Goal: Task Accomplishment & Management: Manage account settings

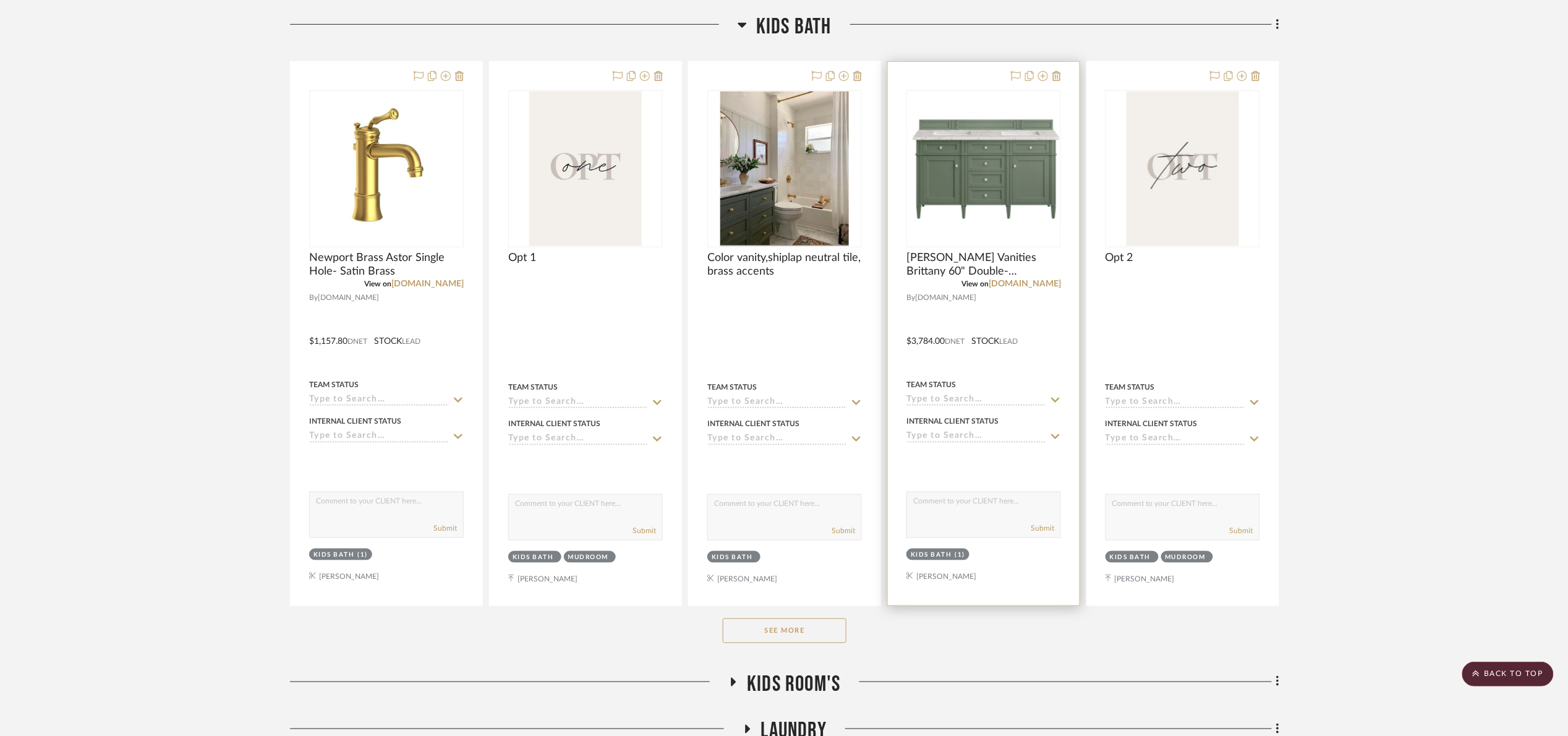
drag, startPoint x: 774, startPoint y: 632, endPoint x: 902, endPoint y: 314, distance: 342.8
click at [776, 627] on button "See More" at bounding box center [785, 631] width 124 height 25
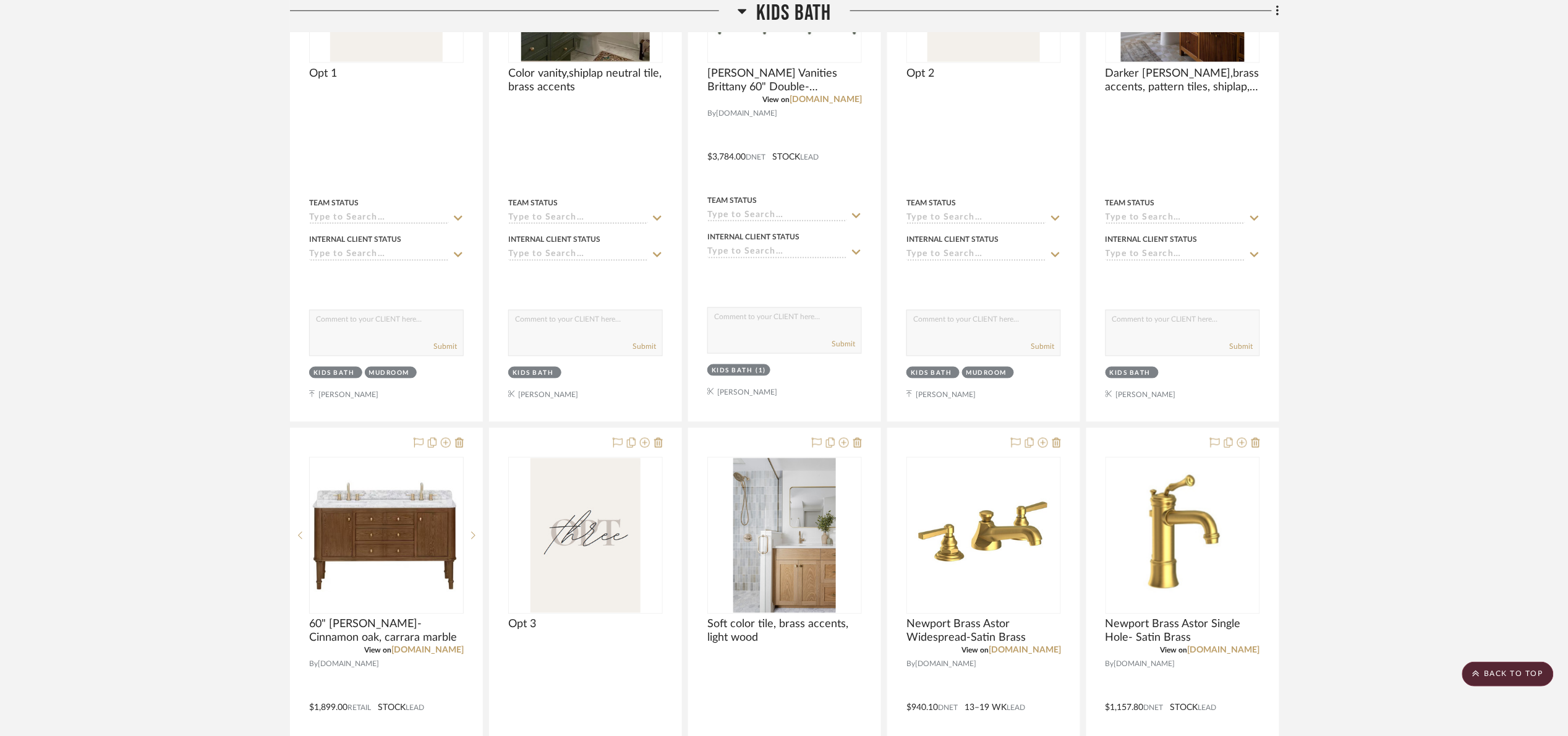
scroll to position [326, 0]
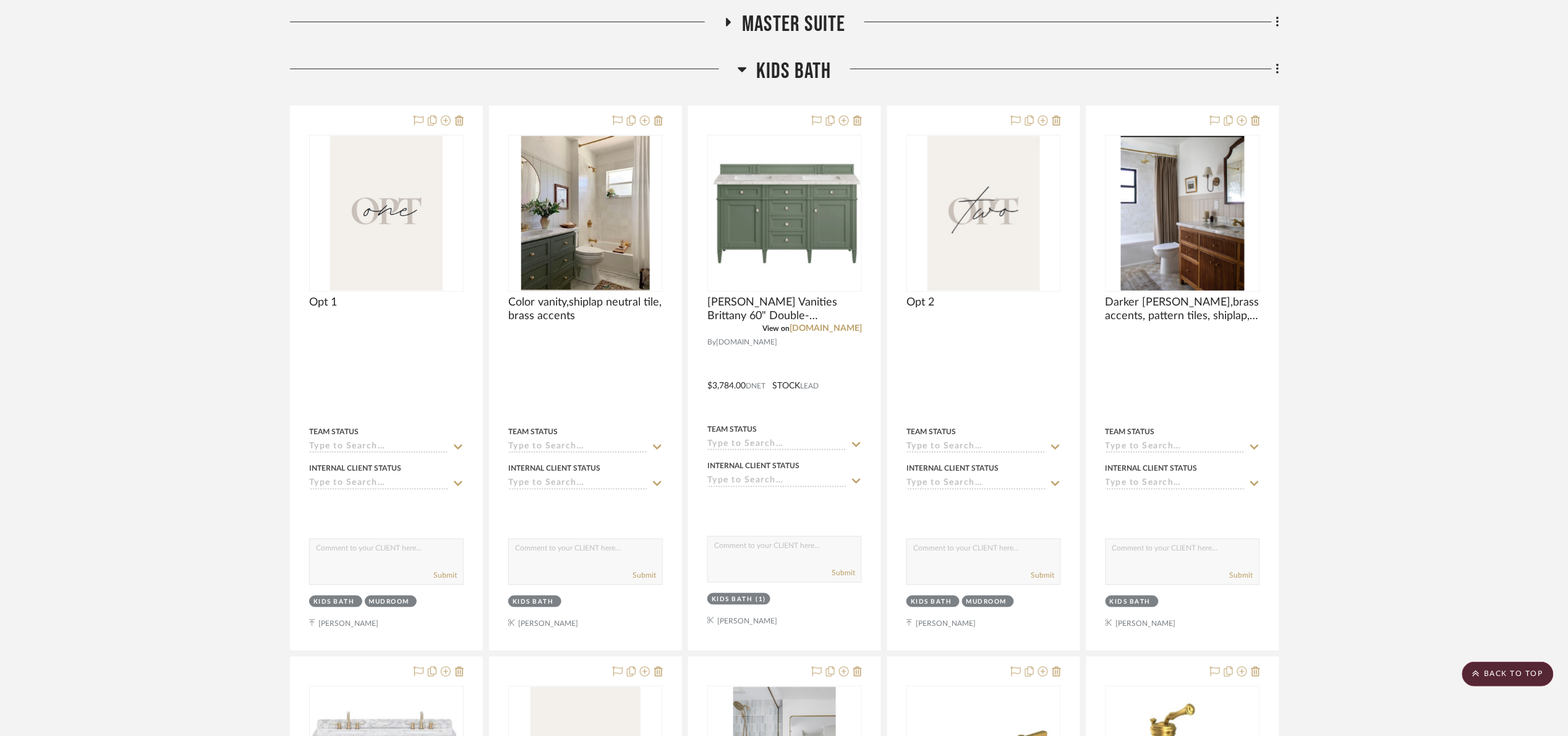
click at [802, 80] on span "Kids Bath" at bounding box center [794, 71] width 75 height 27
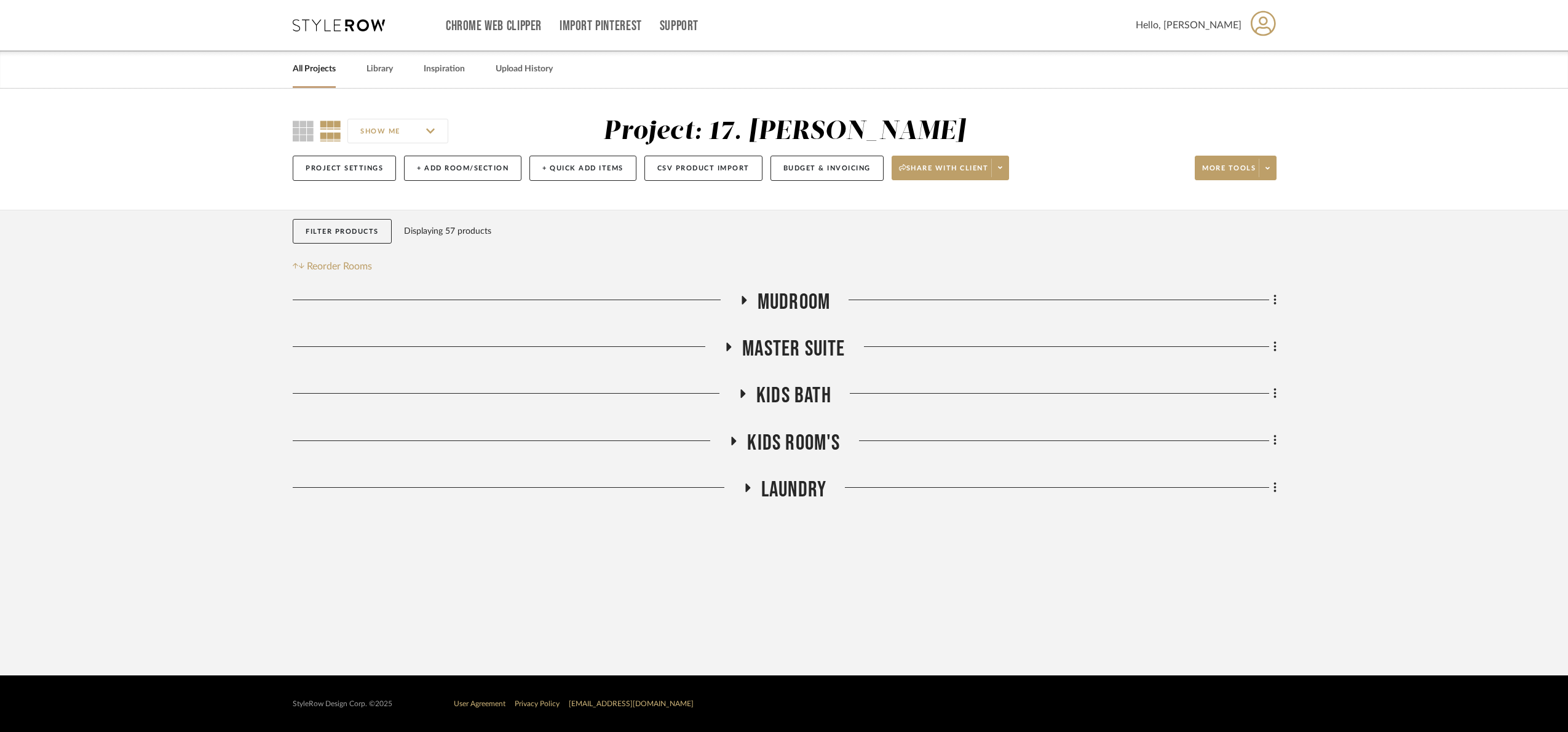
click at [792, 447] on span "Kids Room's" at bounding box center [794, 443] width 93 height 26
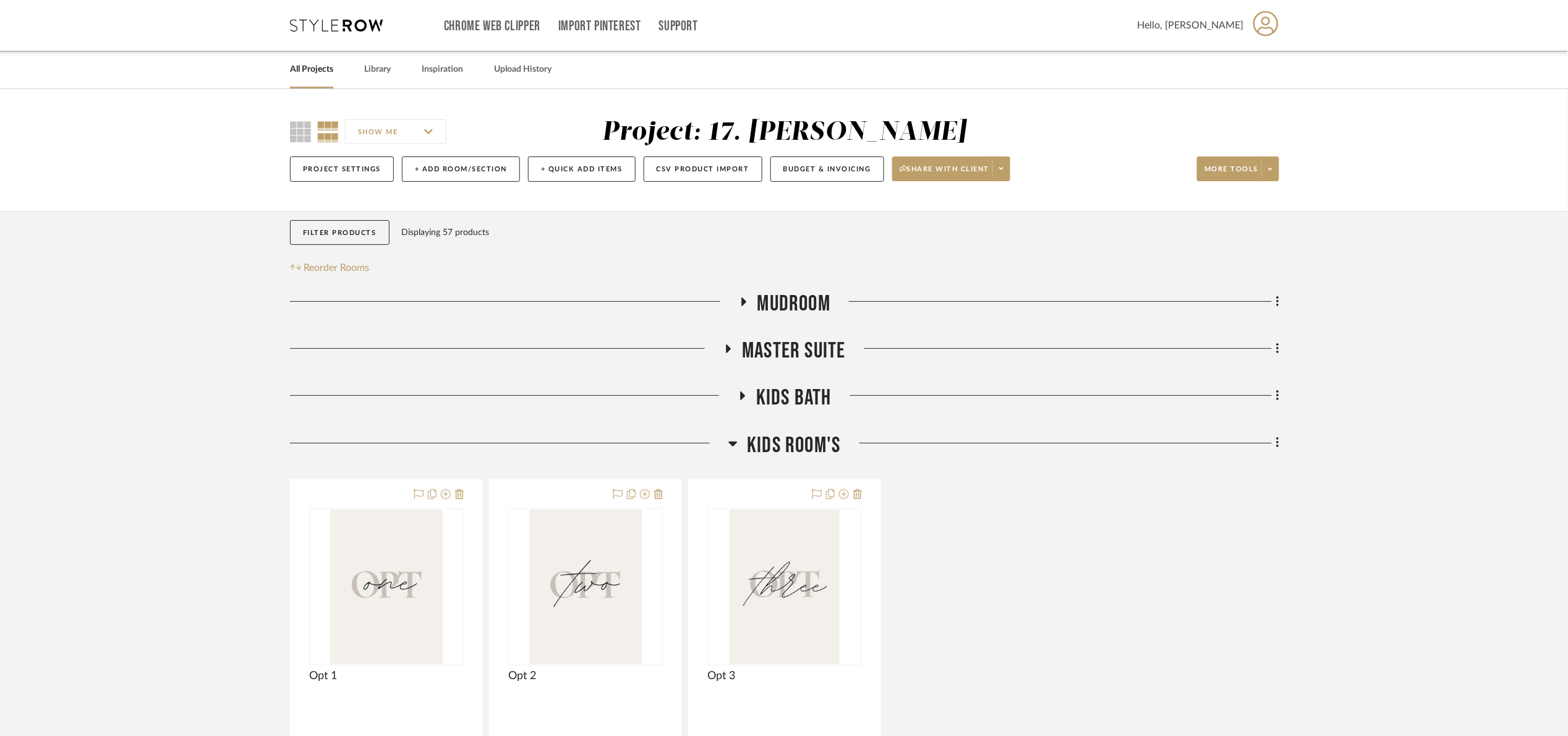
click at [797, 451] on span "Kids Room's" at bounding box center [794, 446] width 94 height 27
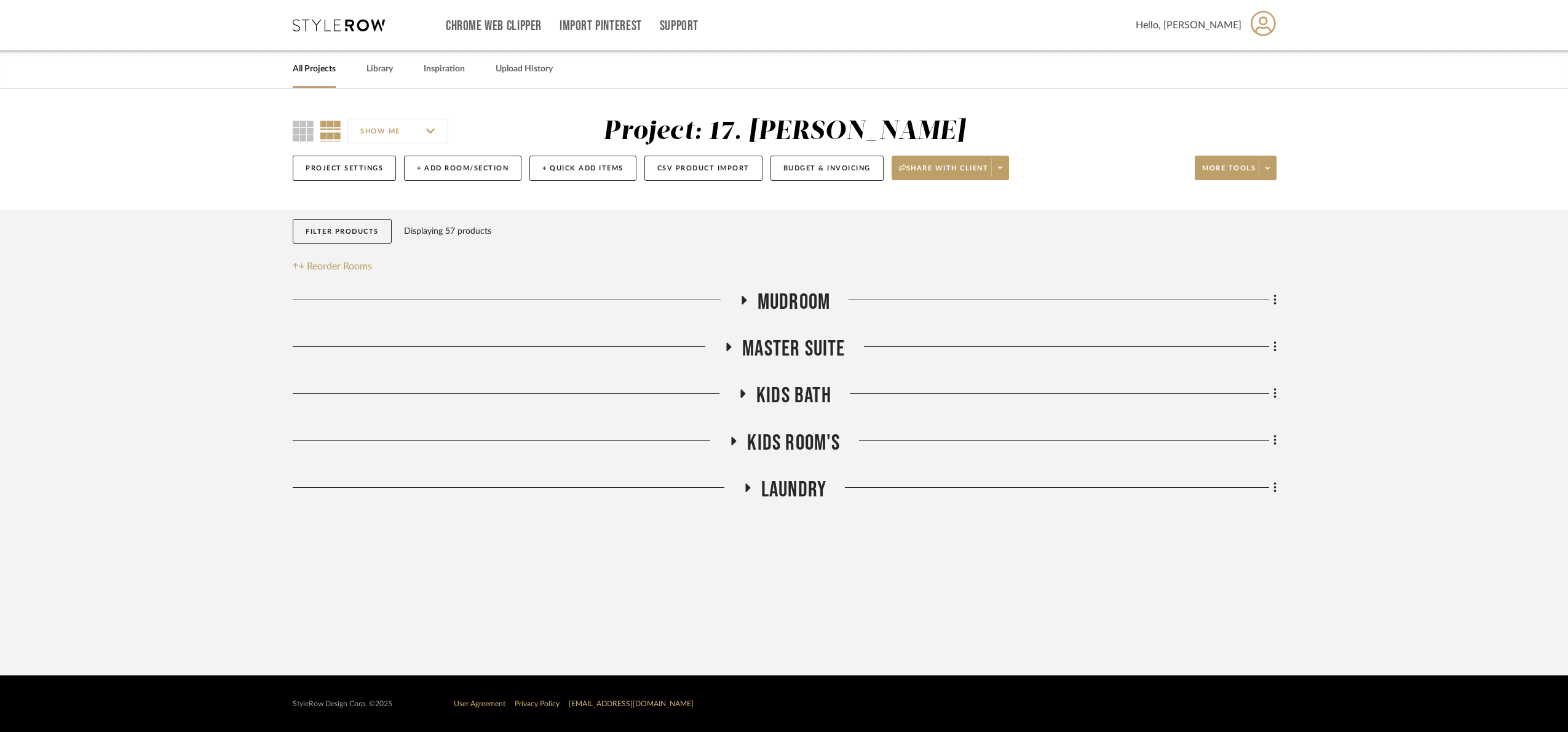
click at [782, 402] on span "Kids Bath" at bounding box center [794, 396] width 75 height 26
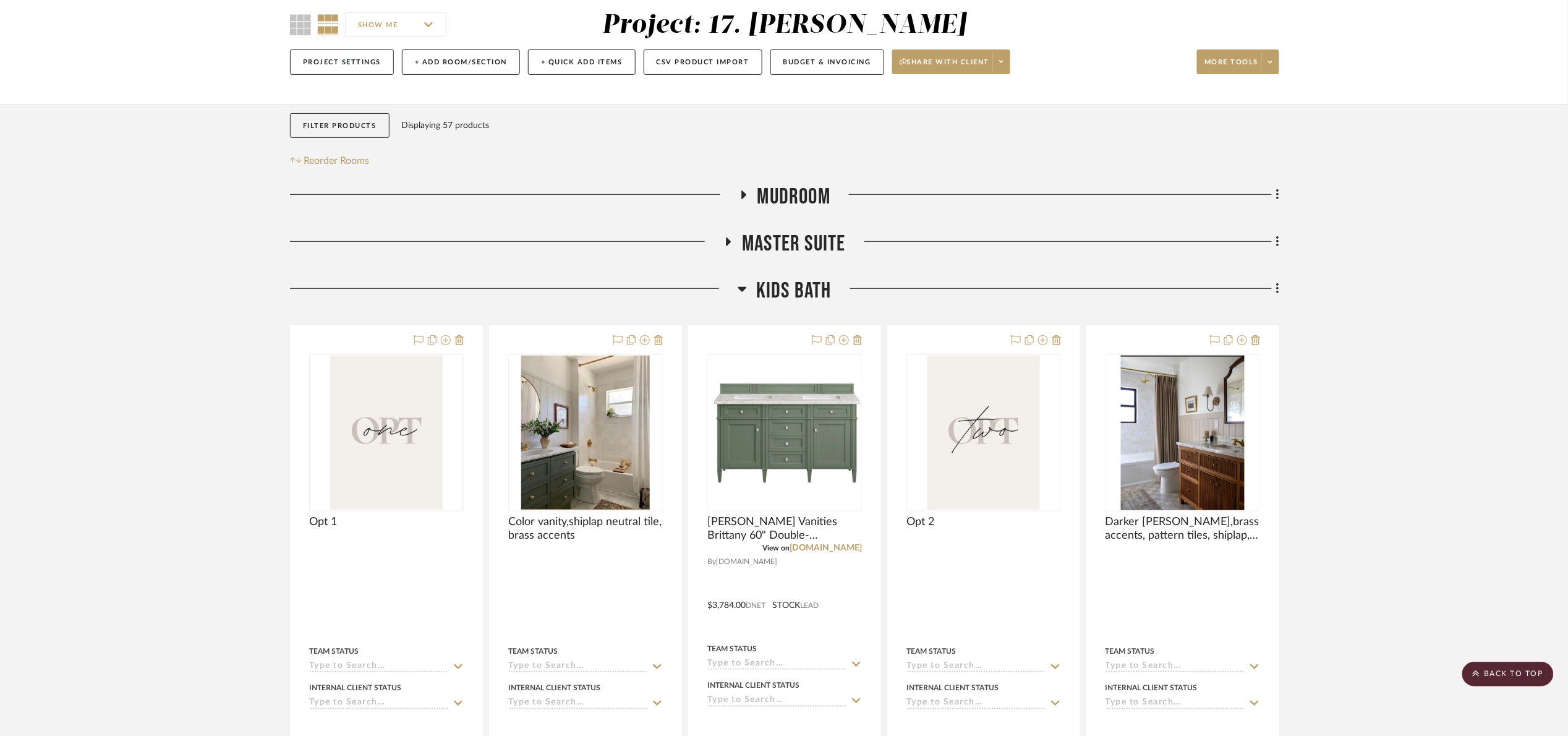
scroll to position [93, 0]
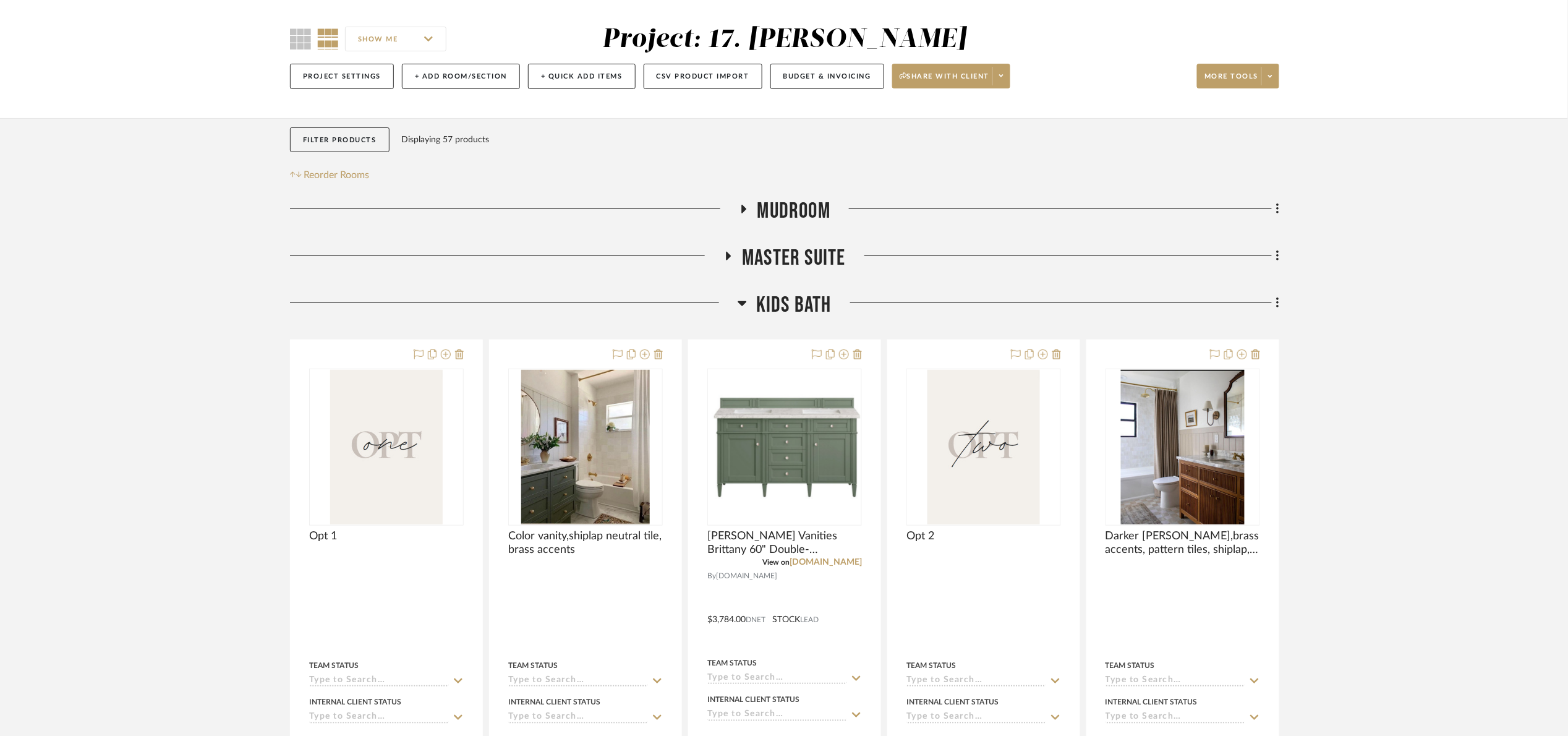
click at [805, 253] on span "Master Suite" at bounding box center [794, 258] width 103 height 27
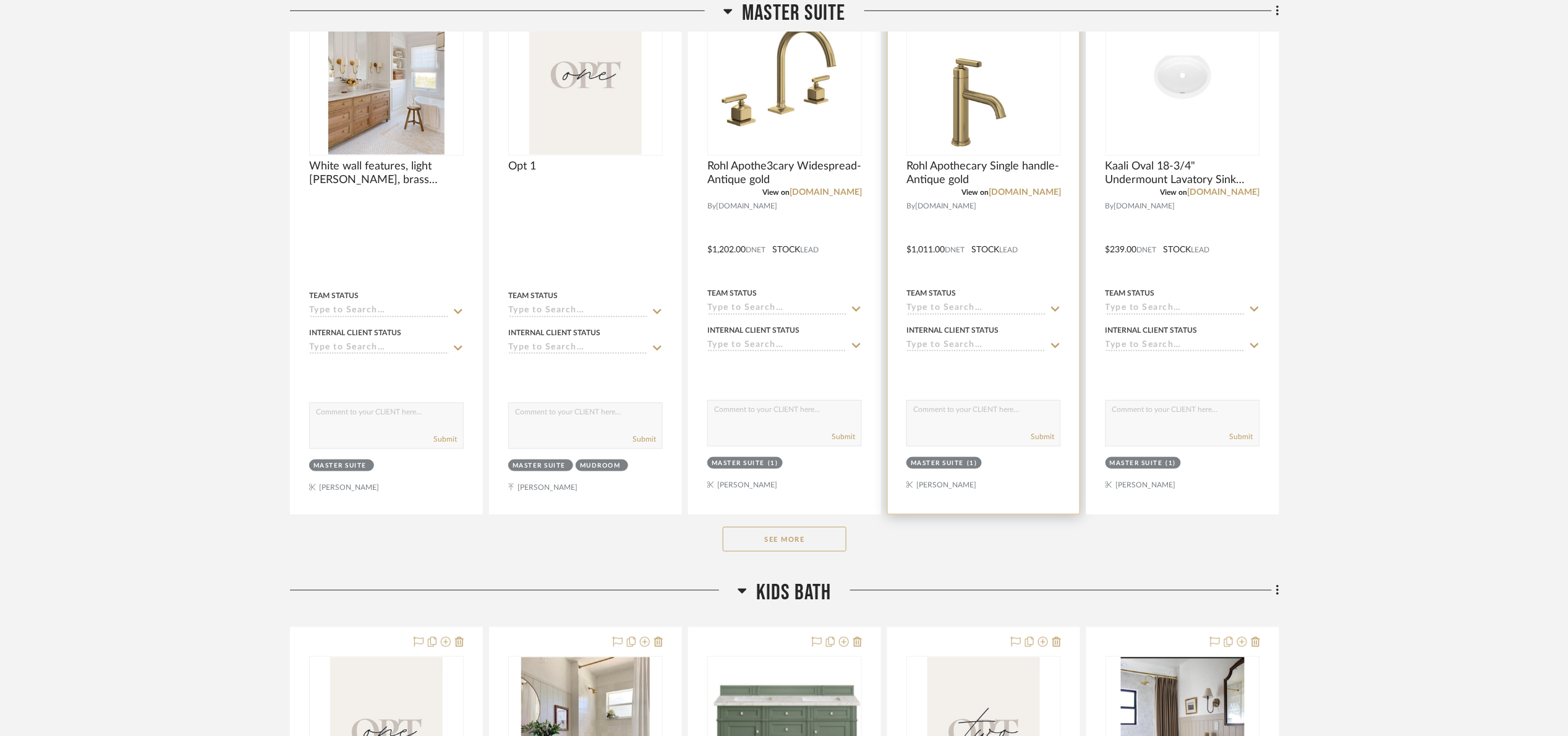
scroll to position [463, 0]
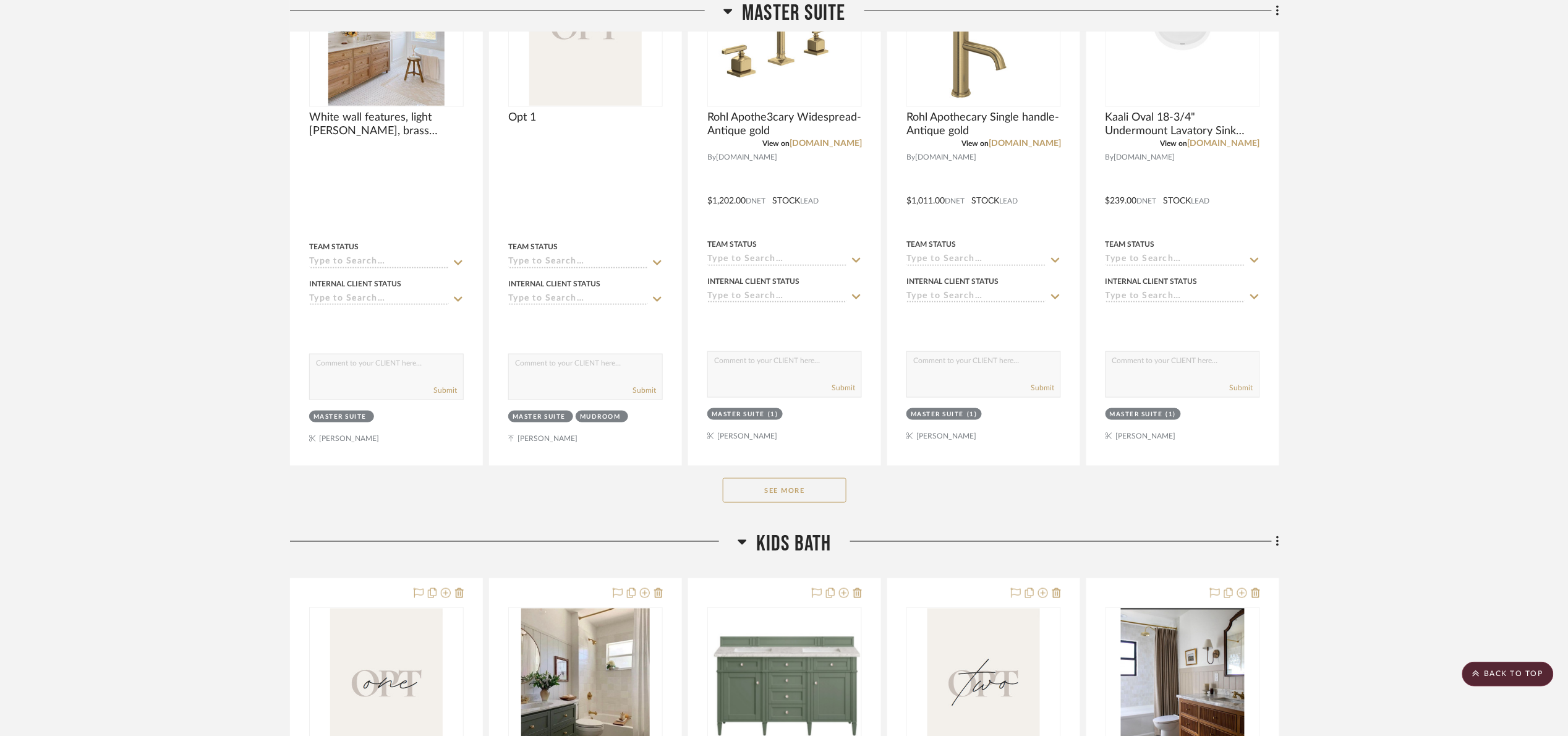
click at [802, 483] on button "See More" at bounding box center [785, 491] width 124 height 25
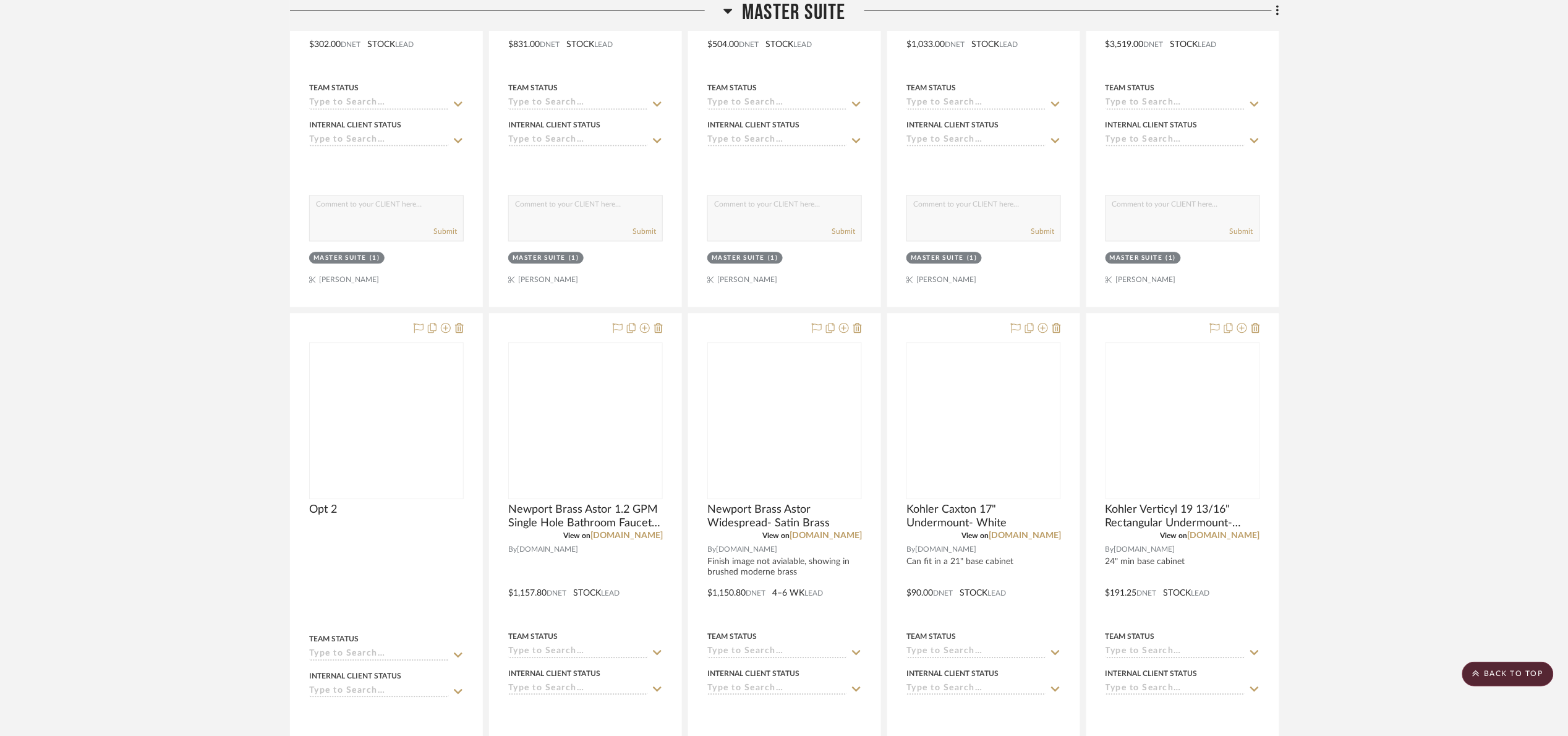
scroll to position [1299, 0]
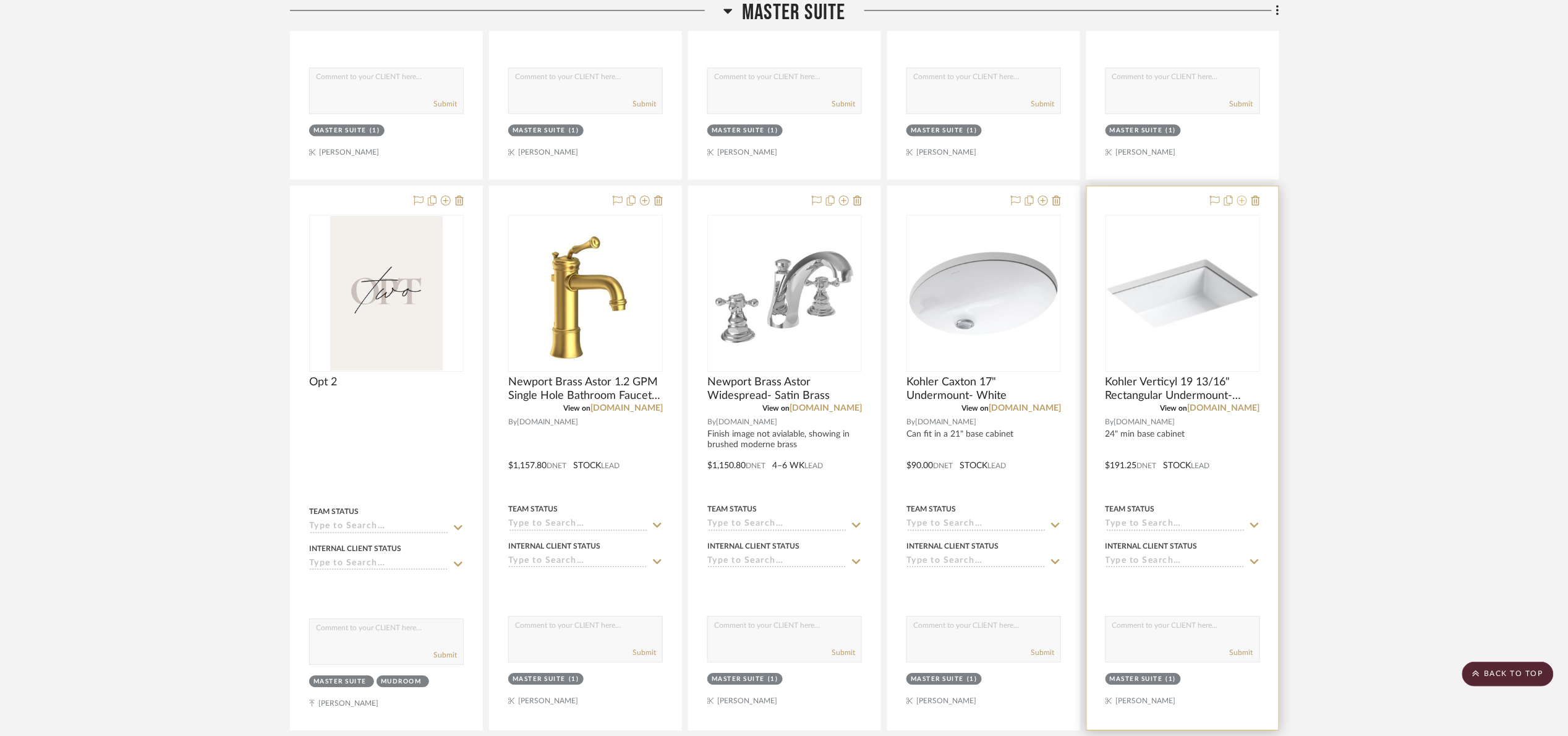
click at [1244, 204] on icon at bounding box center [1242, 200] width 10 height 10
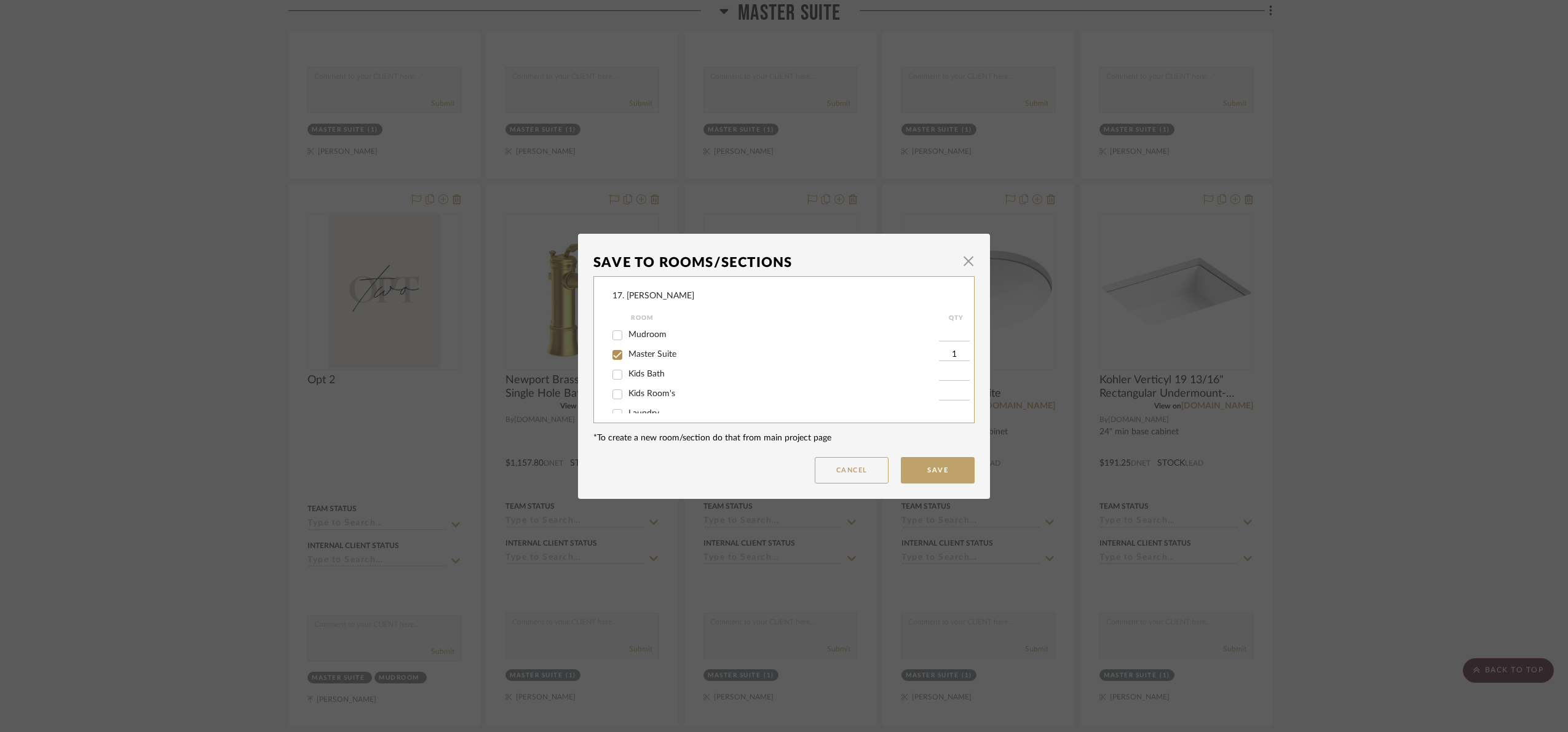
click at [640, 374] on span "Kids Bath" at bounding box center [647, 374] width 37 height 9
click at [627, 374] on input "Kids Bath" at bounding box center [617, 374] width 20 height 20
checkbox input "true"
type input "1"
click at [921, 467] on button "Save" at bounding box center [938, 470] width 74 height 26
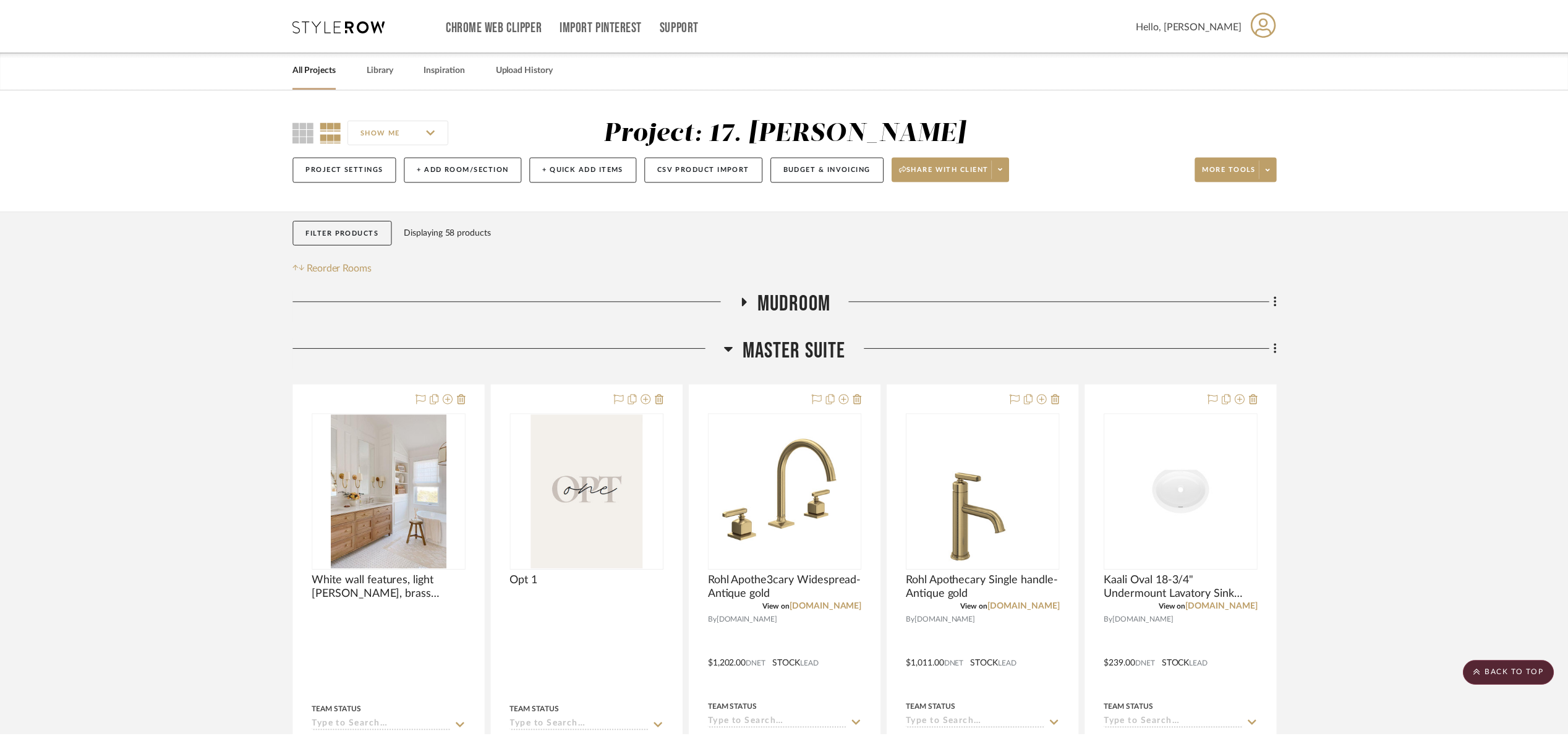
scroll to position [1299, 0]
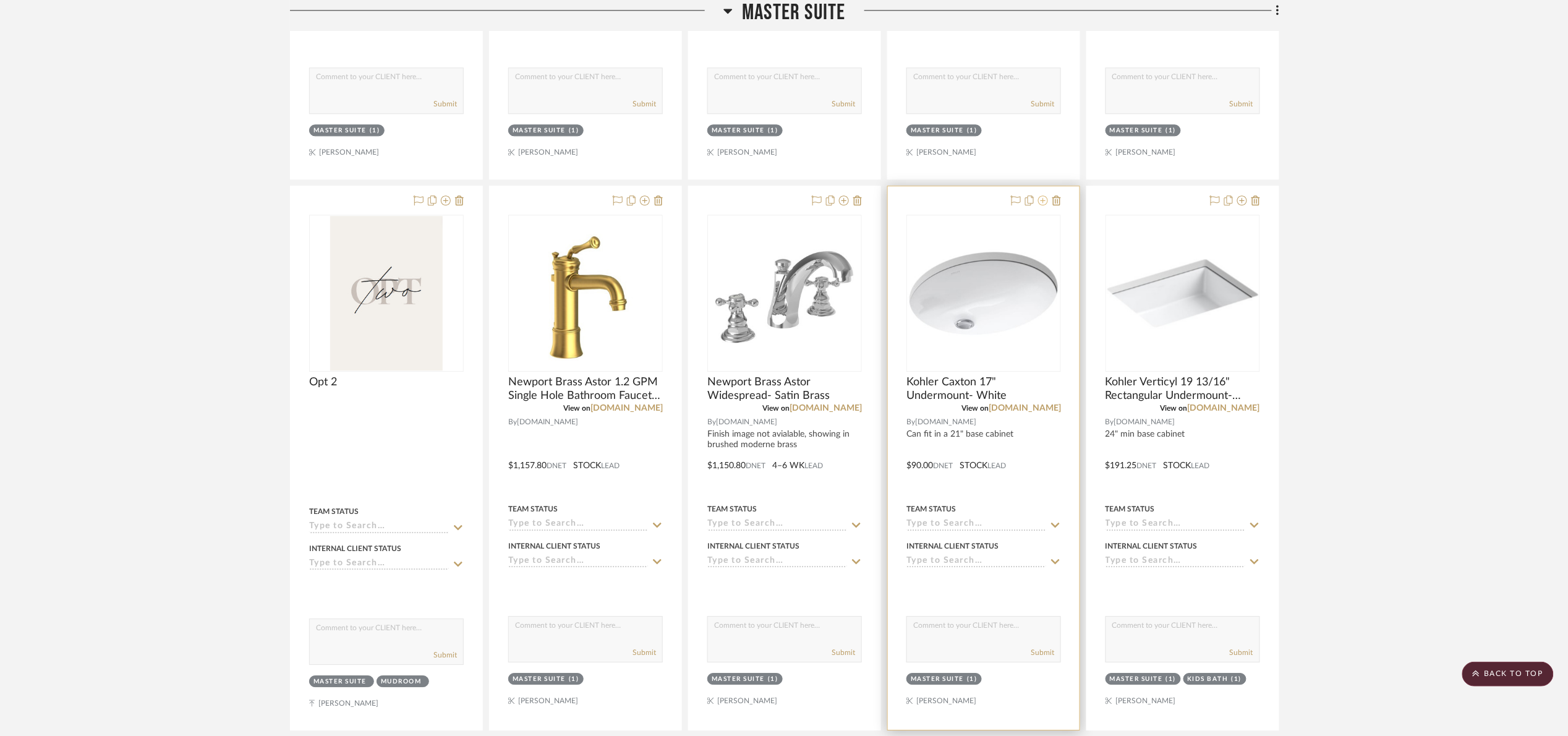
click at [1047, 206] on icon at bounding box center [1043, 200] width 10 height 10
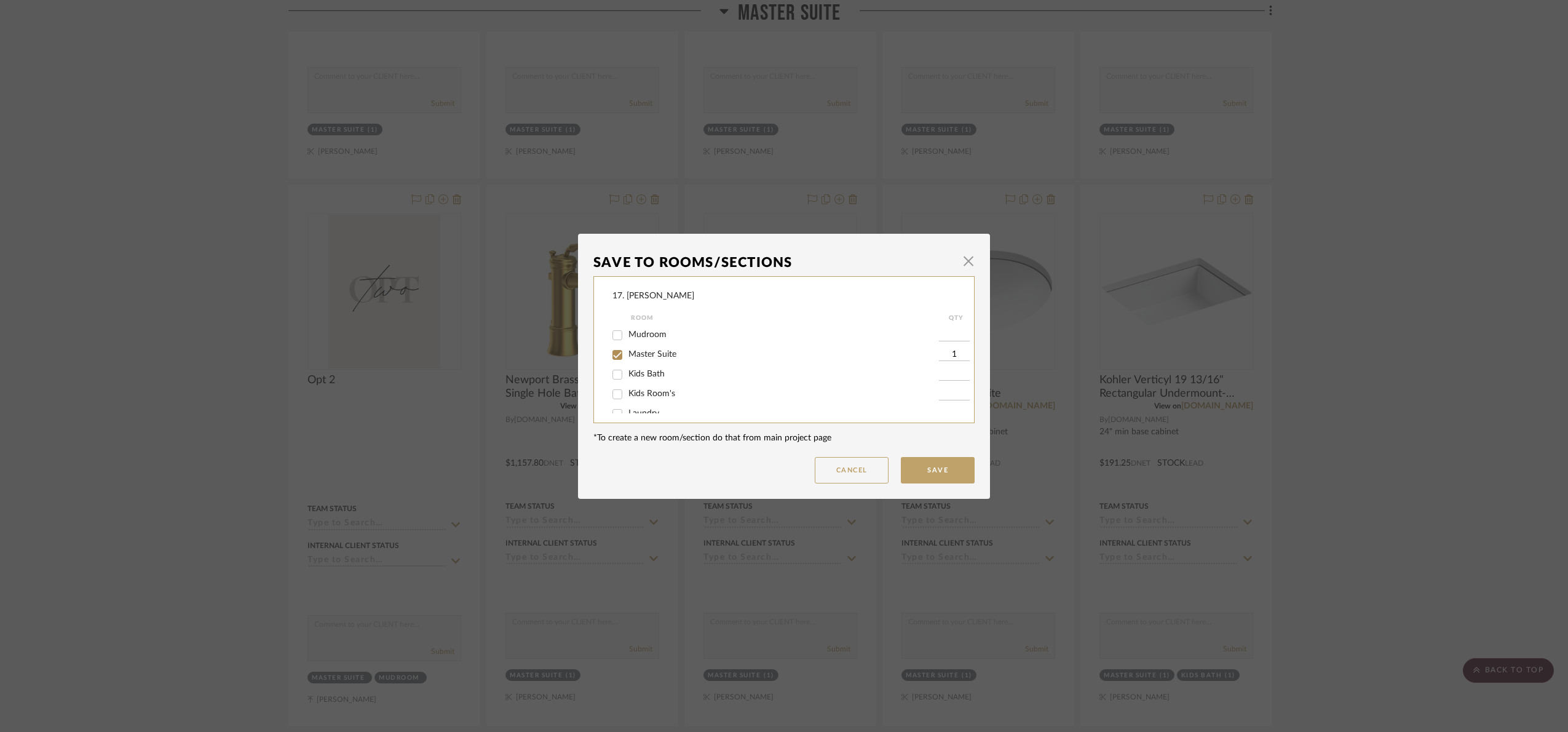
scroll to position [13, 0]
click at [632, 359] on span "Kids Bath" at bounding box center [647, 361] width 37 height 9
click at [627, 359] on input "Kids Bath" at bounding box center [617, 361] width 20 height 20
checkbox input "true"
type input "1"
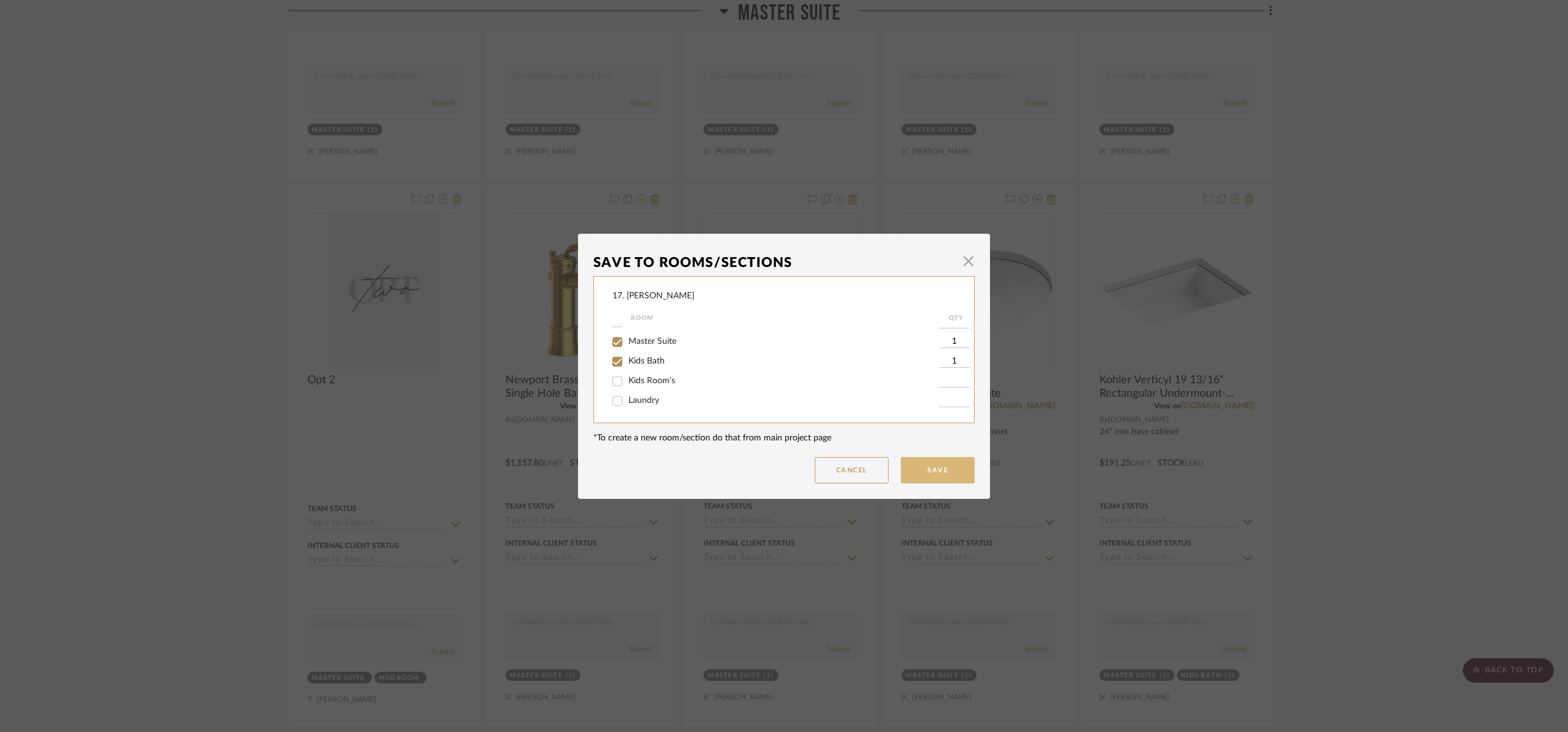
click at [934, 473] on button "Save" at bounding box center [938, 470] width 74 height 26
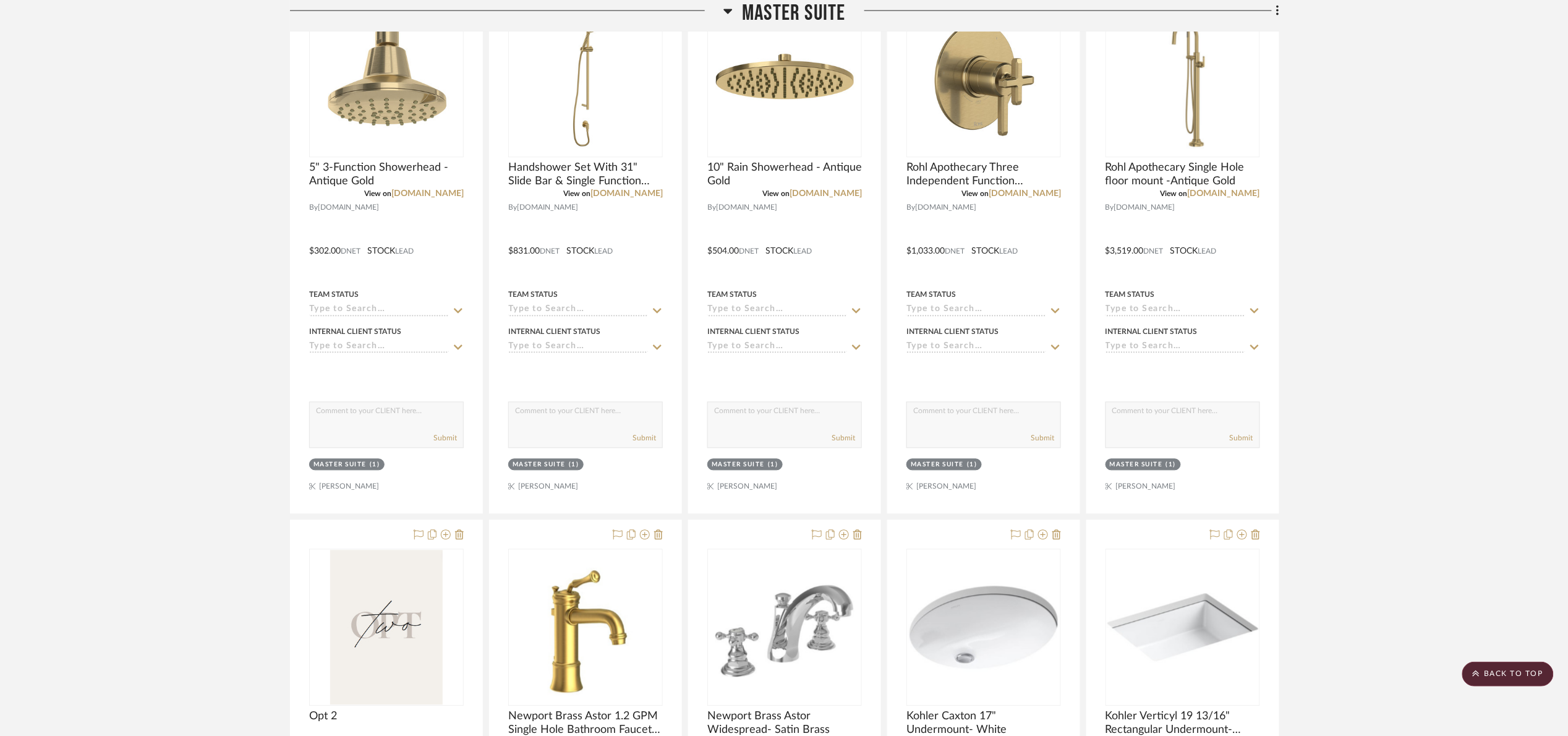
scroll to position [835, 0]
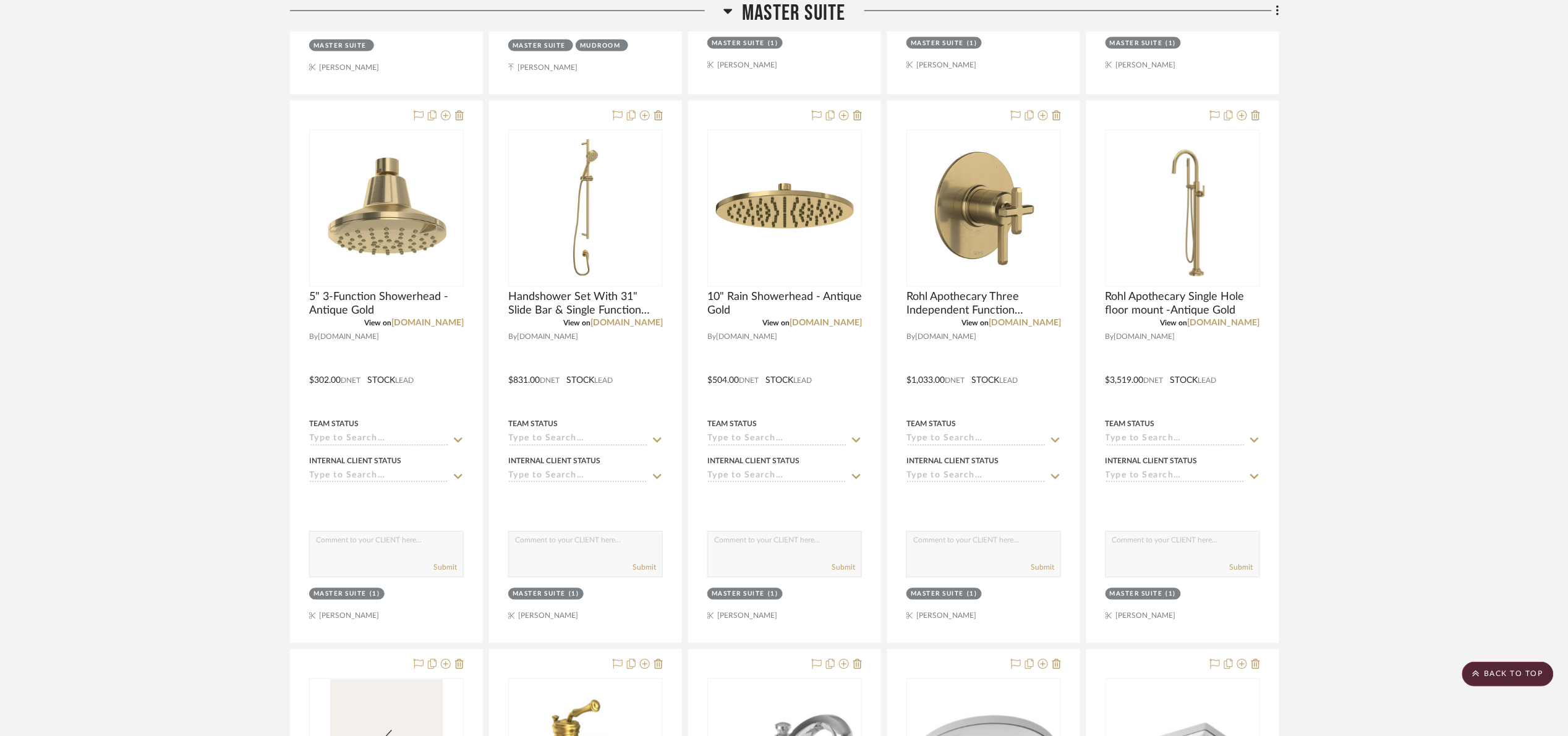
click at [769, 23] on span "Master Suite" at bounding box center [794, 13] width 103 height 27
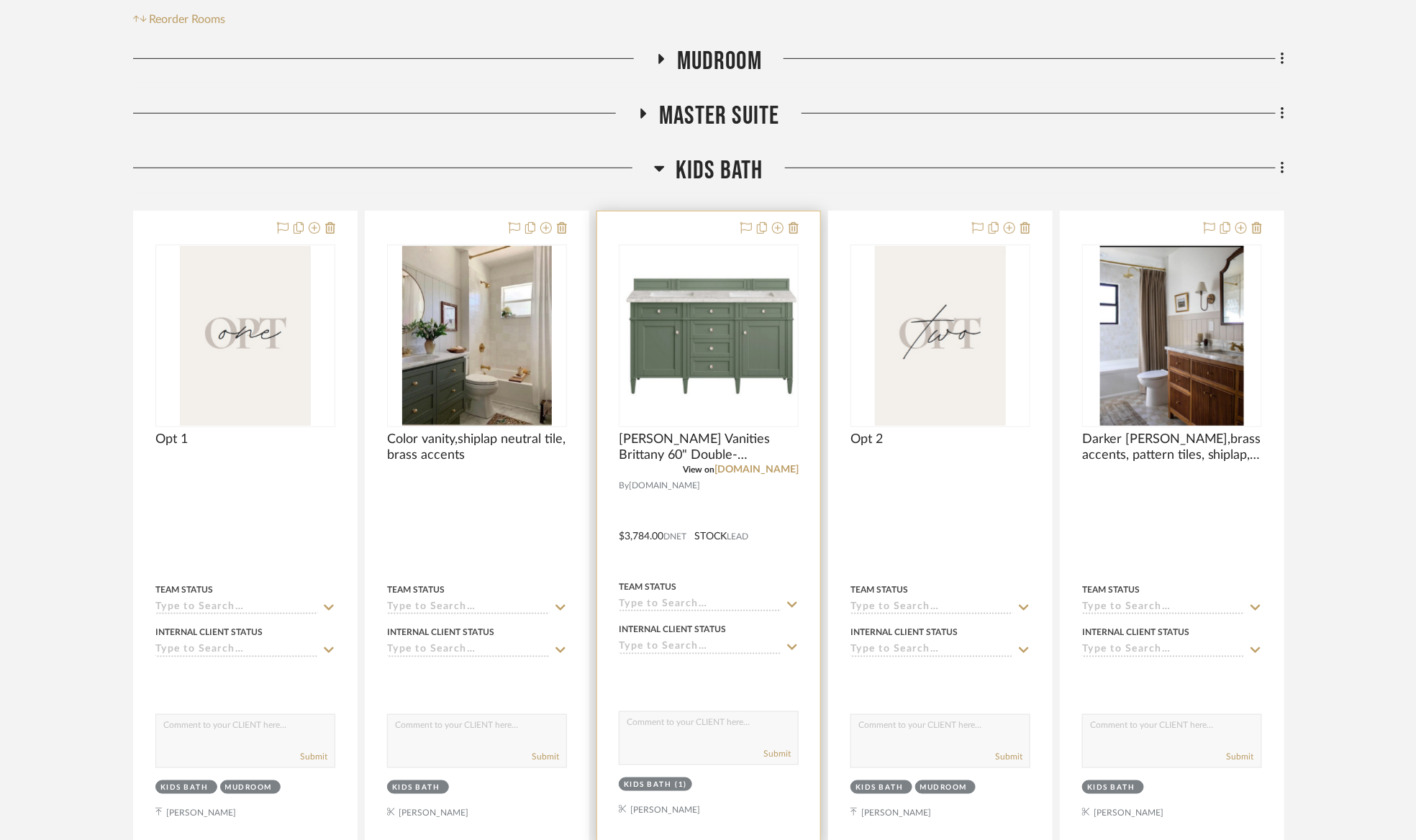
scroll to position [324, 0]
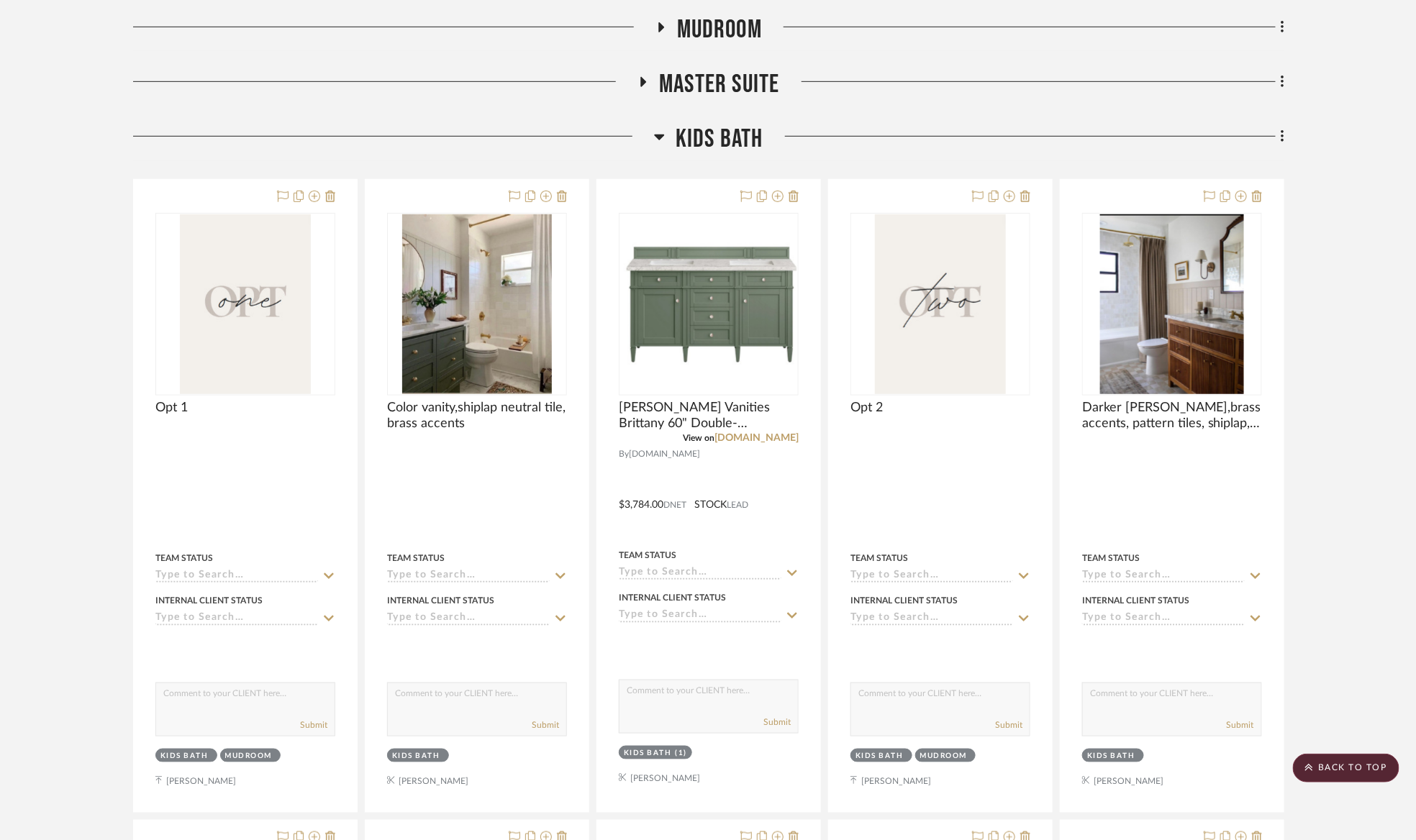
click at [713, 146] on span "Kids Bath" at bounding box center [719, 139] width 87 height 31
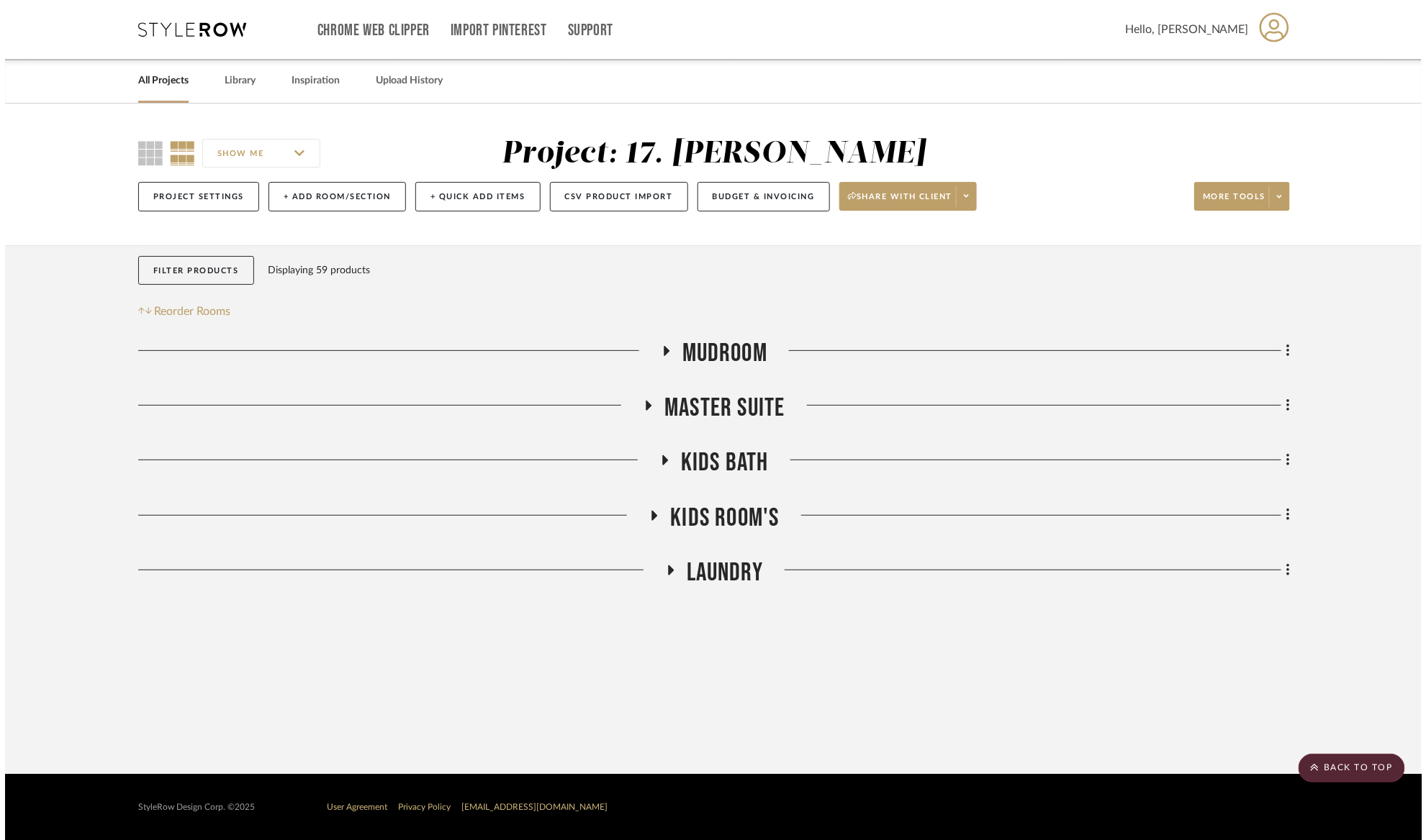
scroll to position [0, 0]
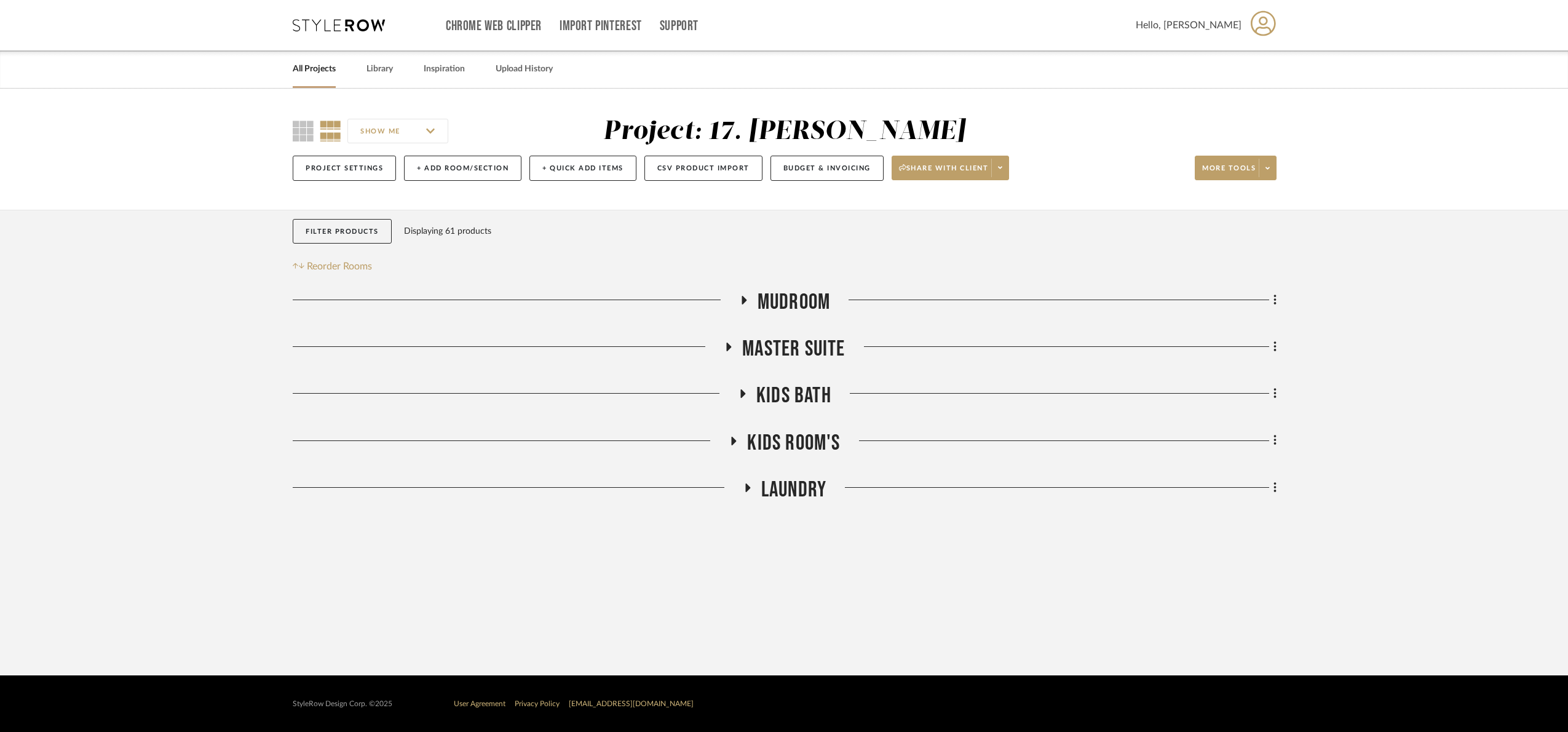
drag, startPoint x: 786, startPoint y: 429, endPoint x: 790, endPoint y: 436, distance: 8.1
click at [790, 435] on div "Mudroom Master Suite Kids Bath Kids Room's Laundry Sorry, we can’t find any pro…" at bounding box center [785, 398] width 984 height 219
click at [790, 434] on span "Kids Room's" at bounding box center [794, 443] width 93 height 26
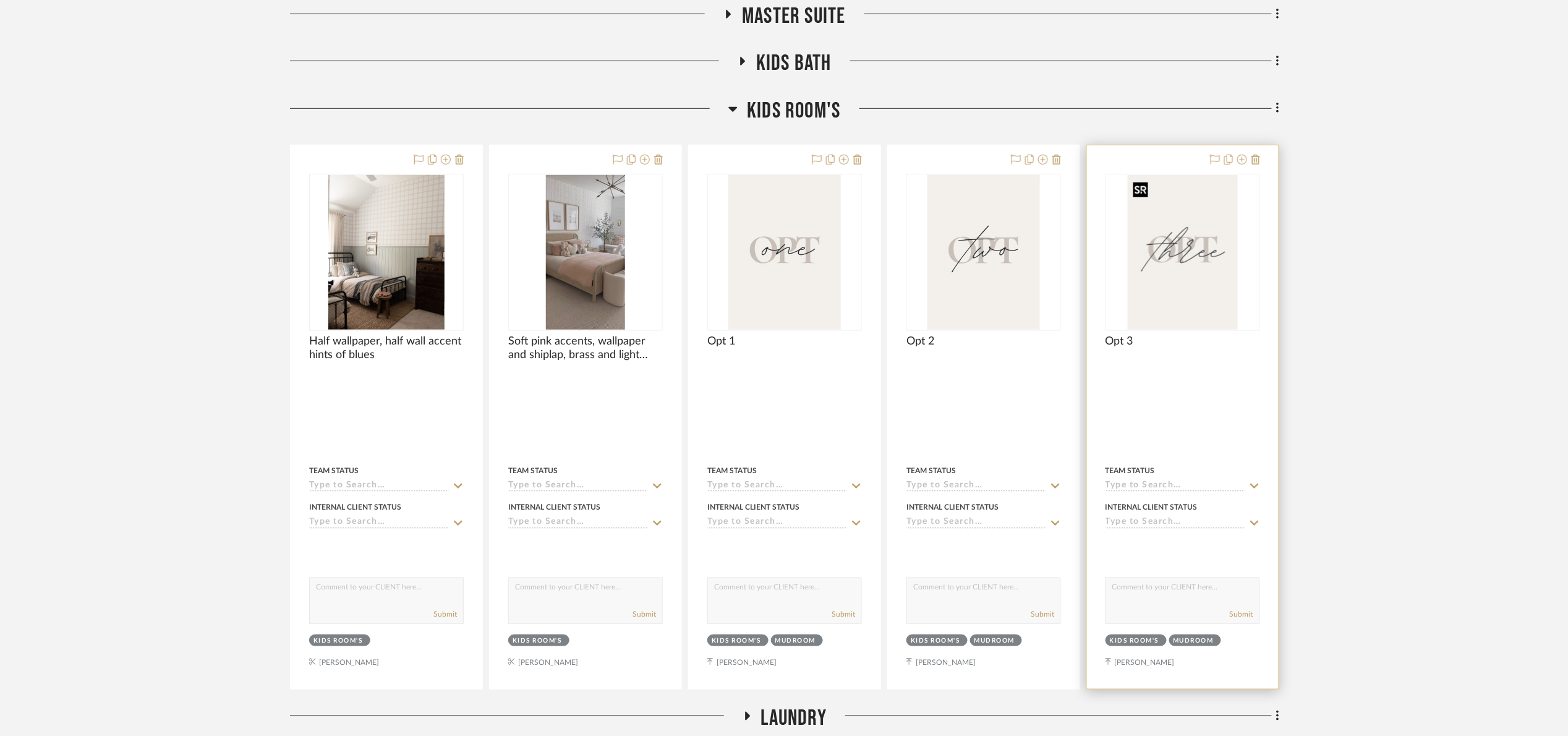
scroll to position [434, 0]
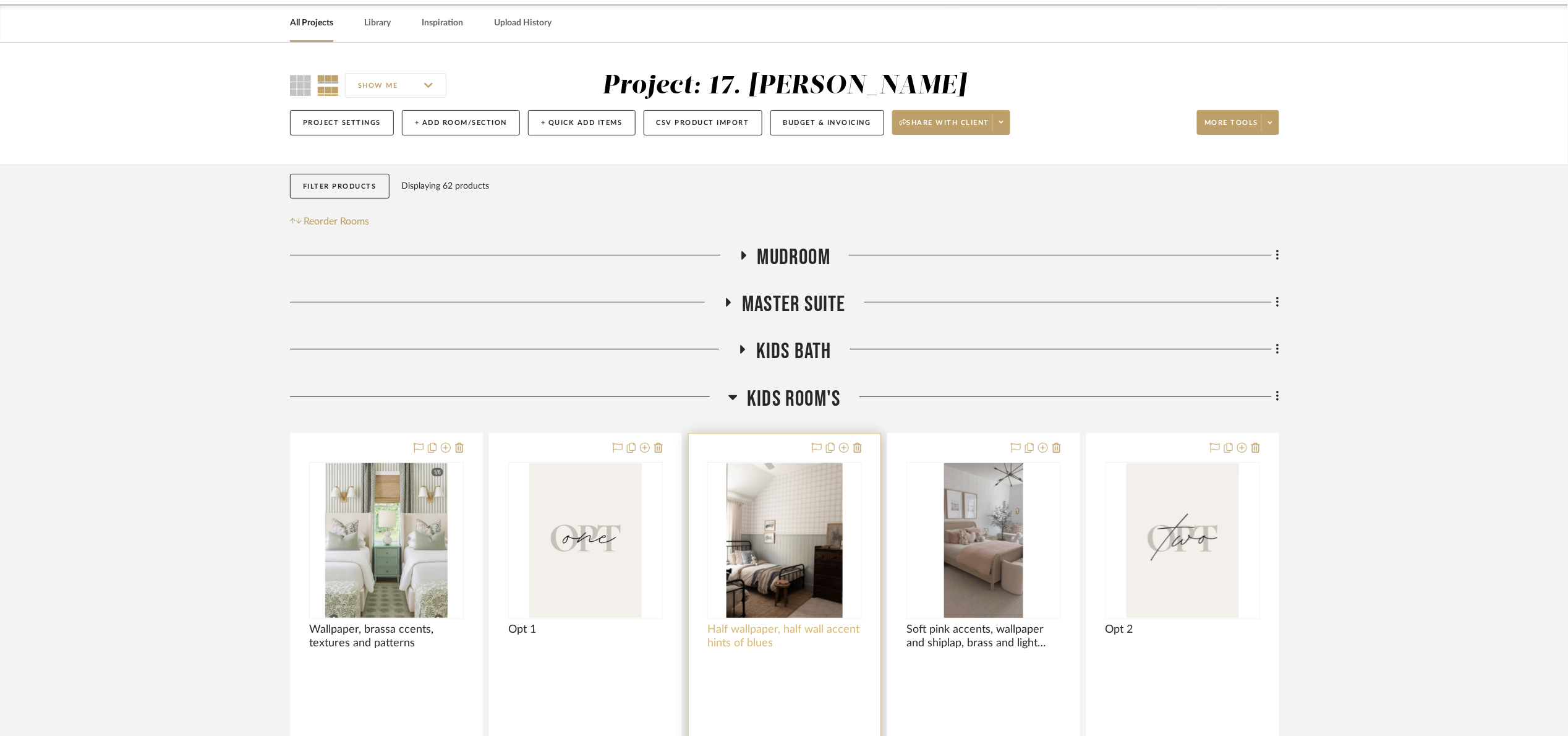
scroll to position [371, 0]
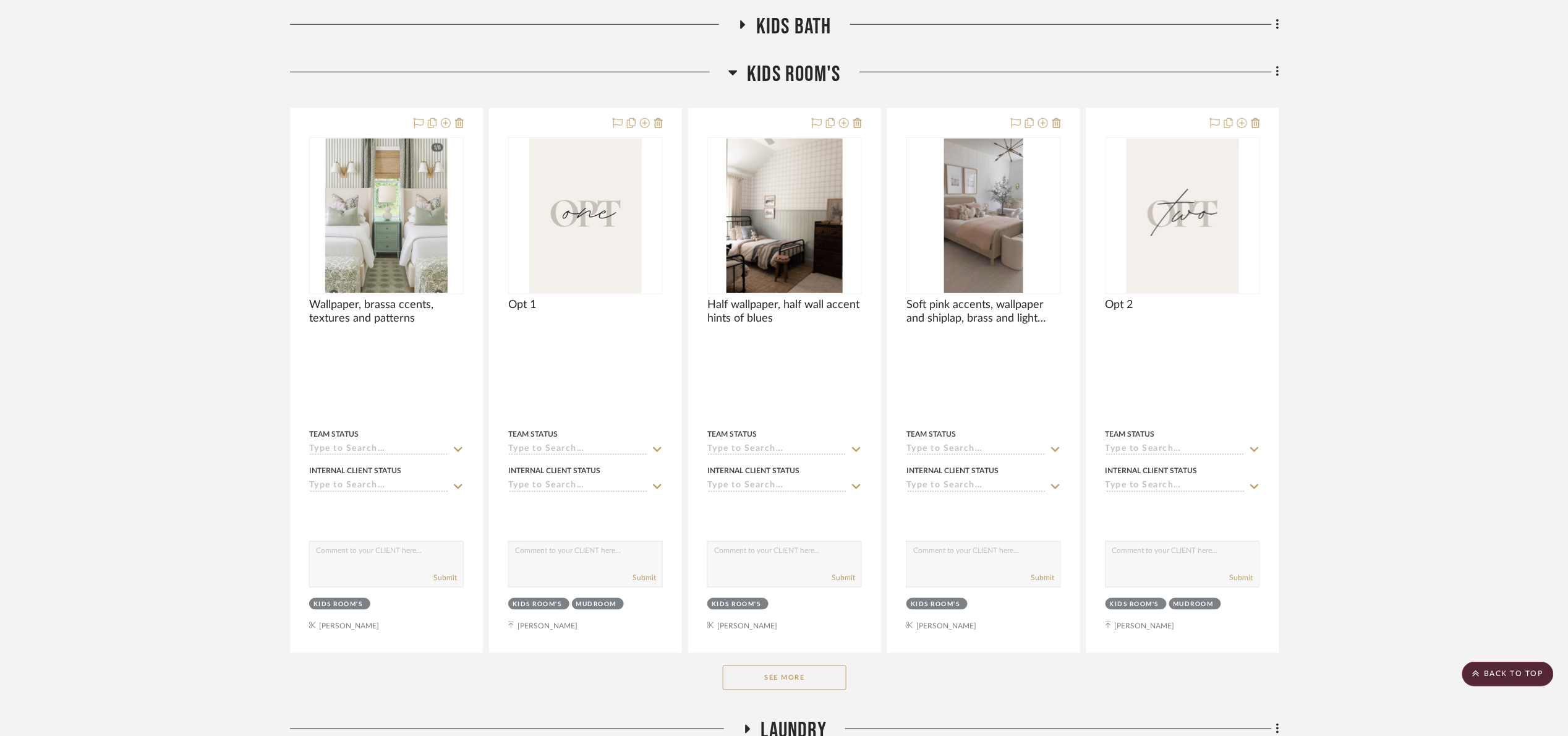
click at [805, 667] on button "See More" at bounding box center [785, 678] width 124 height 25
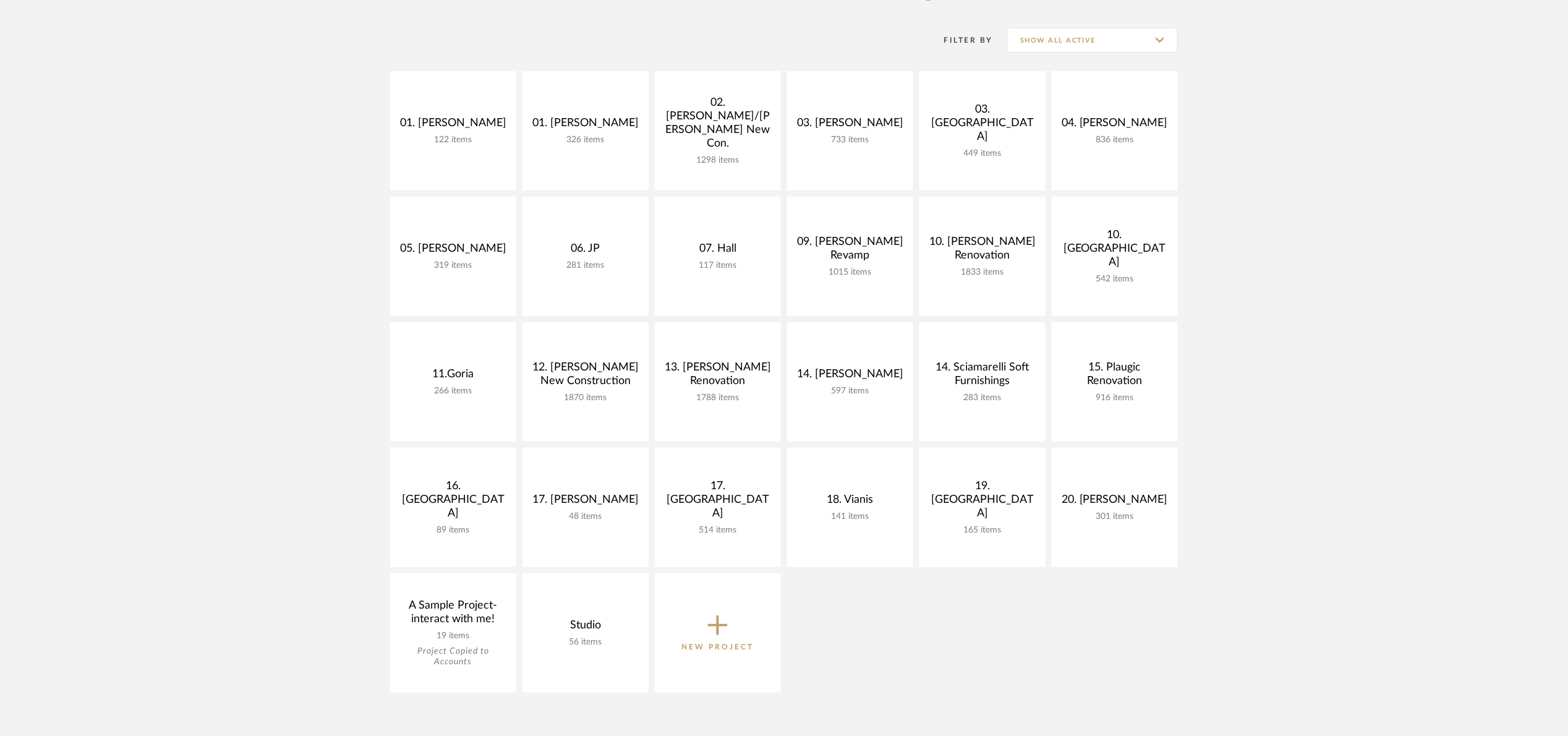
scroll to position [186, 0]
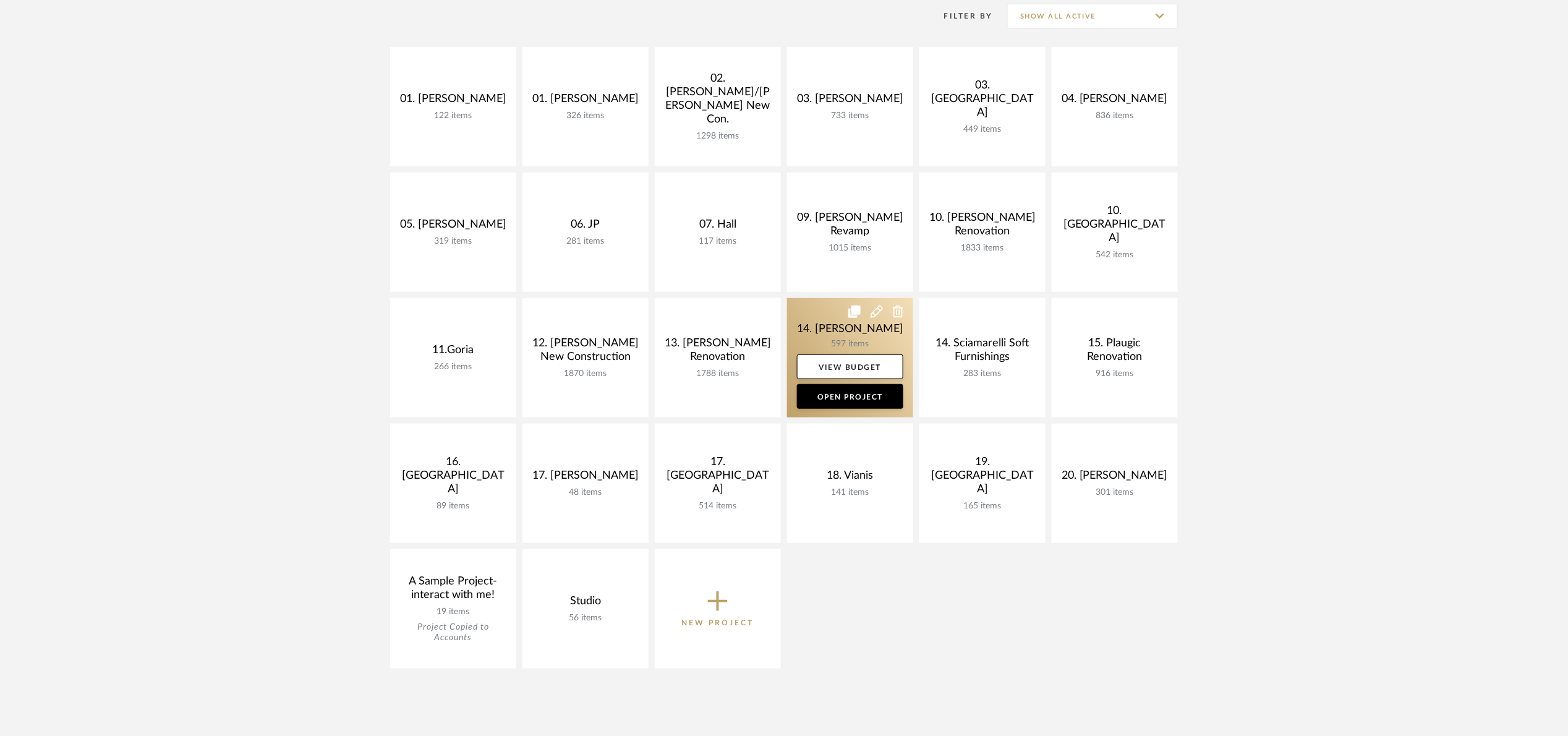
click at [830, 334] on link at bounding box center [850, 358] width 126 height 119
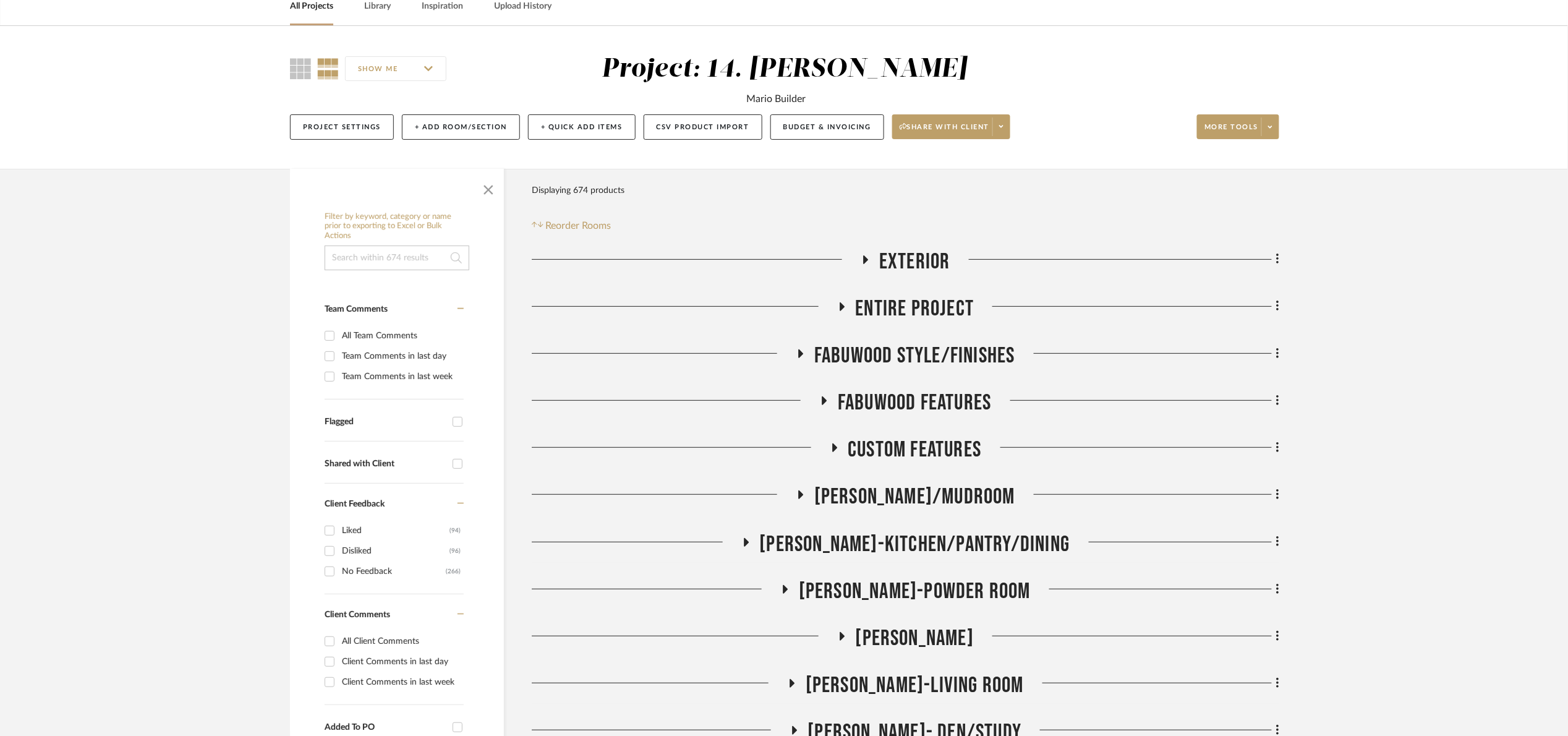
scroll to position [371, 0]
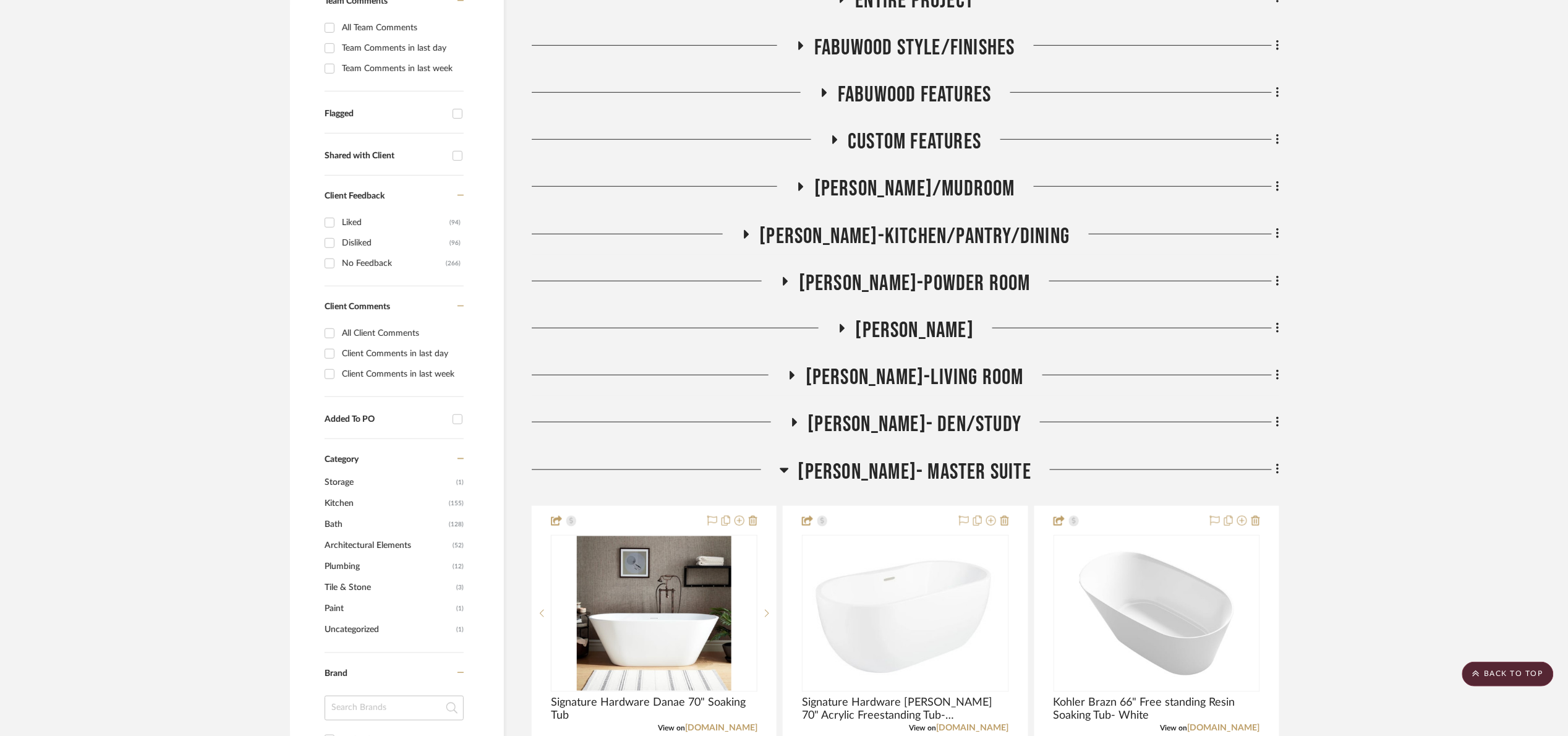
click at [906, 472] on span "Joann- Master Suite" at bounding box center [915, 472] width 233 height 27
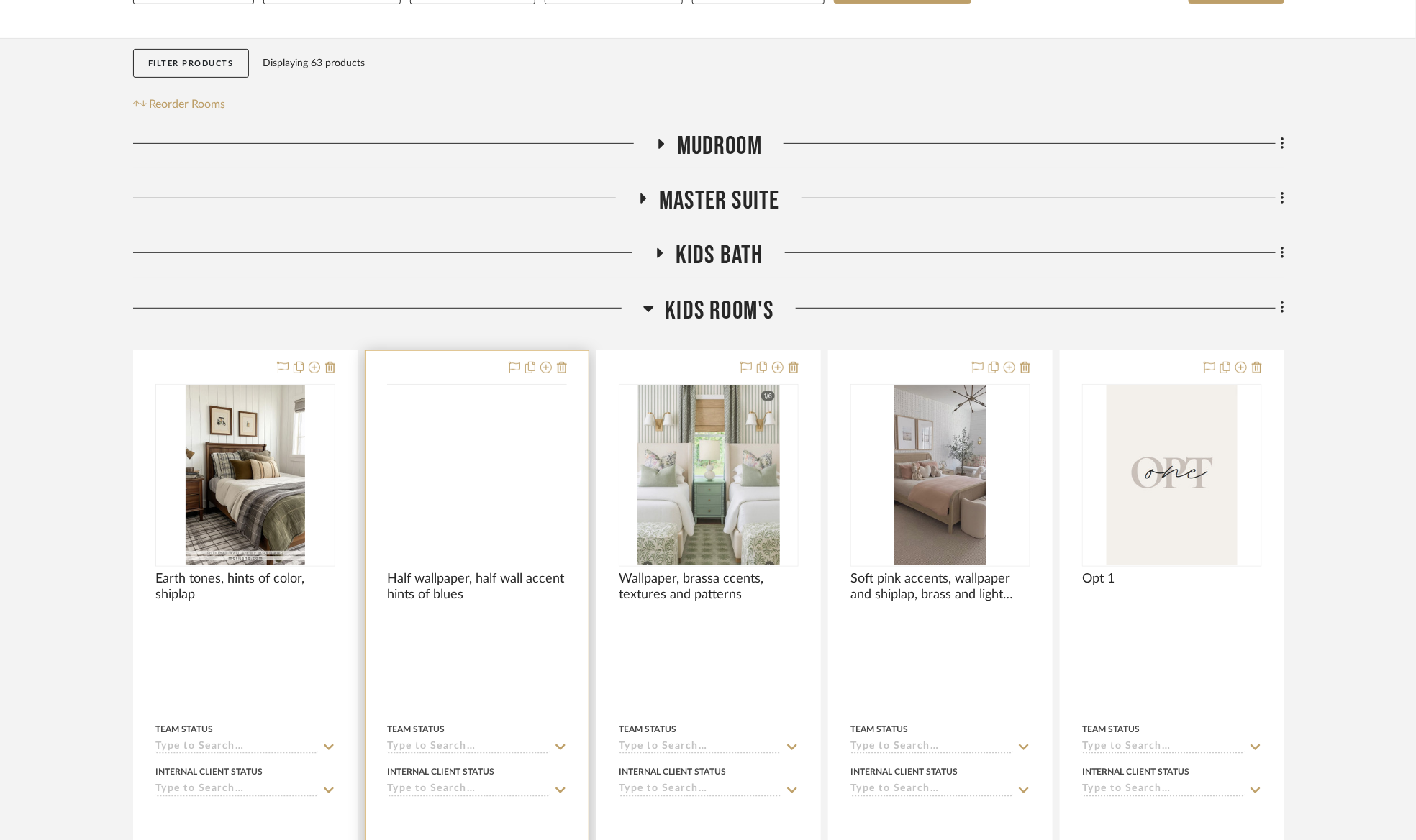
scroll to position [216, 0]
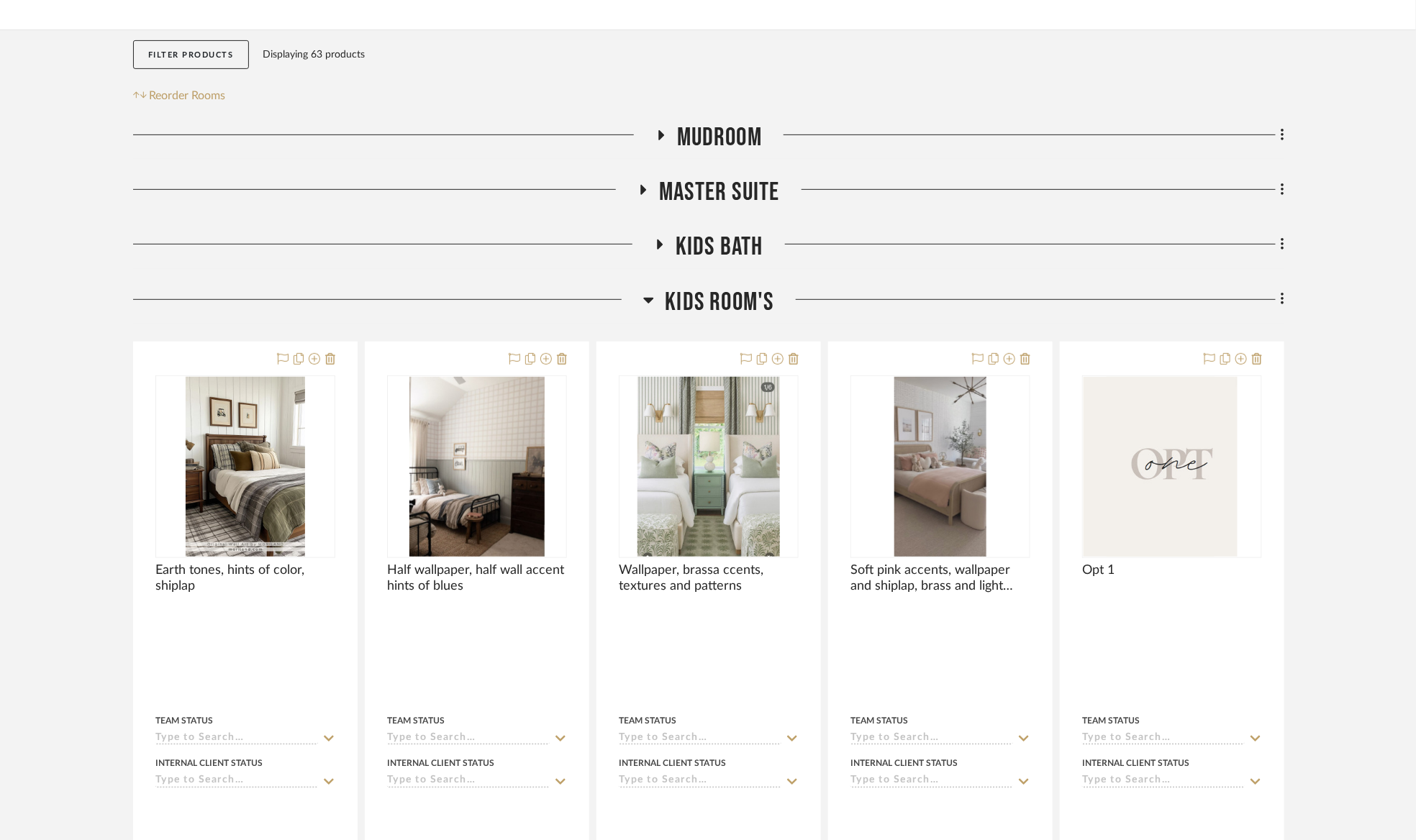
click at [682, 307] on span "Kids Room's" at bounding box center [719, 303] width 109 height 31
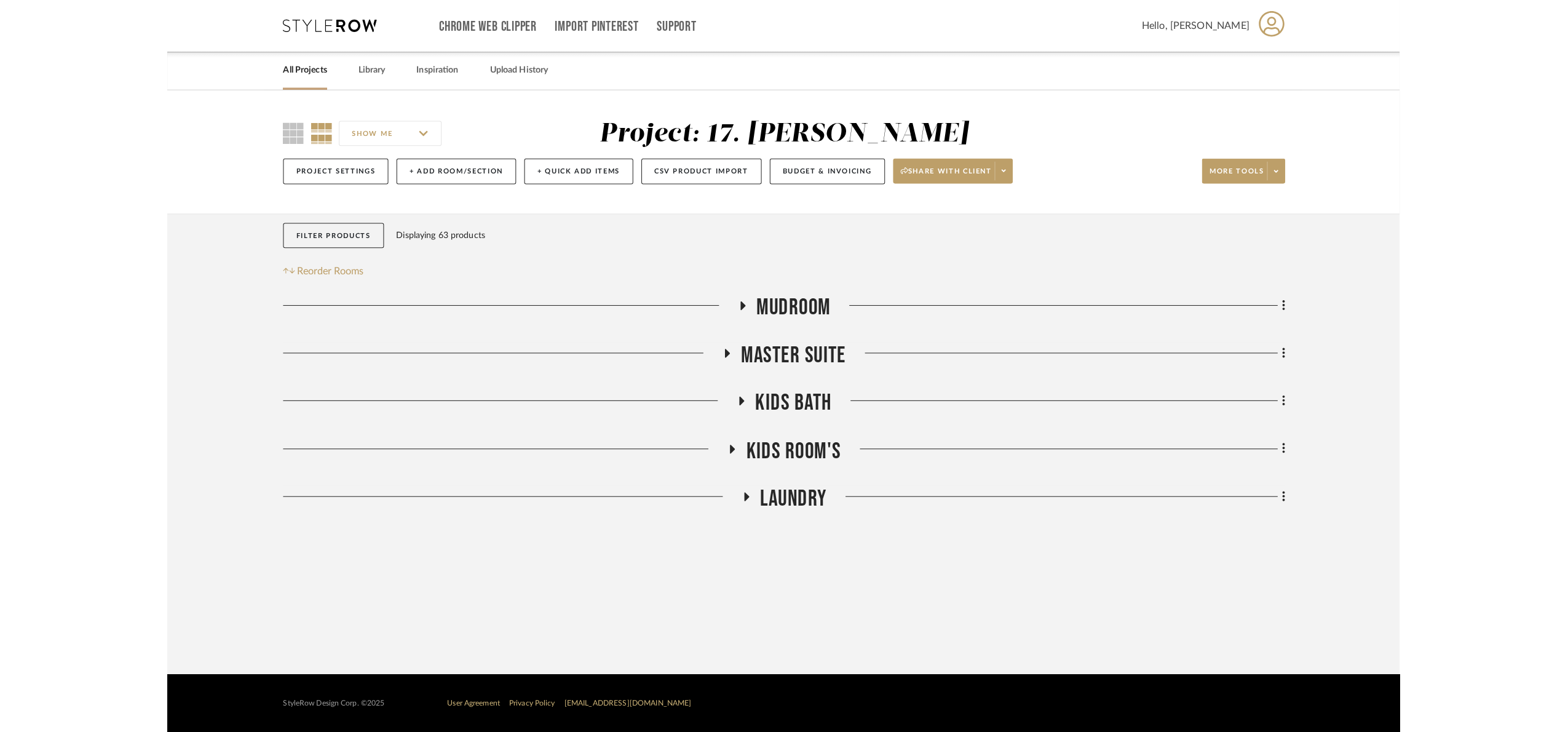
scroll to position [0, 0]
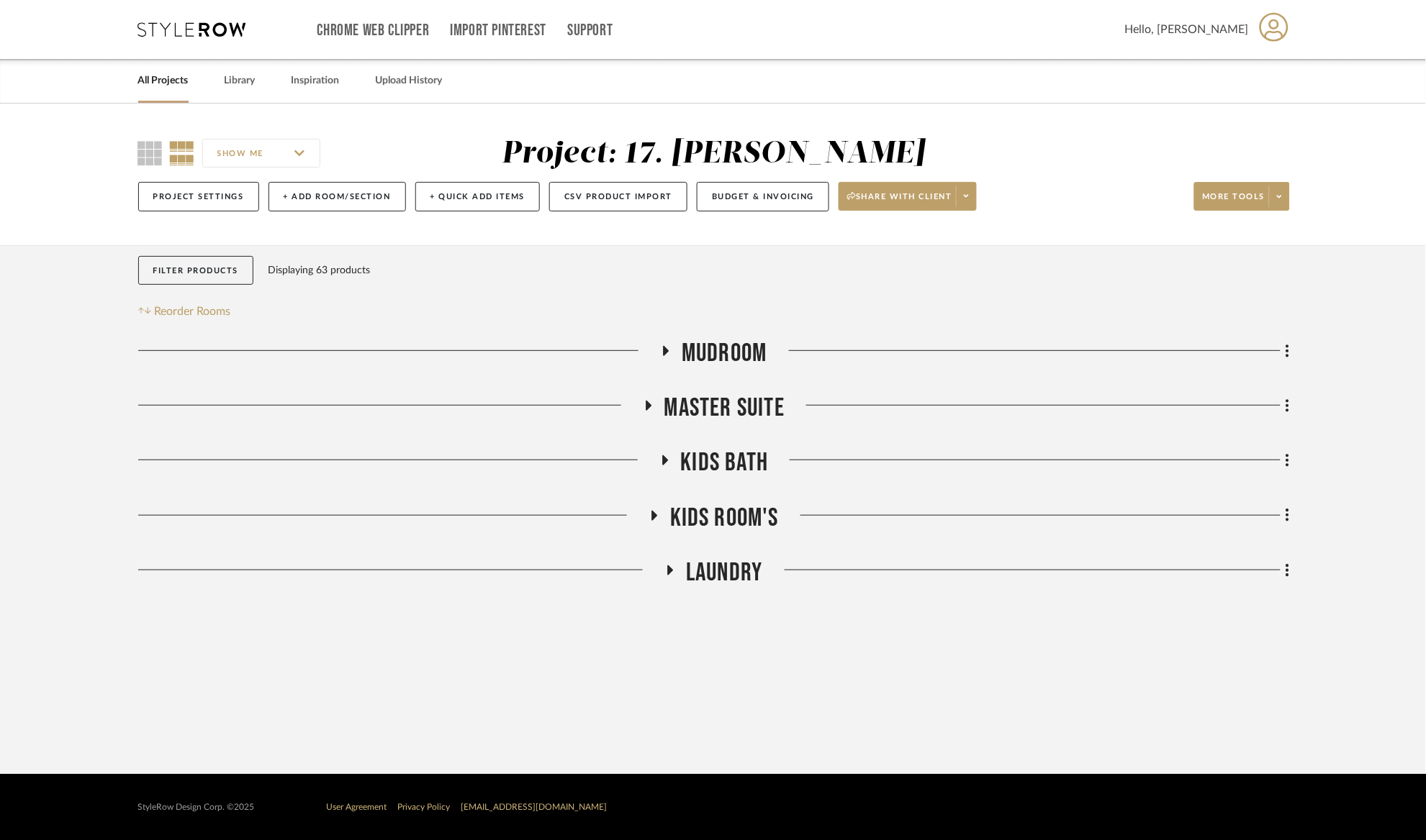
click at [725, 585] on span "Laundry" at bounding box center [724, 573] width 76 height 31
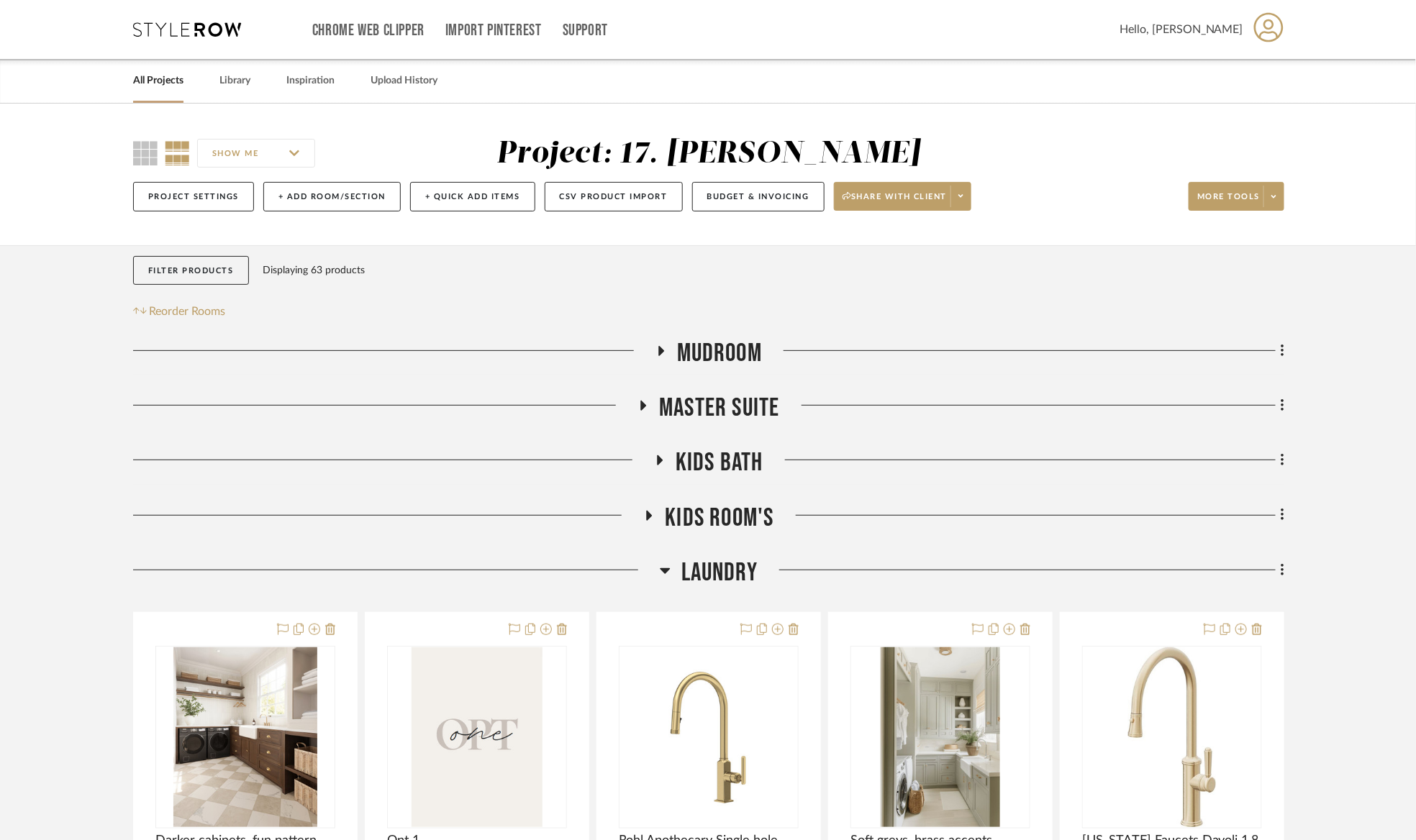
click at [729, 573] on span "Laundry" at bounding box center [719, 573] width 76 height 31
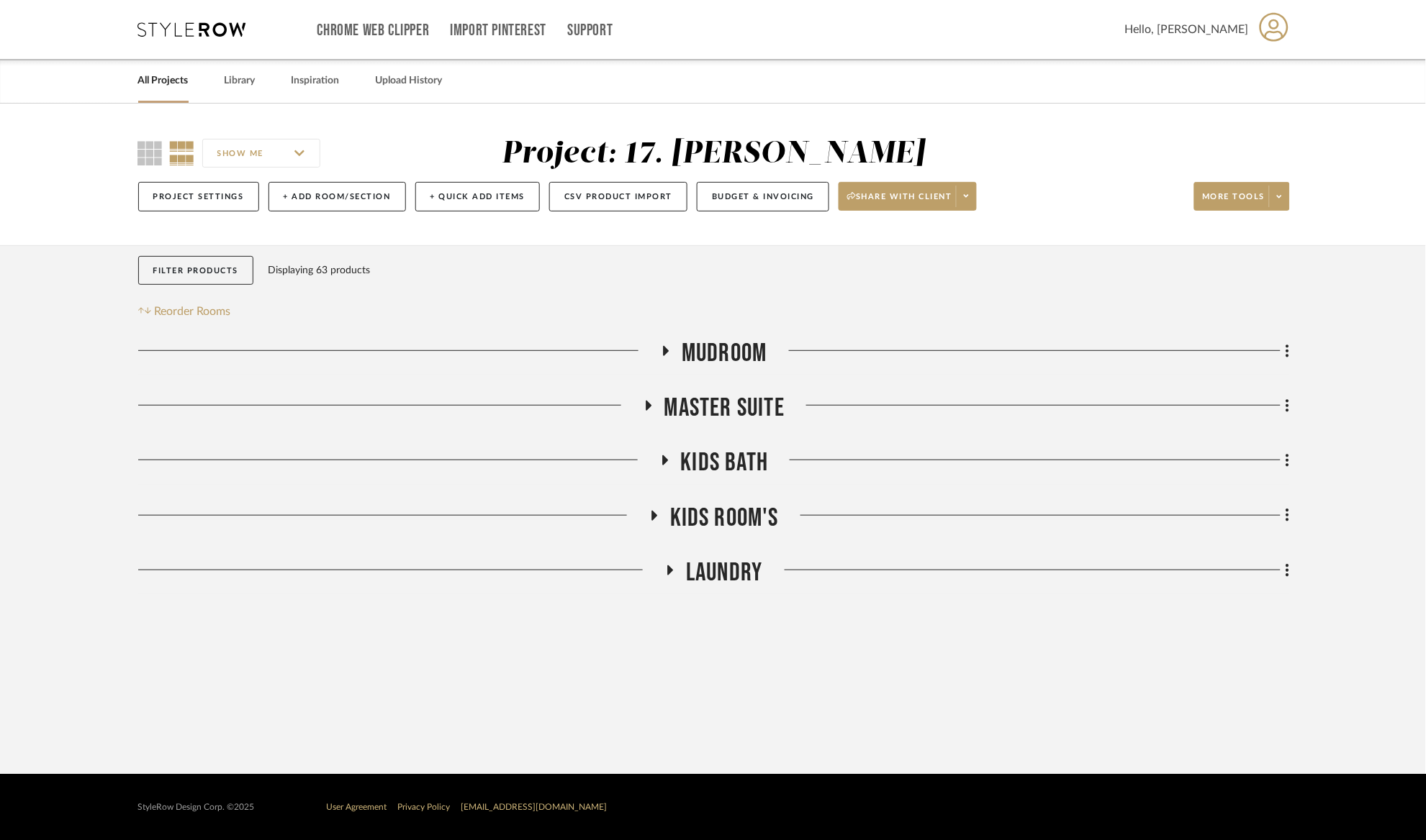
click at [744, 347] on span "Mudroom" at bounding box center [724, 353] width 85 height 31
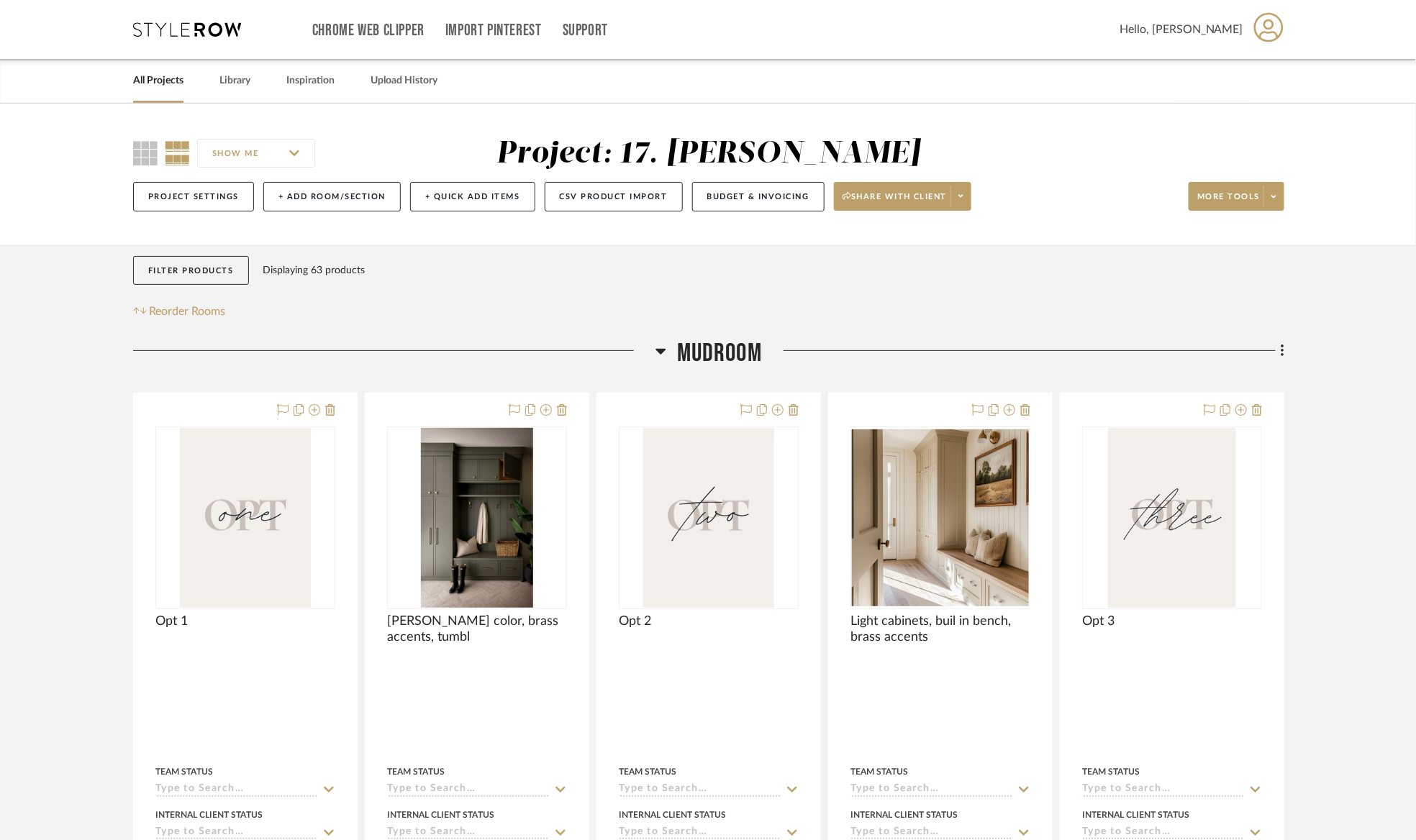
click at [745, 347] on span "Mudroom" at bounding box center [719, 353] width 85 height 31
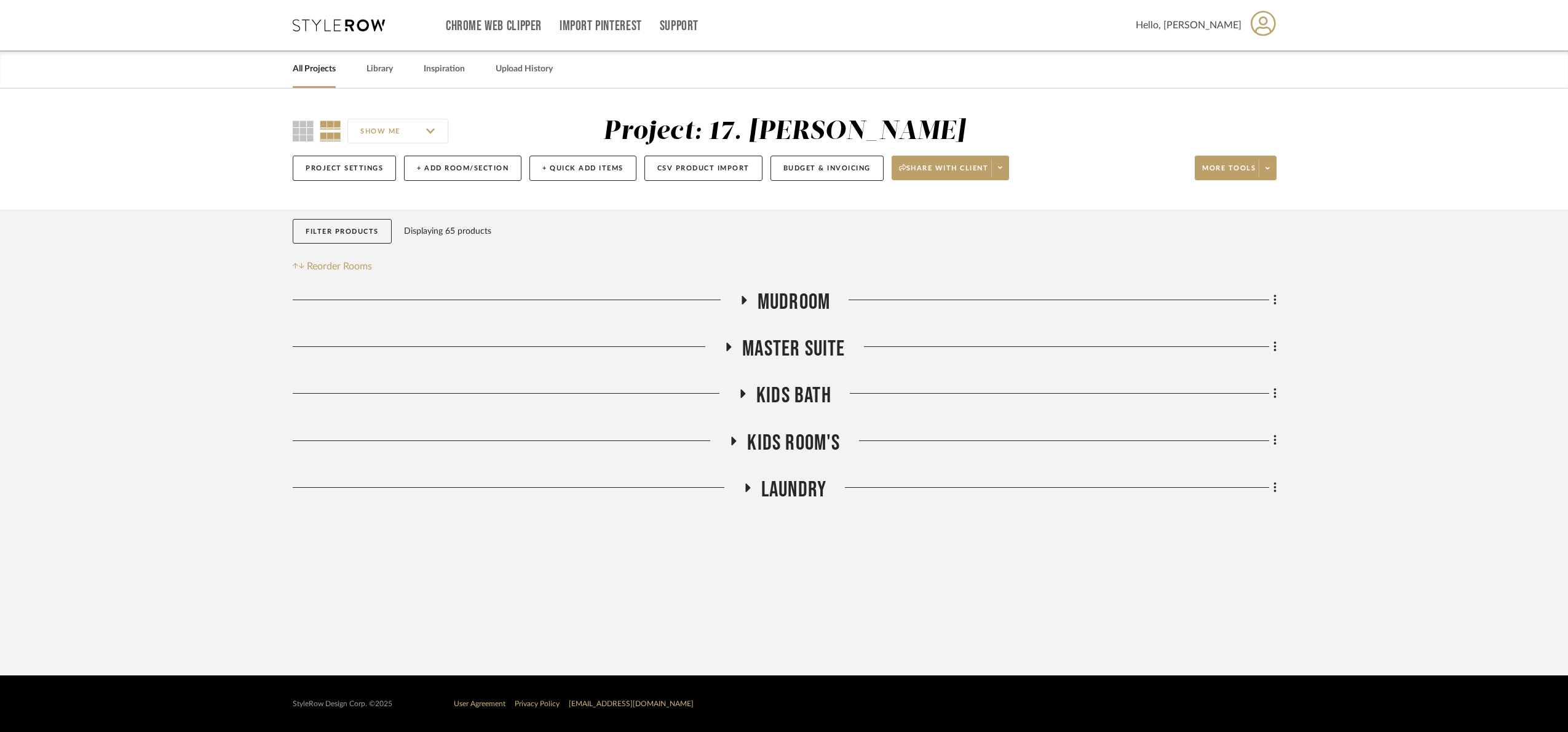
click at [787, 438] on span "Kids Room's" at bounding box center [794, 443] width 93 height 26
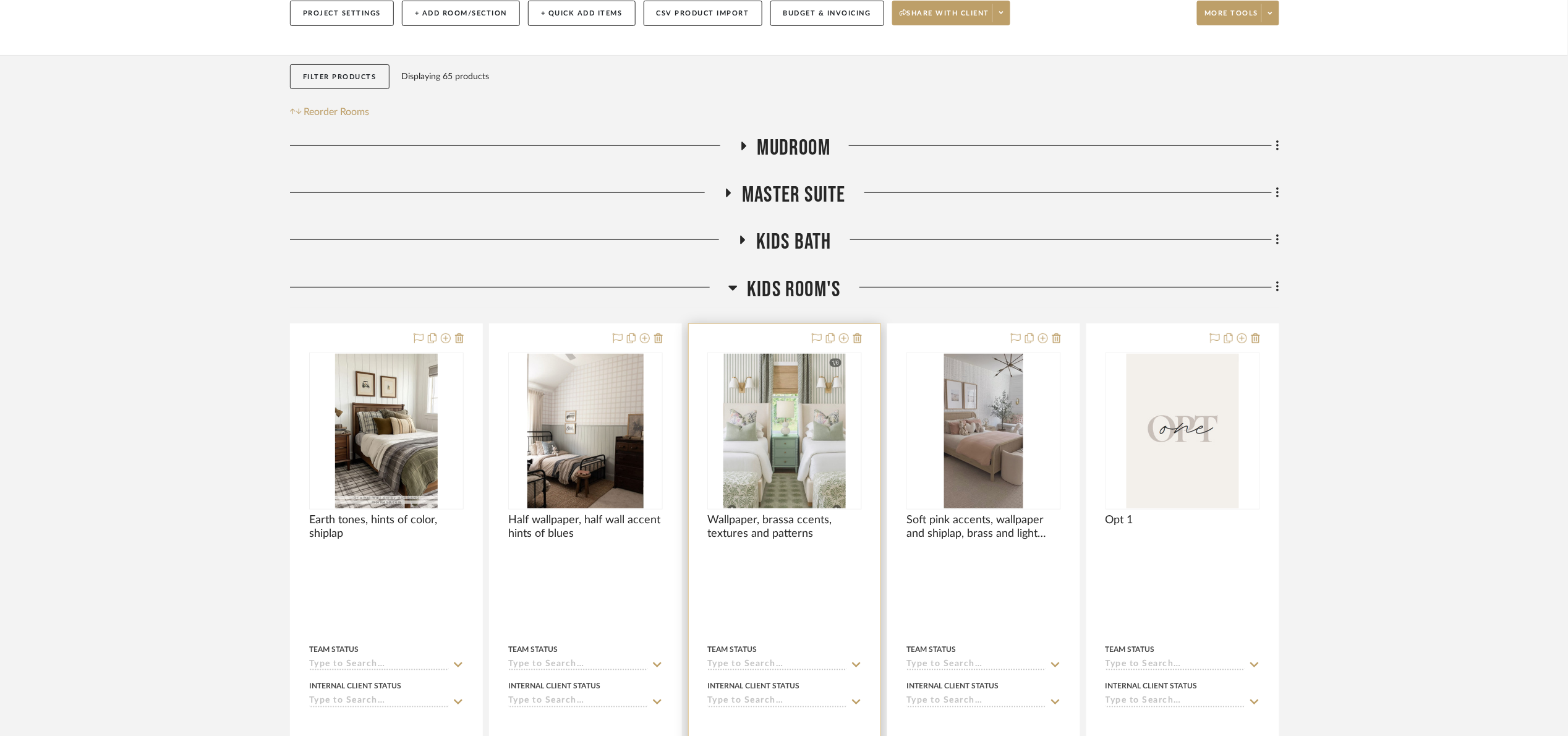
scroll to position [186, 0]
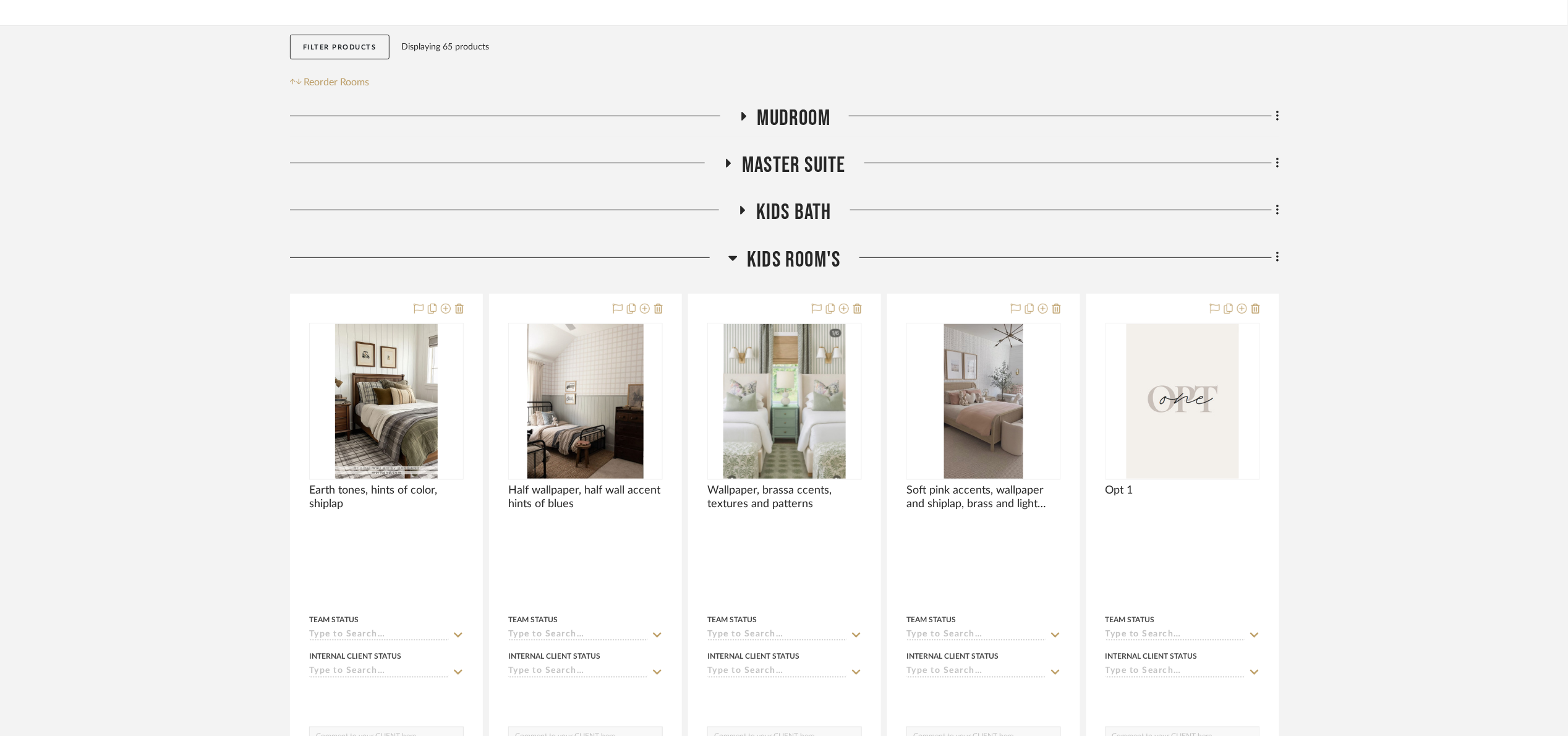
click at [797, 271] on span "Kids Room's" at bounding box center [794, 260] width 94 height 27
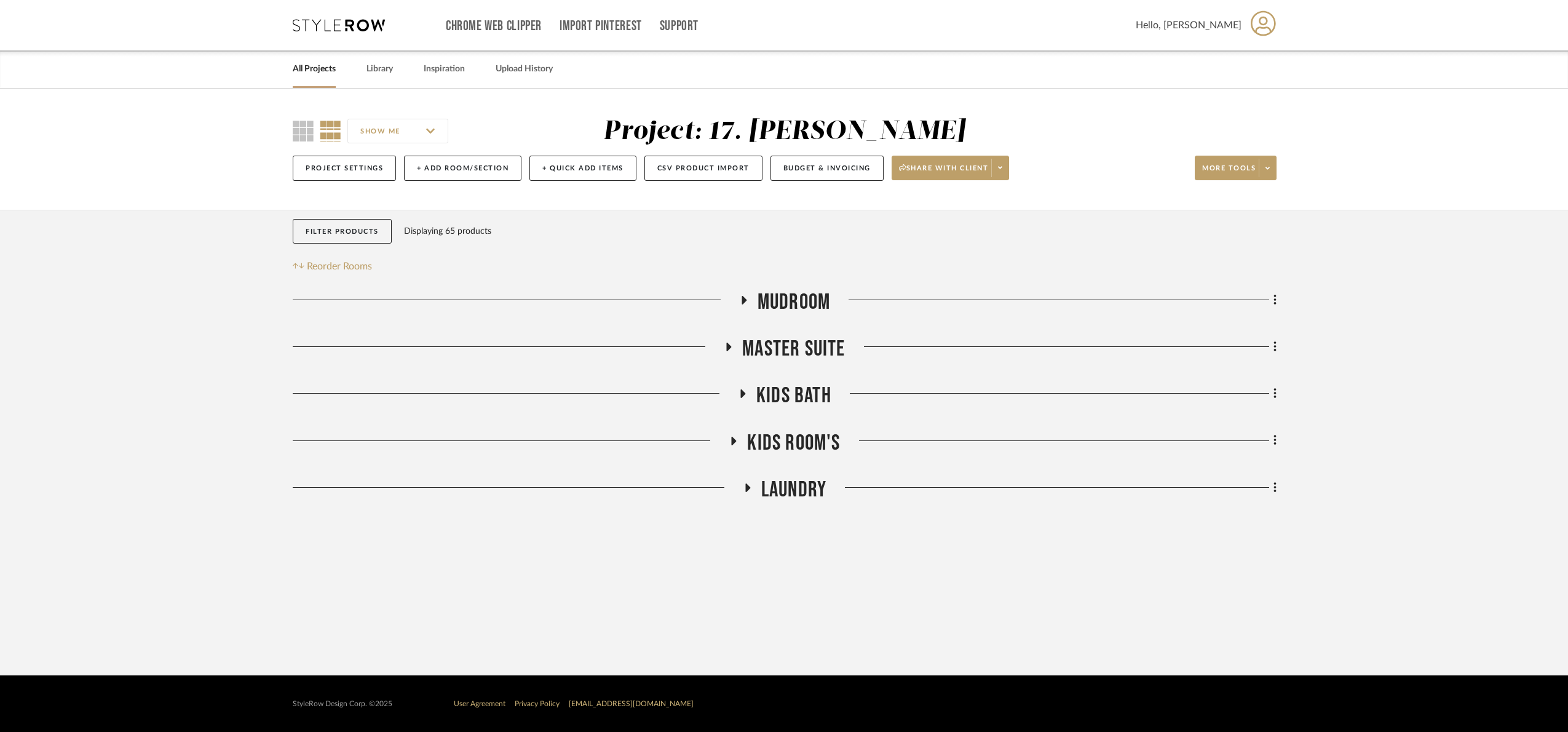
click at [799, 387] on span "Kids Bath" at bounding box center [794, 396] width 75 height 26
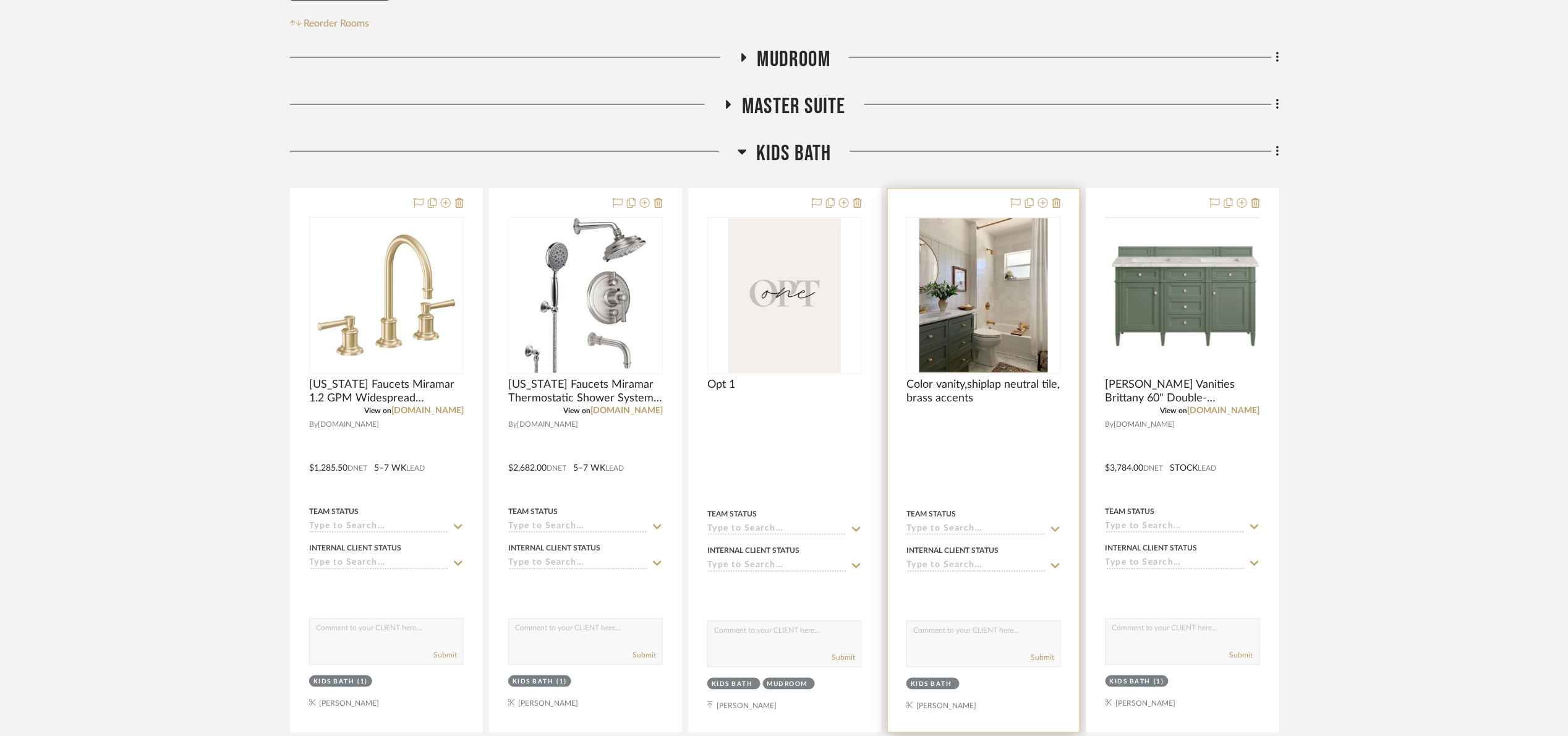
scroll to position [371, 0]
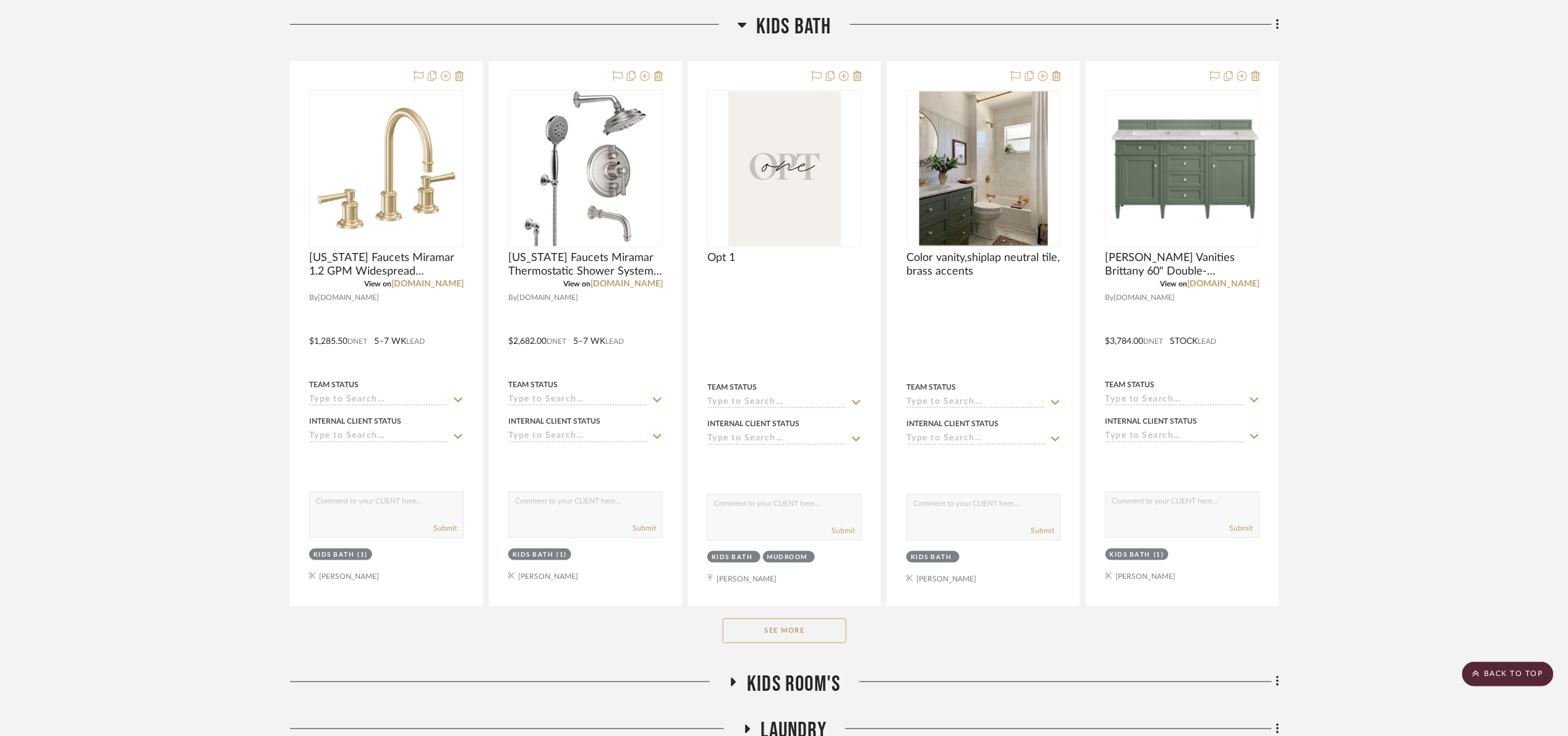
click at [787, 627] on button "See More" at bounding box center [785, 631] width 124 height 25
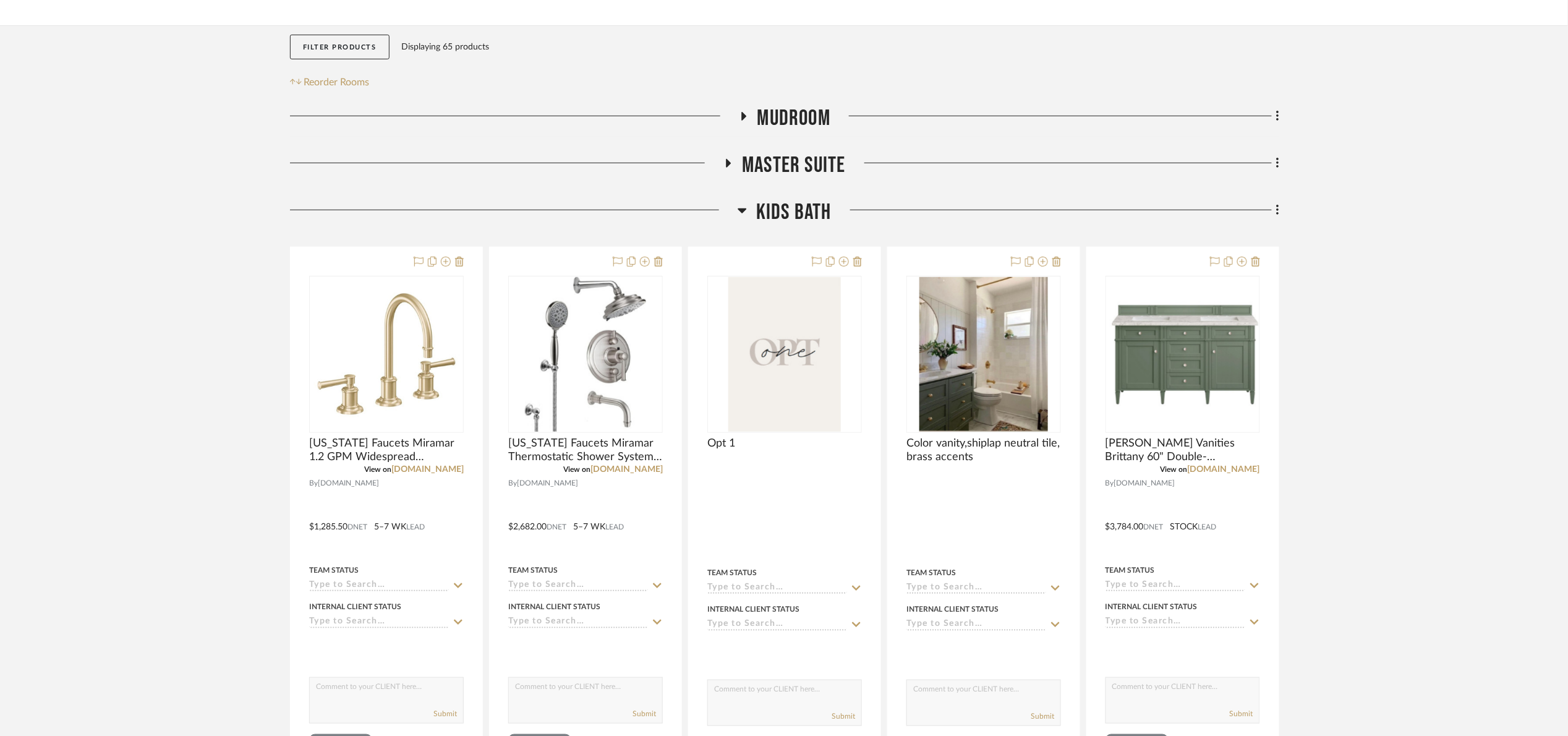
click at [788, 156] on span "Master Suite" at bounding box center [794, 165] width 103 height 27
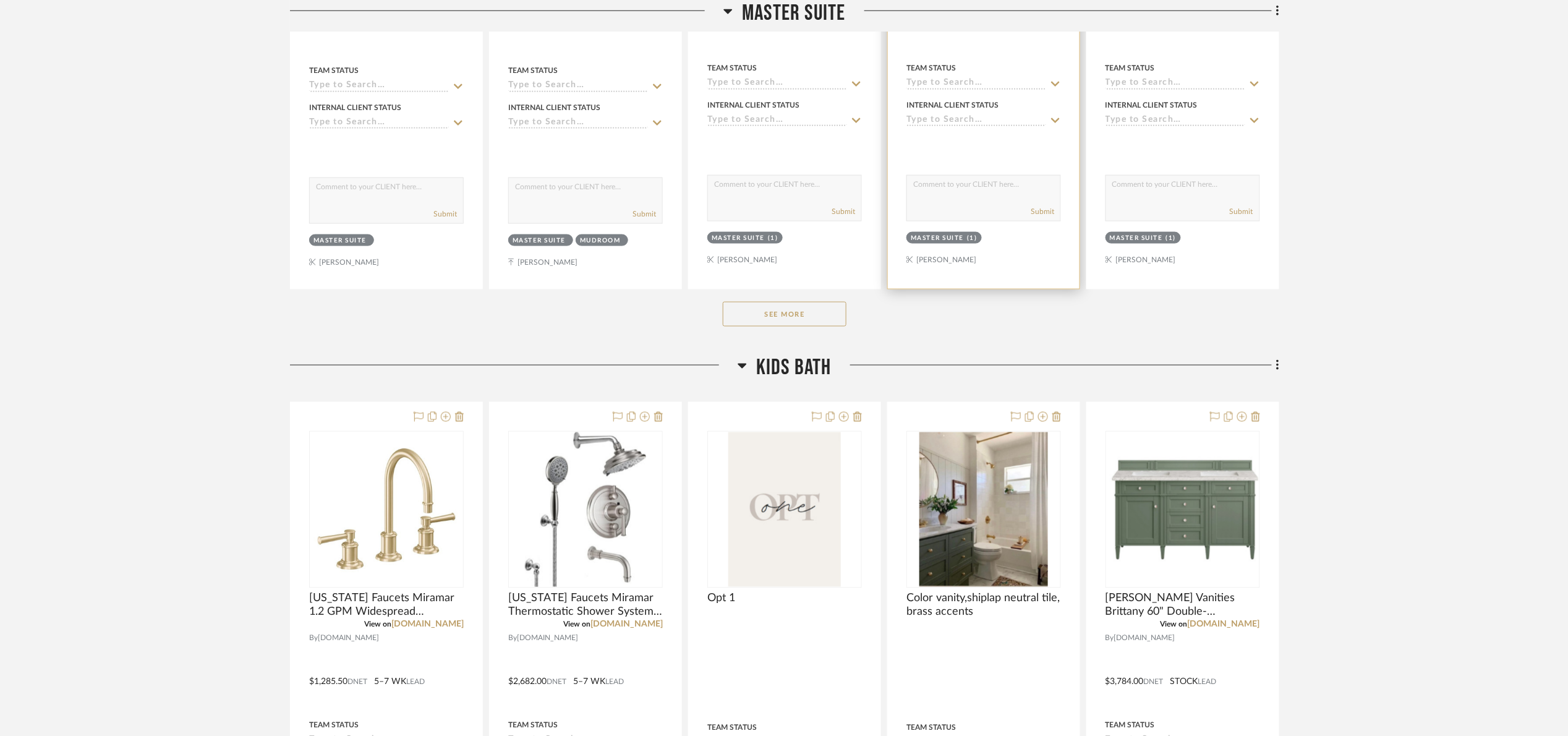
scroll to position [649, 0]
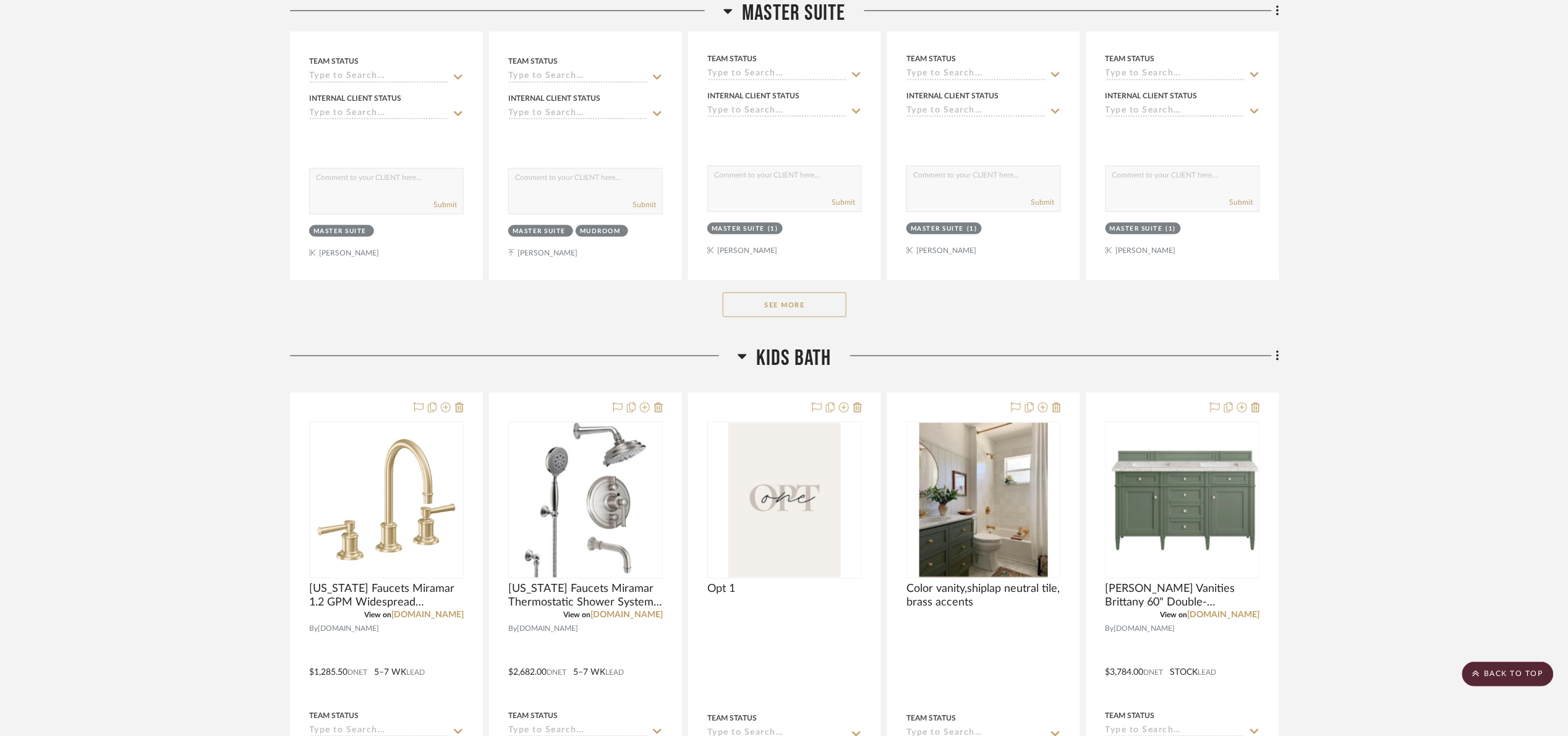
click at [803, 298] on button "See More" at bounding box center [785, 305] width 124 height 25
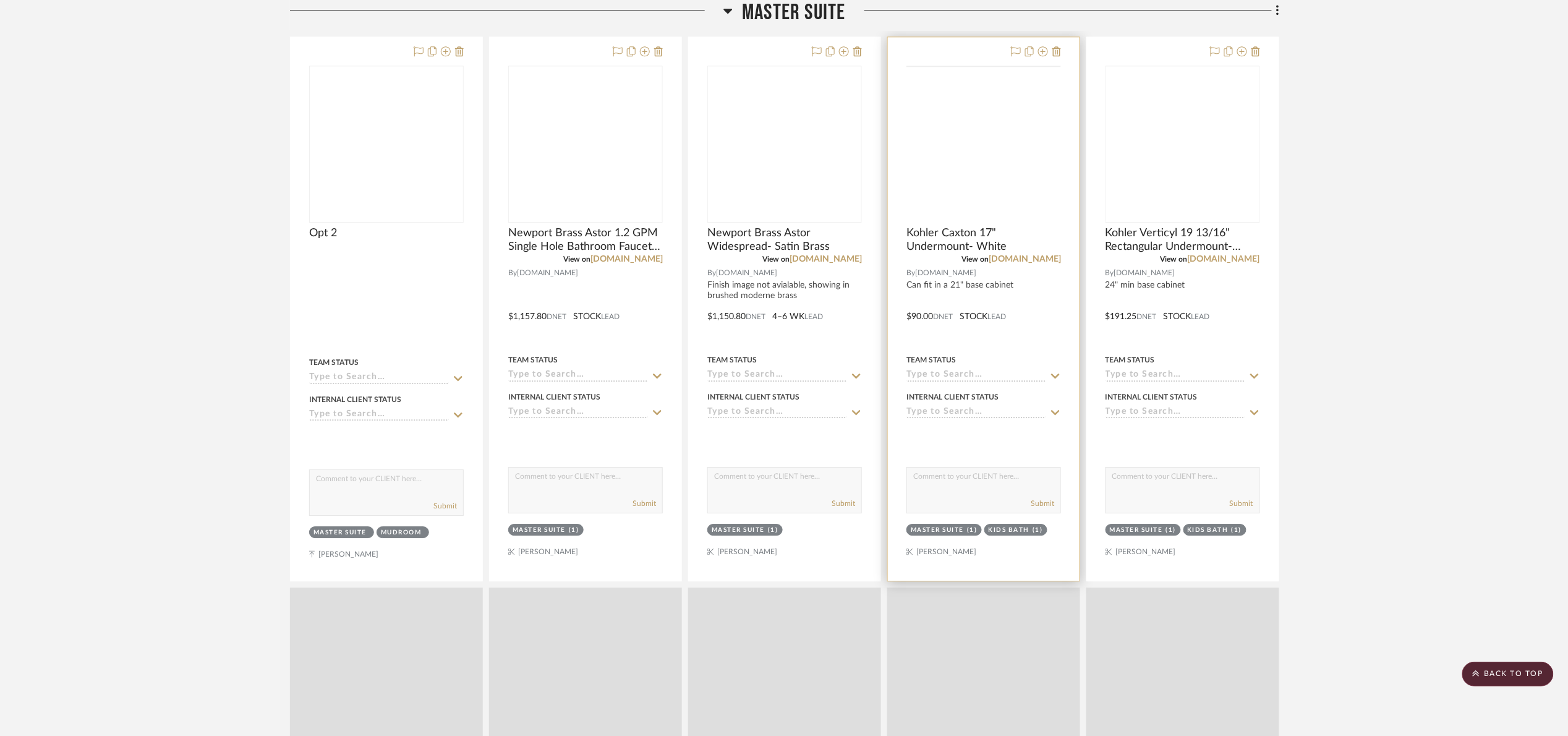
scroll to position [1484, 0]
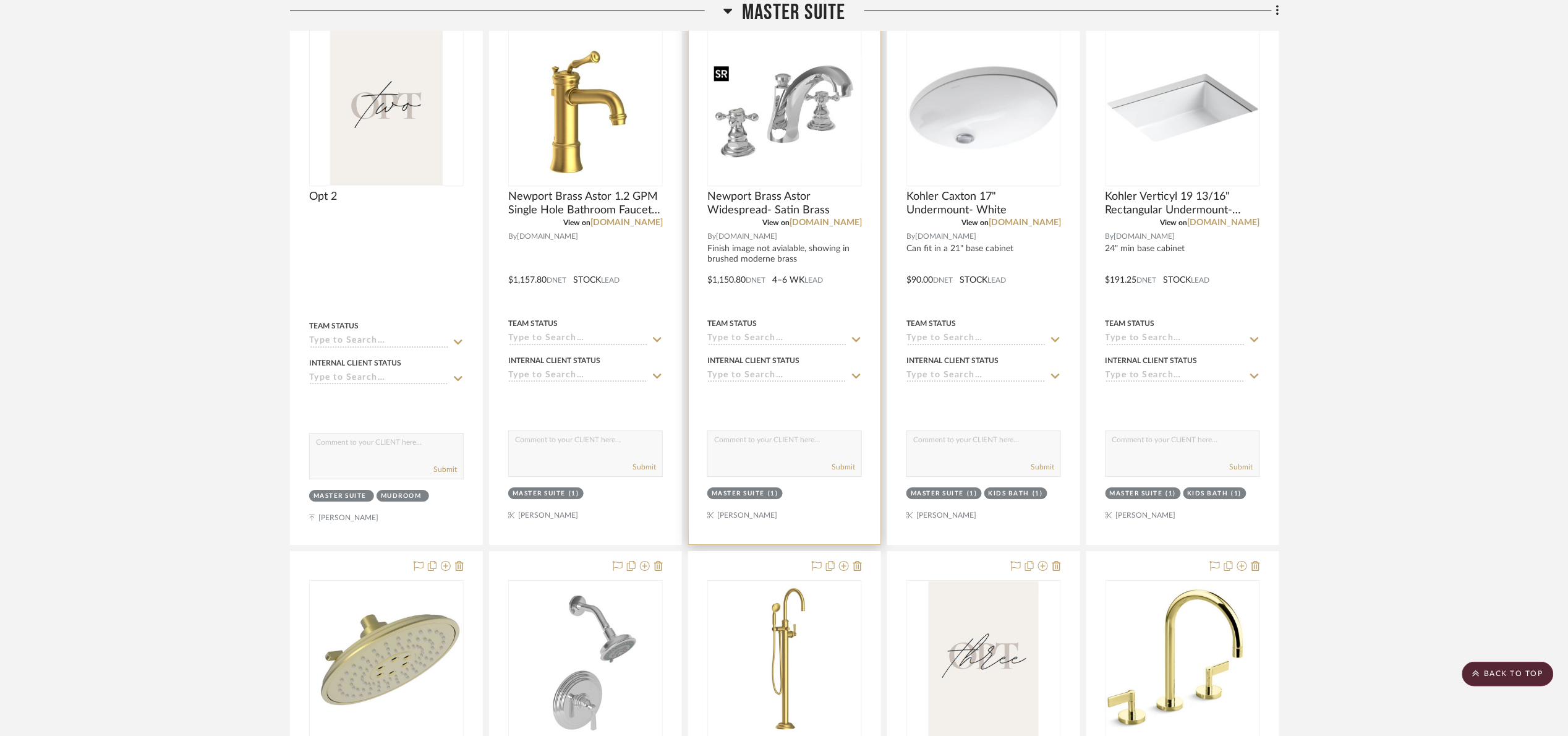
click at [771, 145] on div at bounding box center [785, 107] width 155 height 157
click at [771, 146] on img "0" at bounding box center [785, 107] width 152 height 102
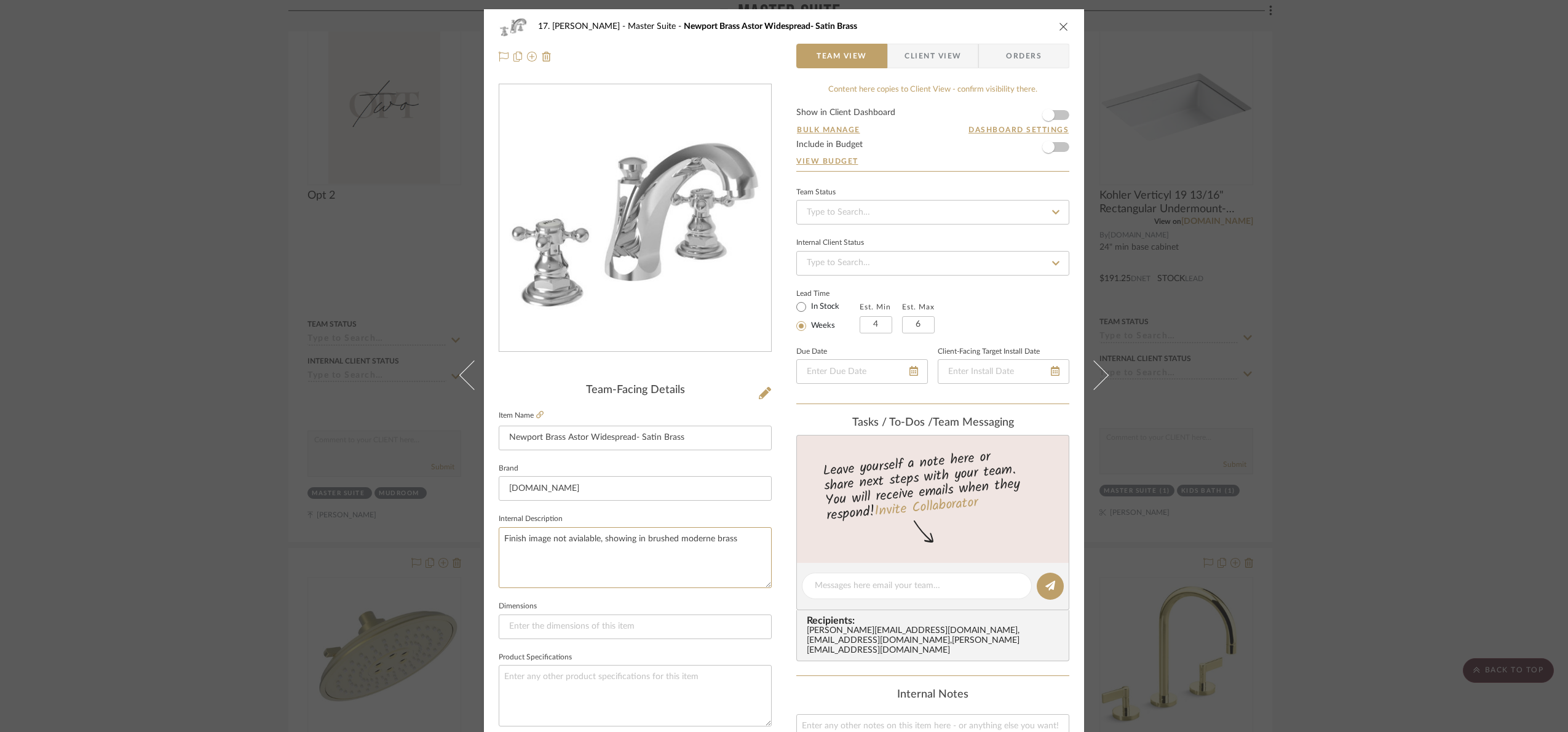
drag, startPoint x: 747, startPoint y: 543, endPoint x: 403, endPoint y: 554, distance: 344.2
click at [404, 554] on div "17. Hurley Master Suite Newport Brass Astor Widespread- Satin Brass Team View C…" at bounding box center [784, 366] width 1568 height 732
click at [750, 541] on textarea "Finish image not avialable, showing in brushed moderne brass" at bounding box center [635, 557] width 273 height 61
drag, startPoint x: 740, startPoint y: 539, endPoint x: 646, endPoint y: 543, distance: 94.1
click at [647, 541] on textarea "Finish image not avialable, showing in brushed moderne brass" at bounding box center [635, 557] width 273 height 61
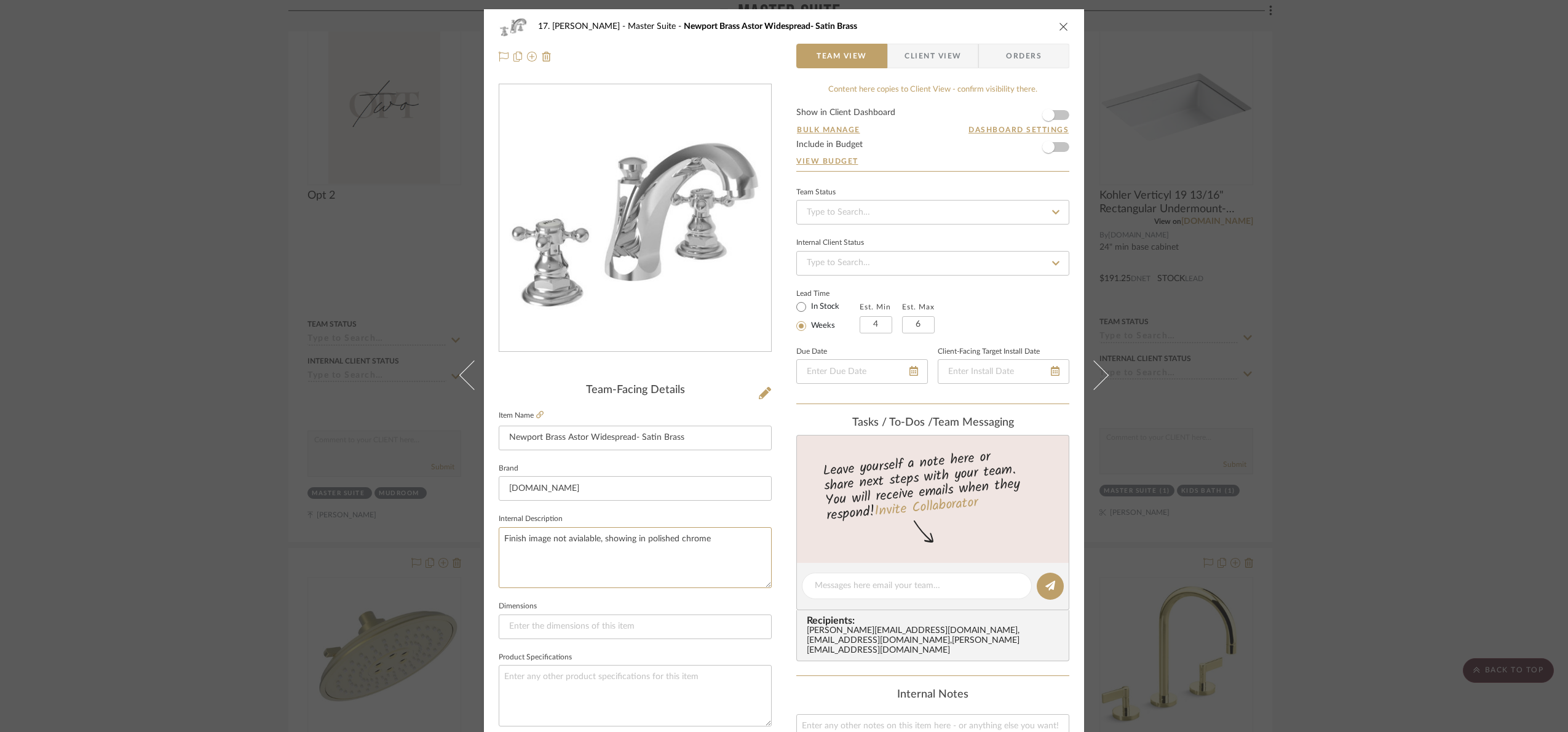
type textarea "Finish image not avialable, showing in polished chrome"
click at [675, 514] on fieldset "Internal Description Finish image not avialable, showing in polished chrome" at bounding box center [635, 550] width 273 height 78
click at [1484, 366] on div "17. Hurley Master Suite Newport Brass Astor Widespread- Satin Brass Team View C…" at bounding box center [784, 366] width 1568 height 732
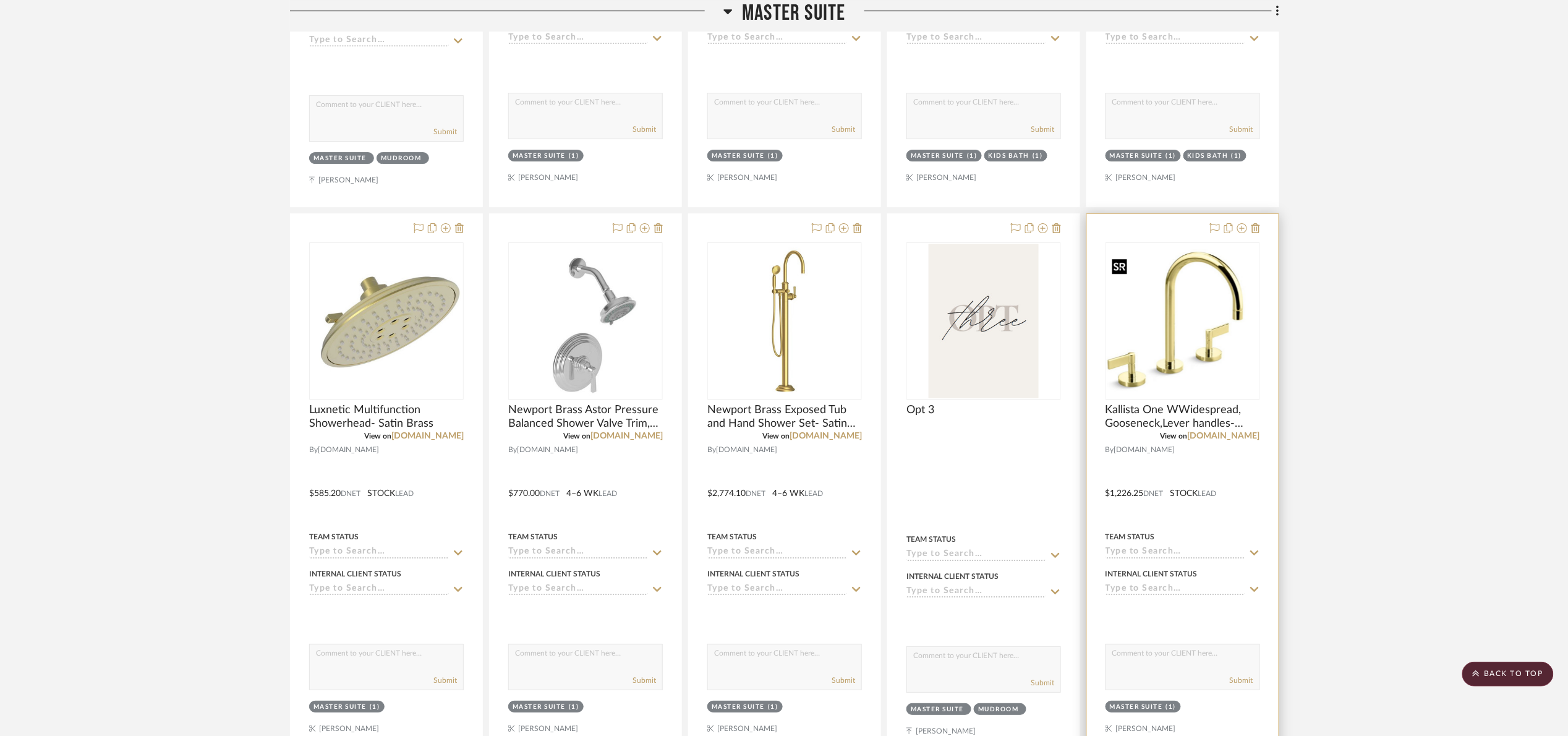
scroll to position [1948, 0]
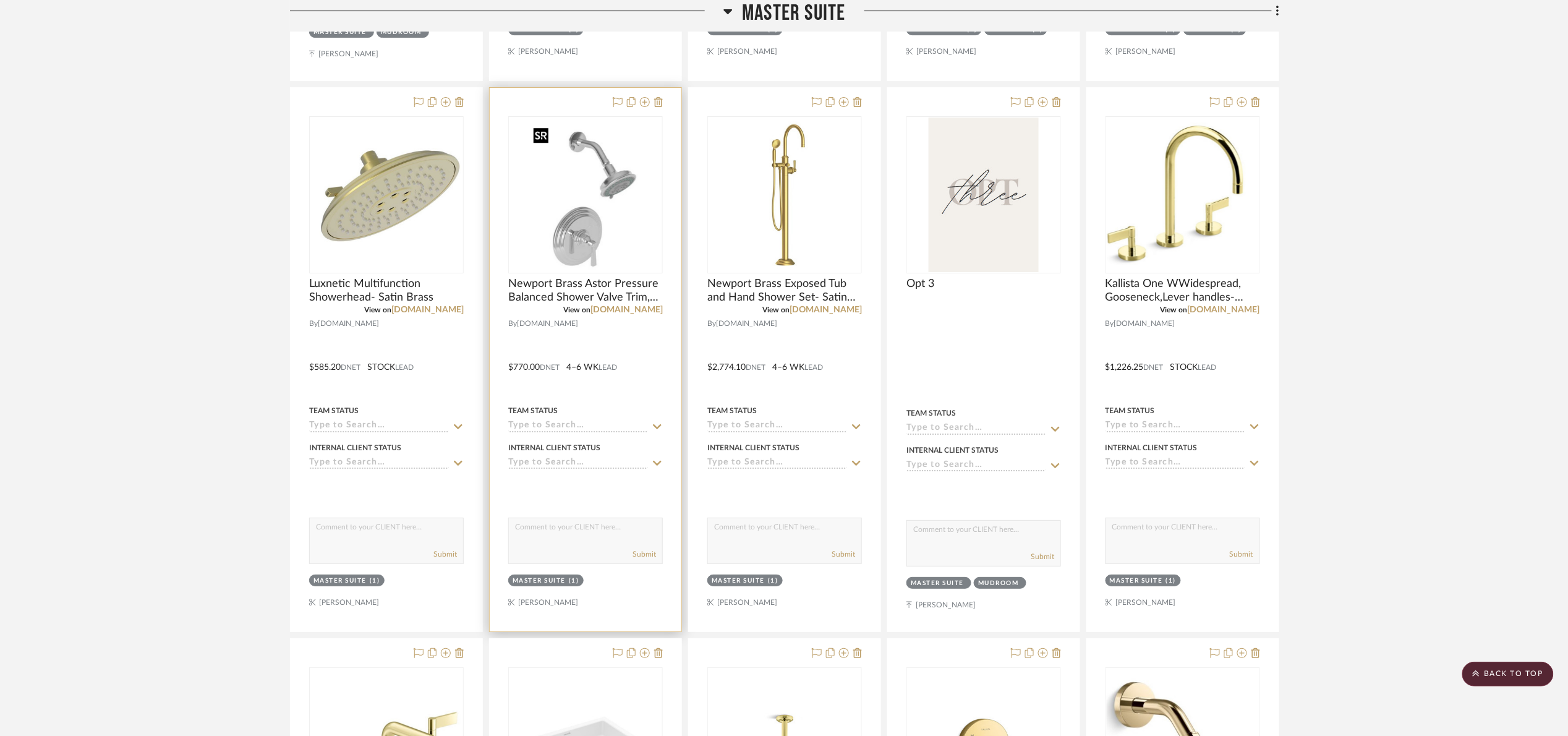
click at [0, 0] on img at bounding box center [0, 0] width 0 height 0
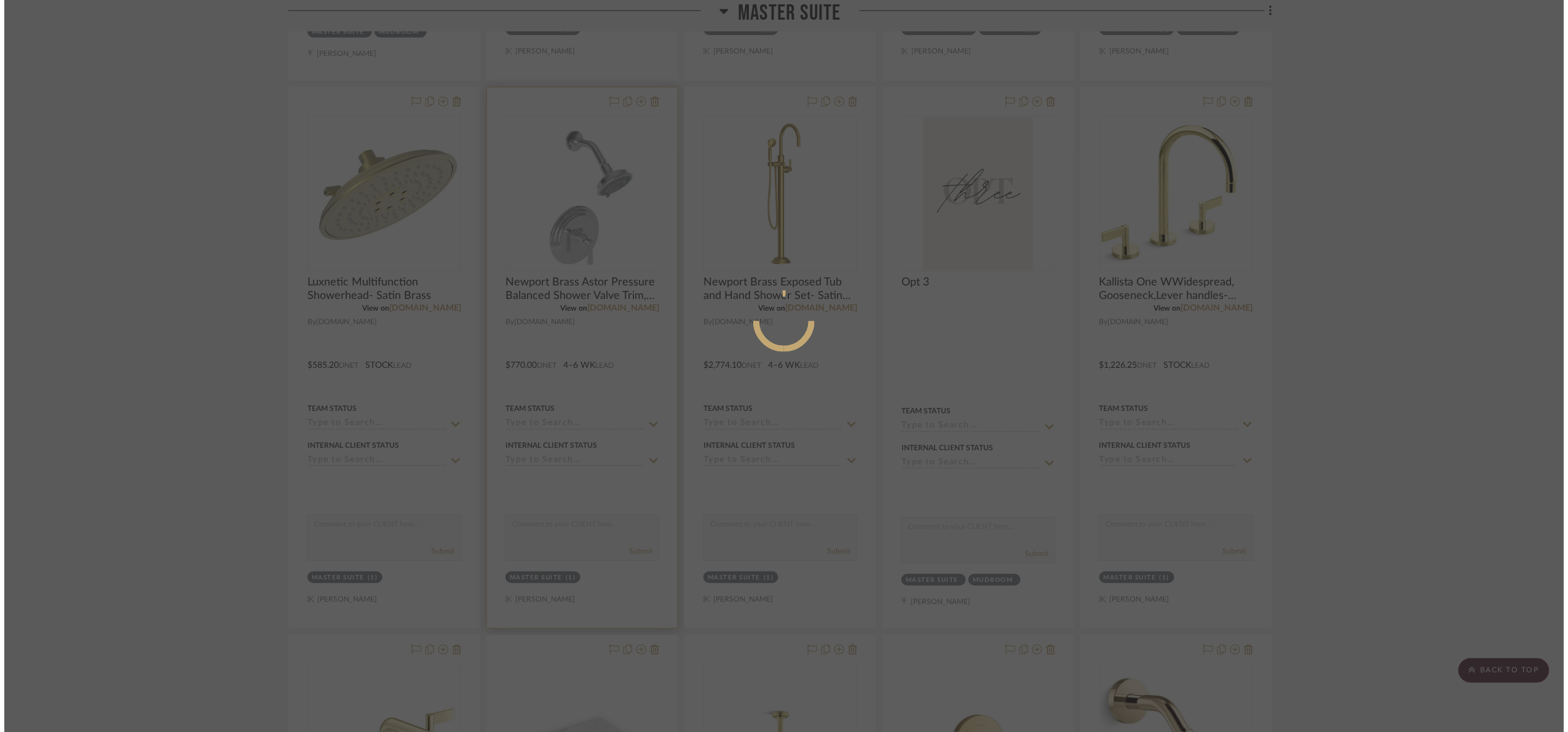
scroll to position [0, 0]
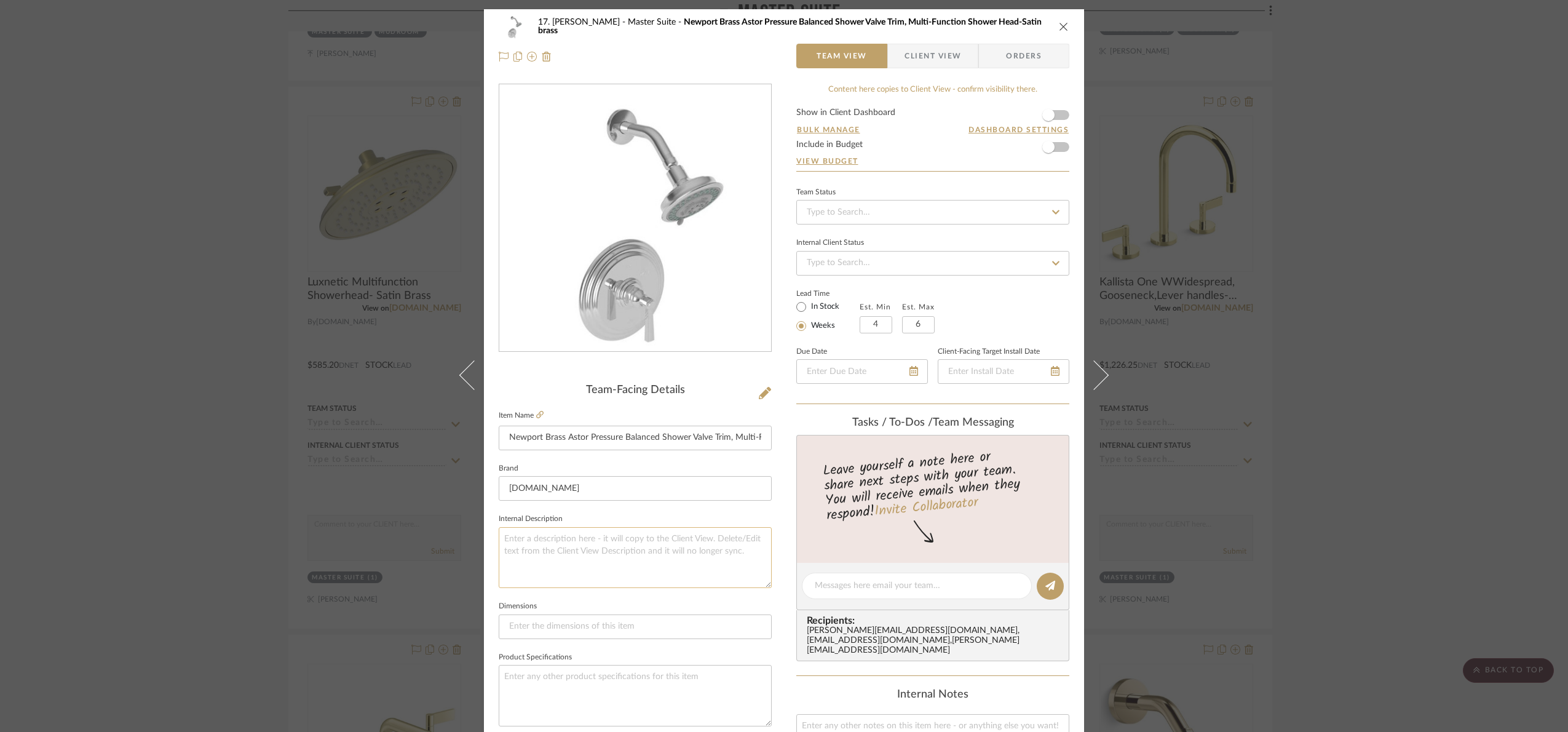
click at [624, 566] on textarea at bounding box center [635, 557] width 273 height 61
paste textarea "Finish image not avialable, showing in brushed moderne brass"
drag, startPoint x: 746, startPoint y: 538, endPoint x: 645, endPoint y: 555, distance: 102.4
click at [645, 555] on textarea "Finish image not avialable, showing in brushed moderne brass" at bounding box center [635, 557] width 273 height 61
type textarea "Finish image not avialable, showing in polished chrome"
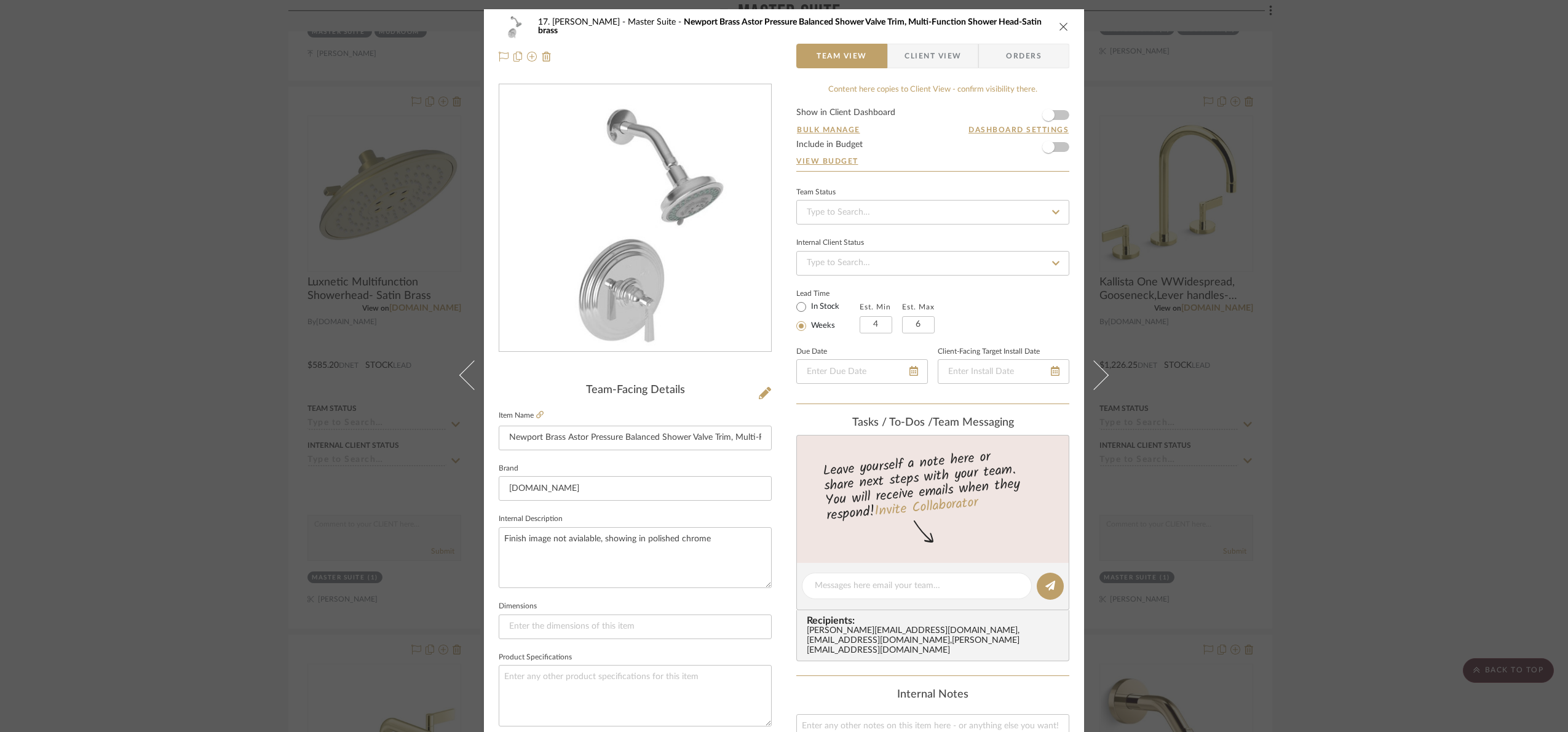
click at [607, 522] on fieldset "Internal Description Finish image not avialable, showing in polished chrome" at bounding box center [635, 550] width 273 height 78
click at [1398, 401] on div "17. Hurley Master Suite Newport Brass Astor Pressure Balanced Shower Valve Trim…" at bounding box center [784, 366] width 1568 height 732
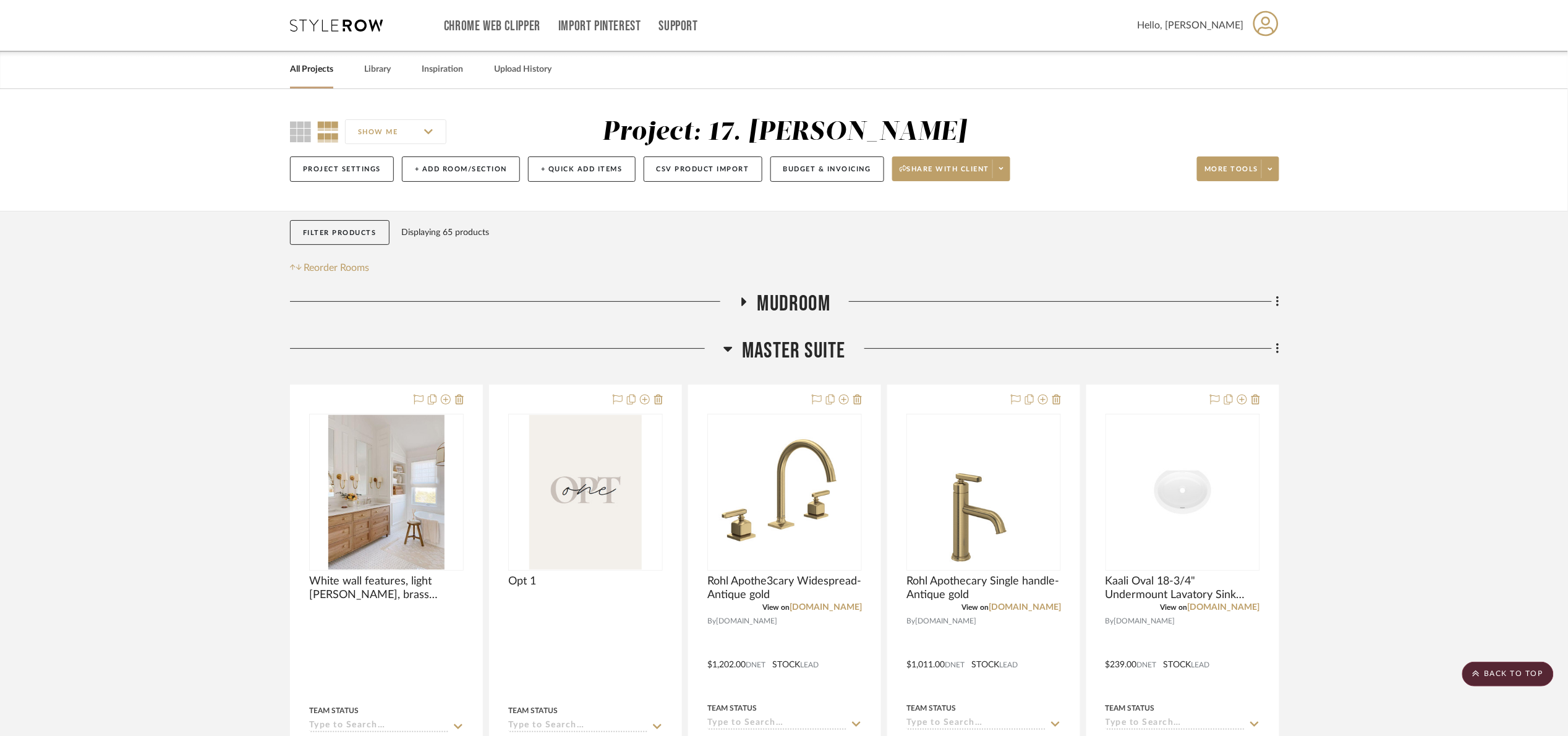
click at [771, 346] on span "Master Suite" at bounding box center [794, 351] width 103 height 27
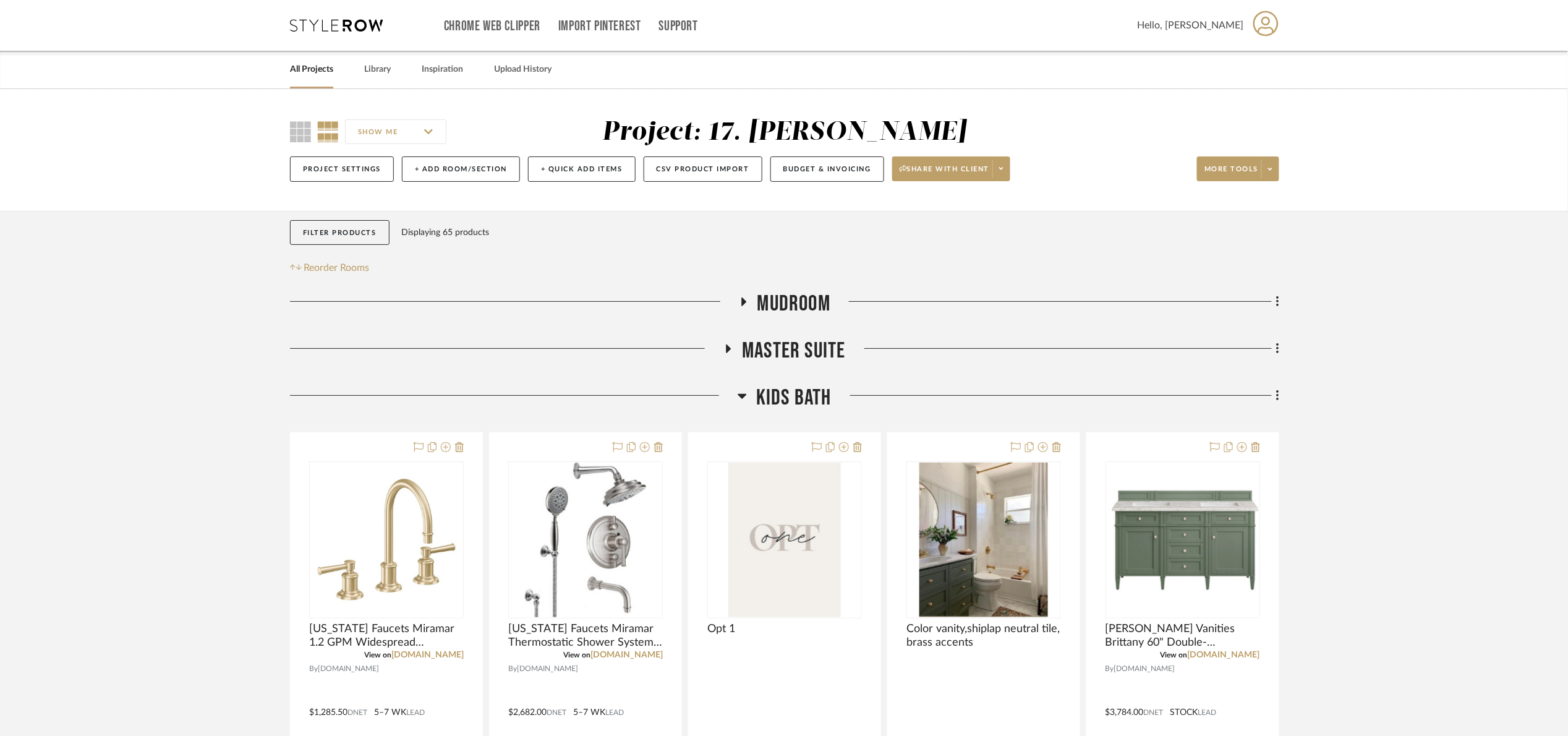
click at [816, 396] on span "Kids Bath" at bounding box center [794, 398] width 75 height 27
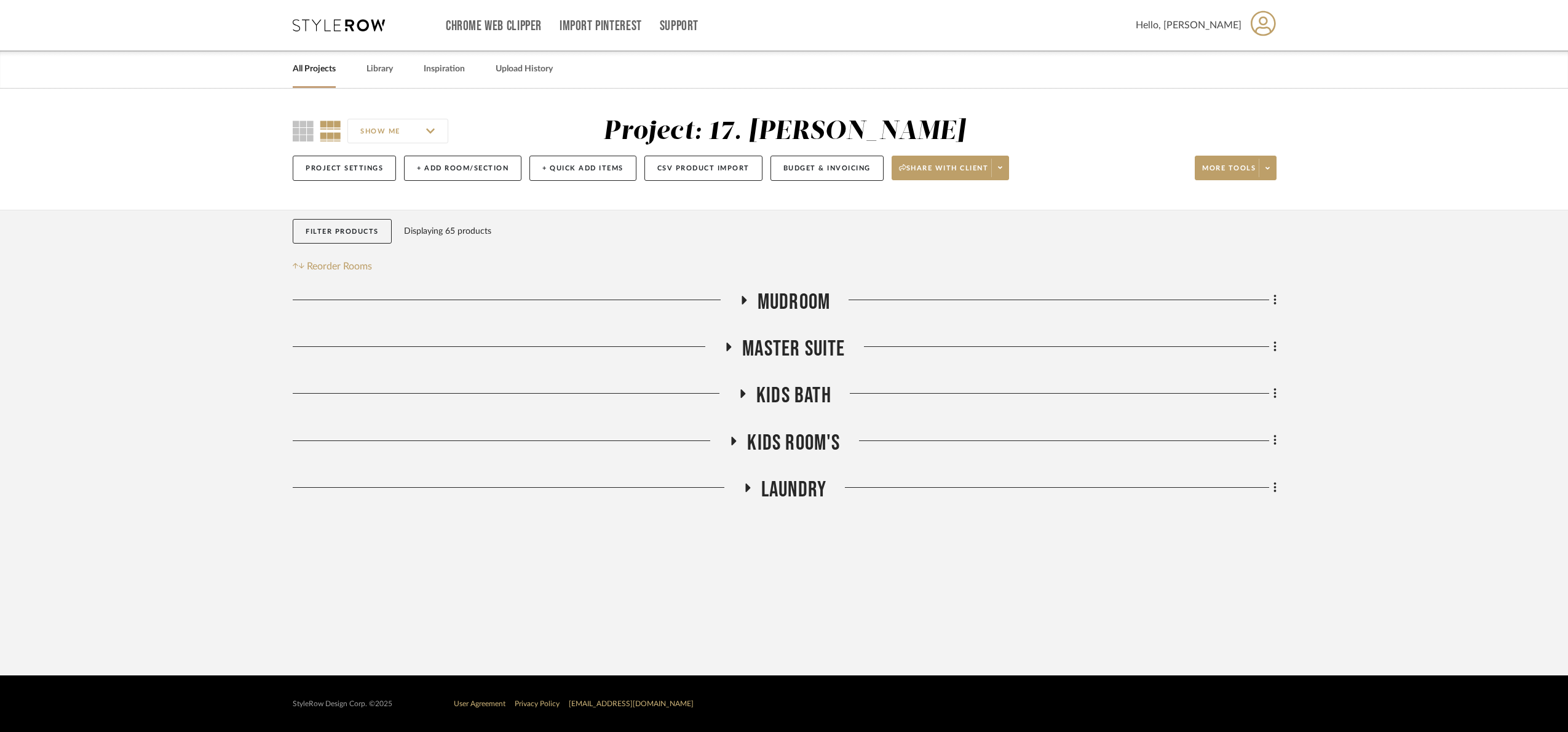
click at [783, 499] on span "Laundry" at bounding box center [794, 489] width 65 height 26
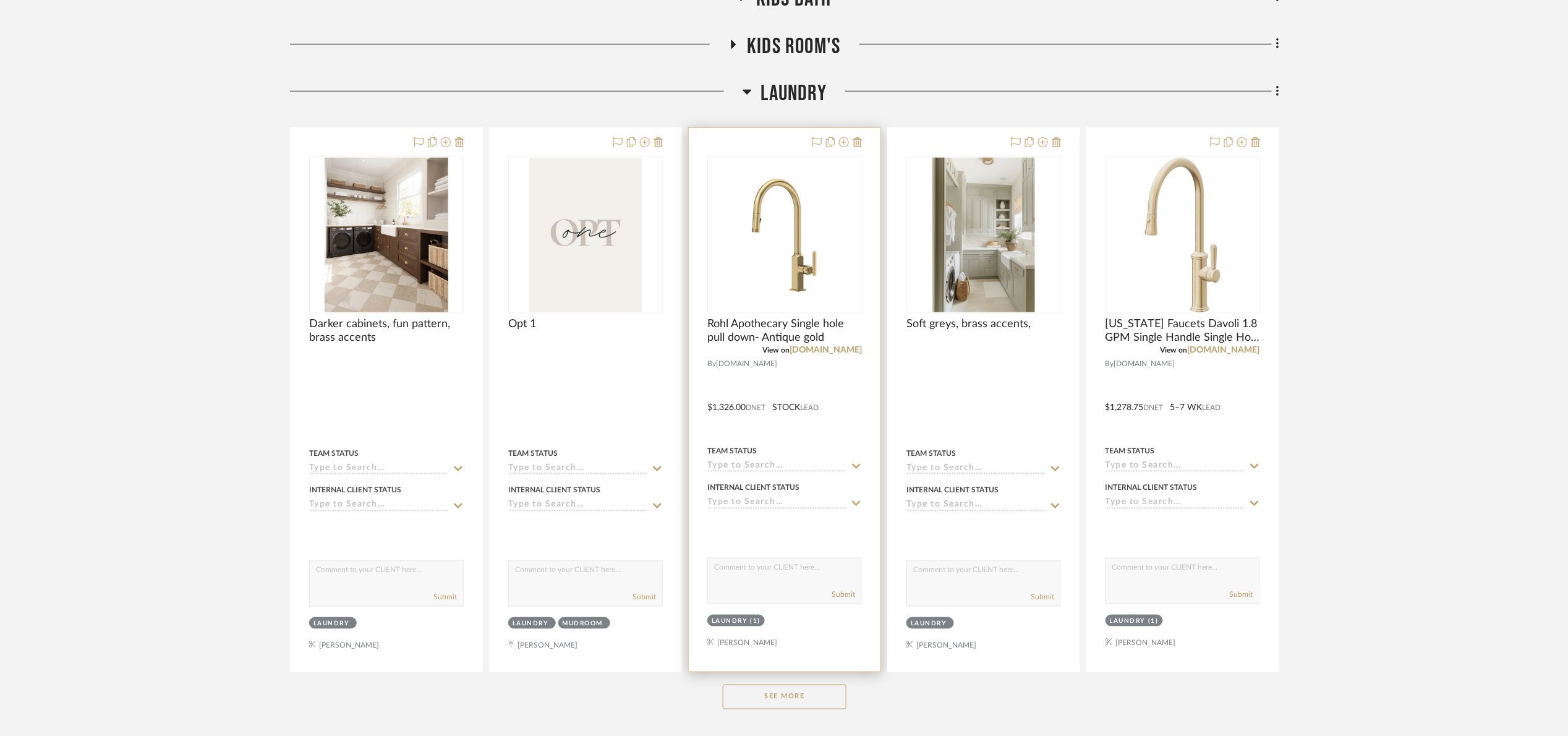
scroll to position [468, 0]
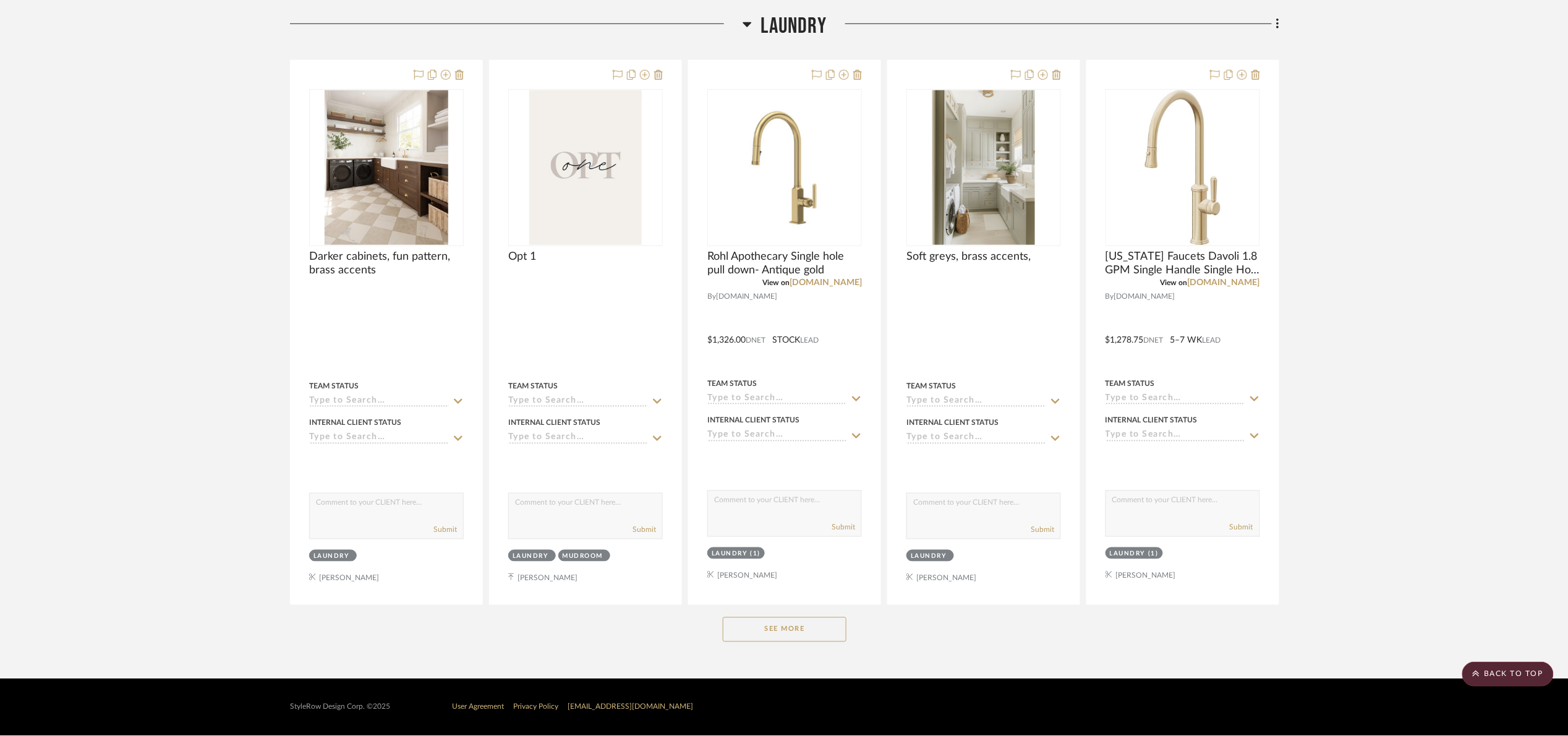
click at [811, 631] on button "See More" at bounding box center [785, 630] width 124 height 25
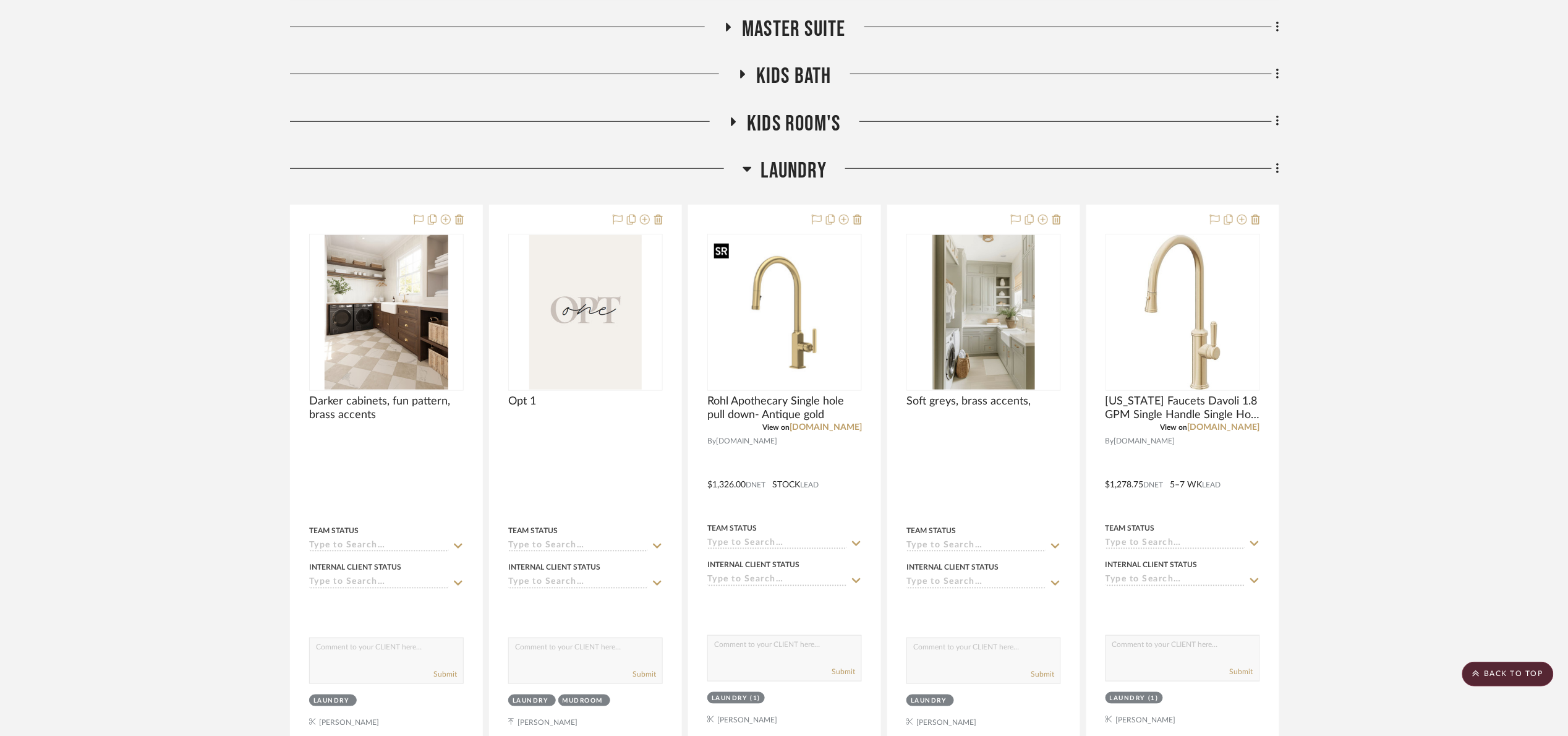
scroll to position [184, 0]
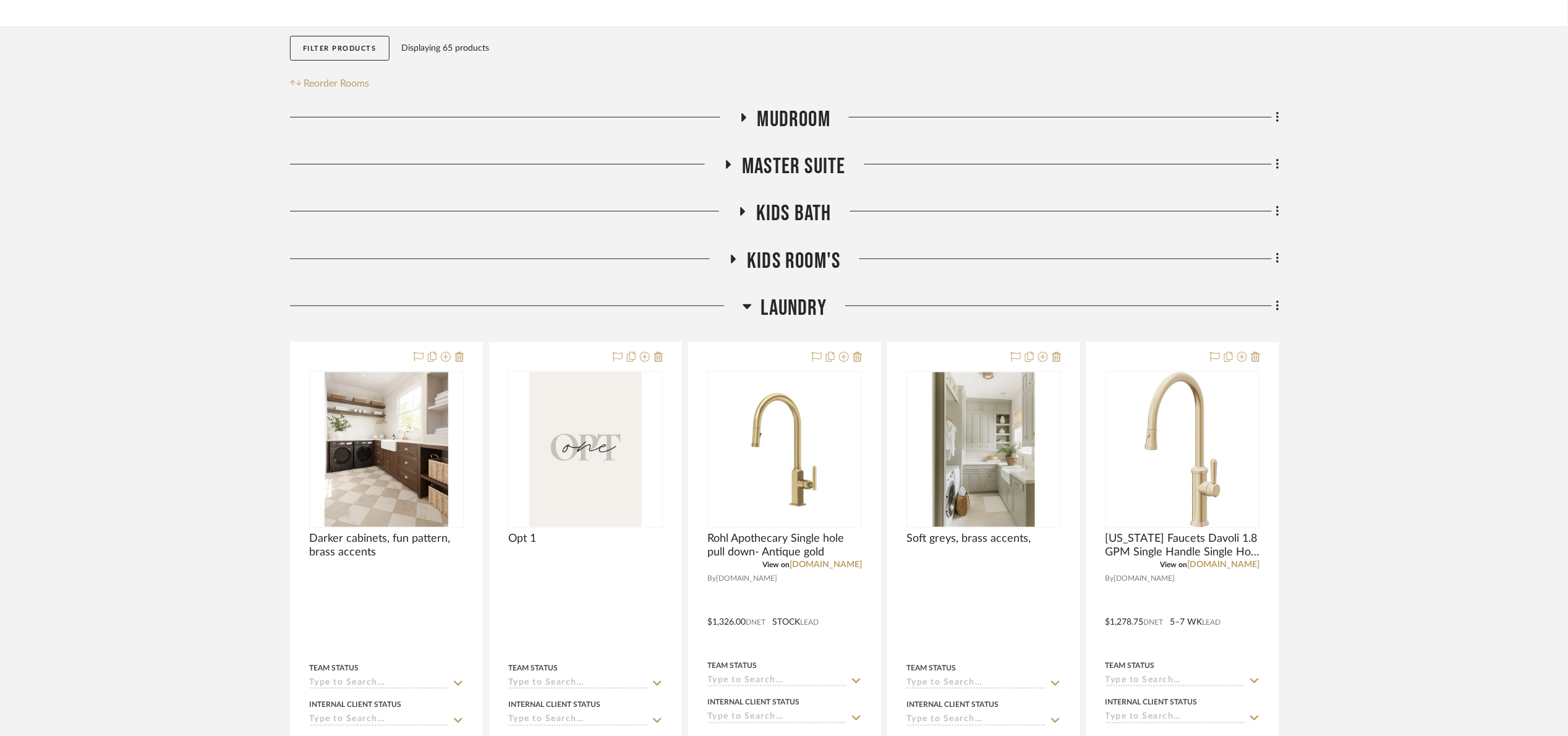
drag, startPoint x: 813, startPoint y: 286, endPoint x: 802, endPoint y: 301, distance: 18.6
click at [804, 301] on span "Laundry" at bounding box center [794, 308] width 66 height 27
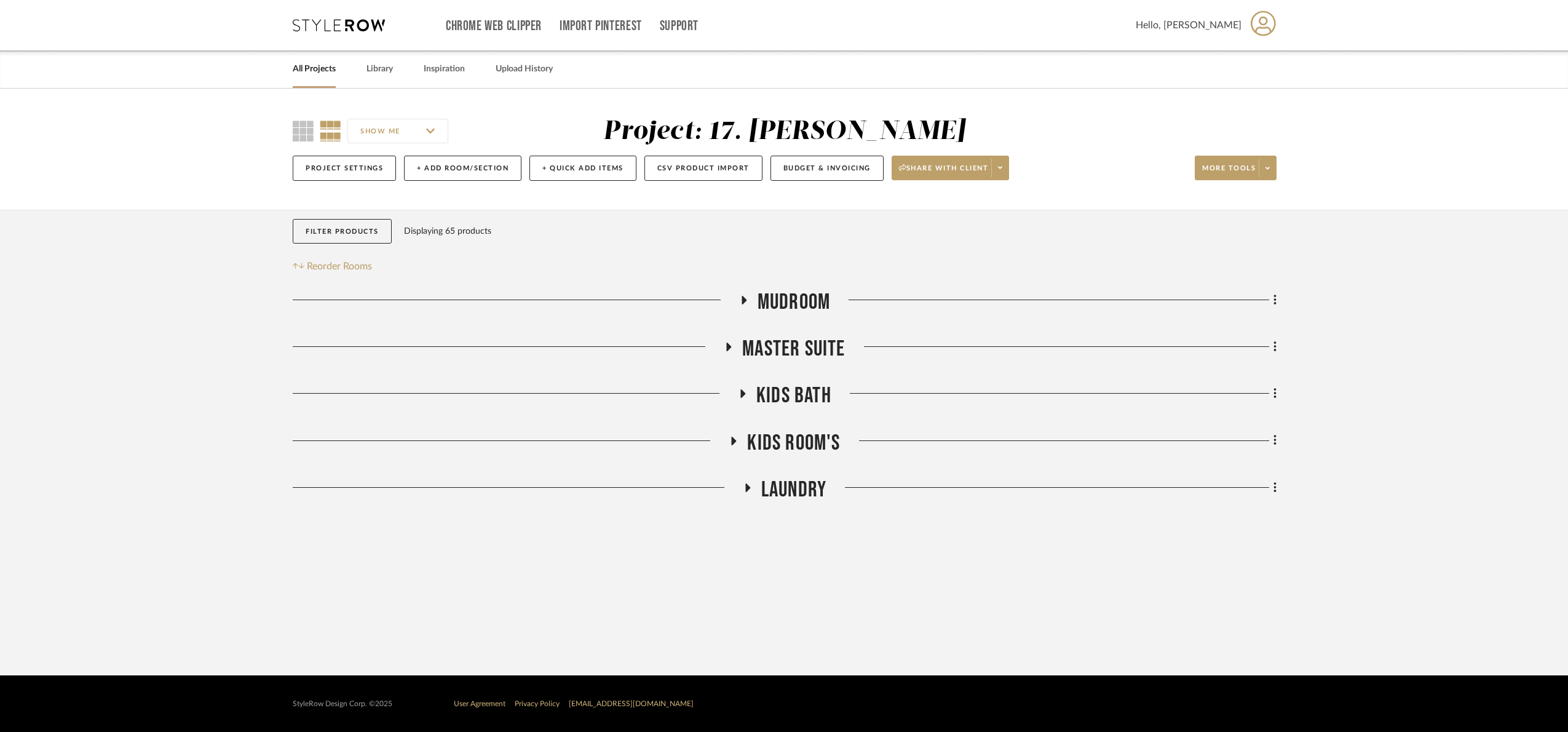
click at [799, 396] on span "Kids Bath" at bounding box center [794, 396] width 75 height 26
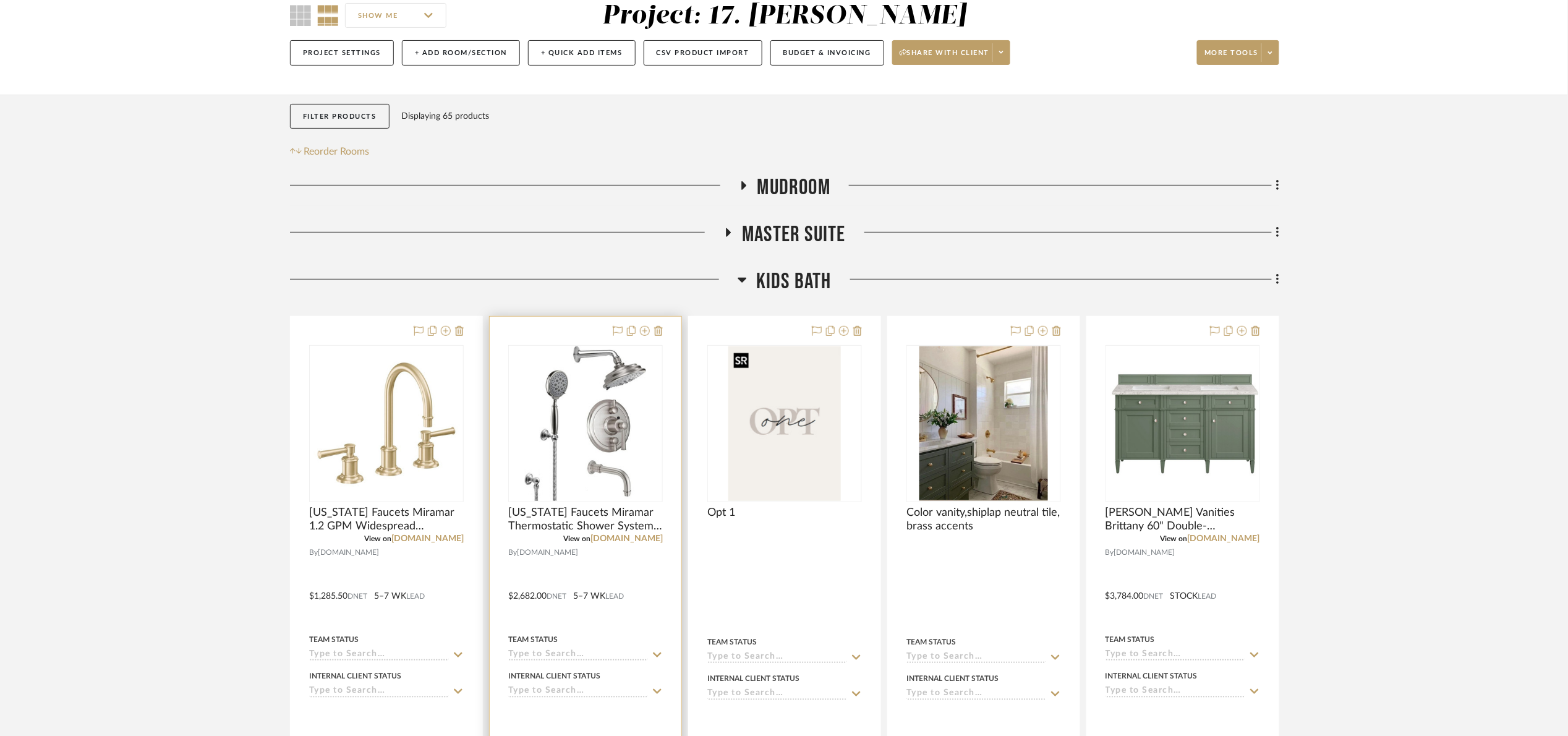
scroll to position [186, 0]
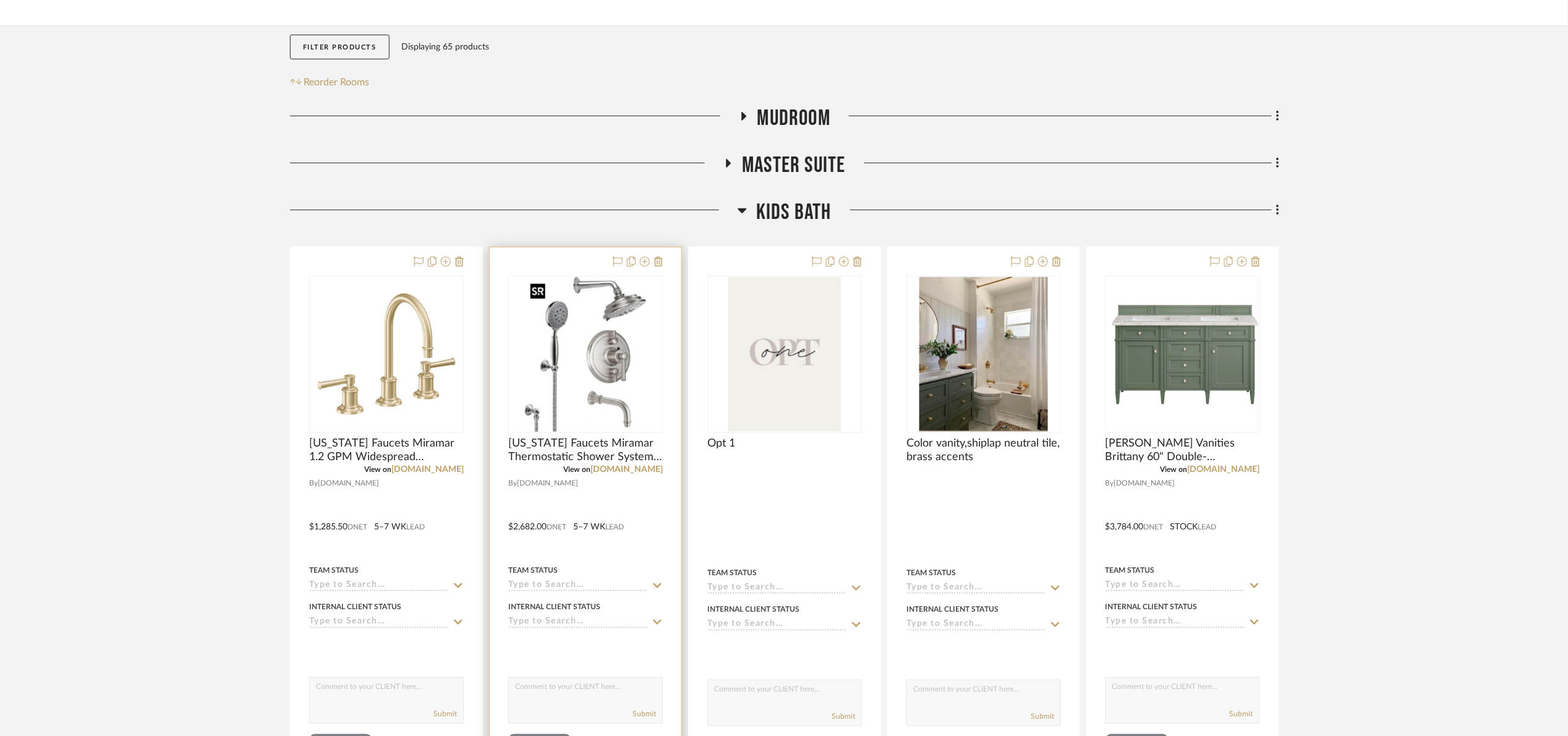
click at [0, 0] on img at bounding box center [0, 0] width 0 height 0
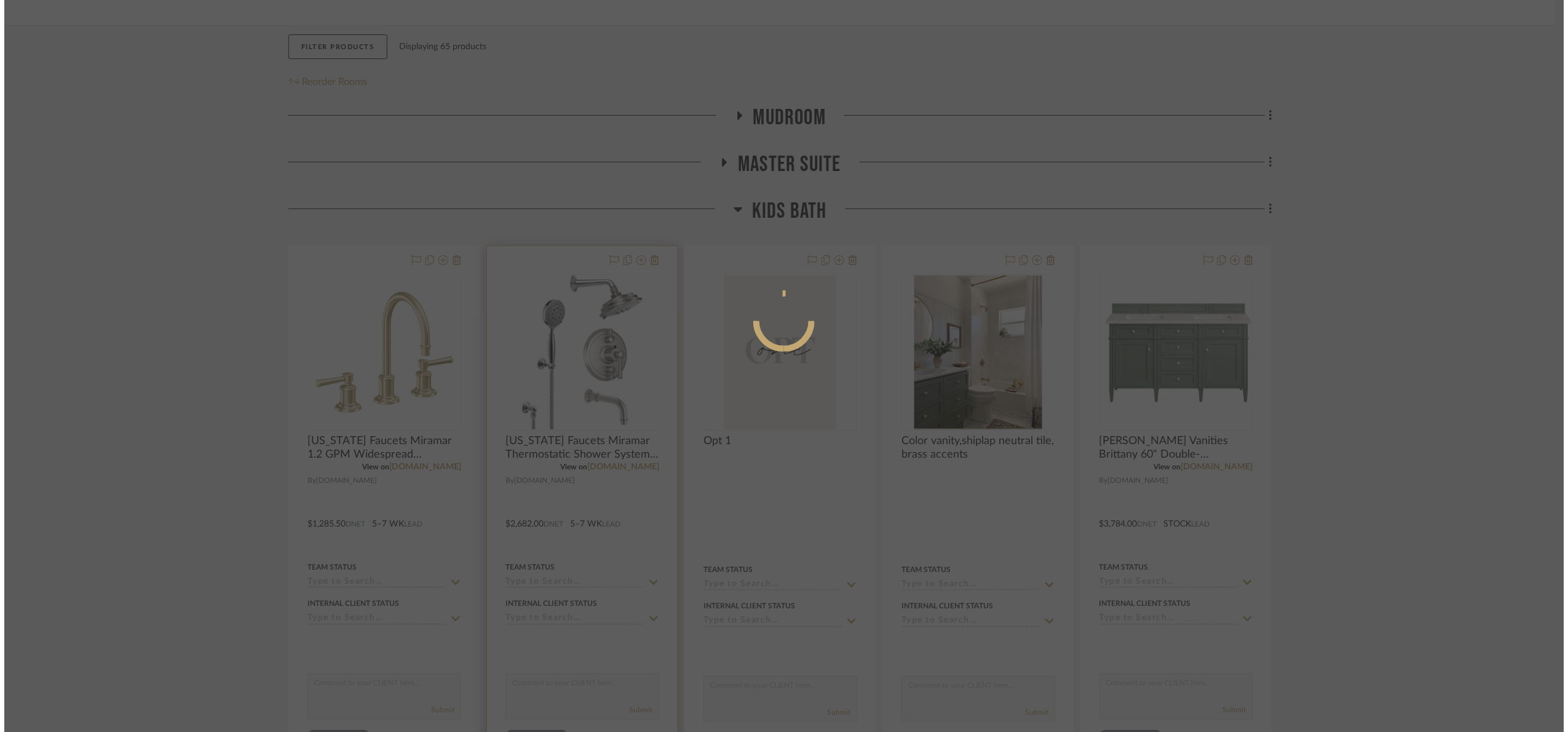
scroll to position [0, 0]
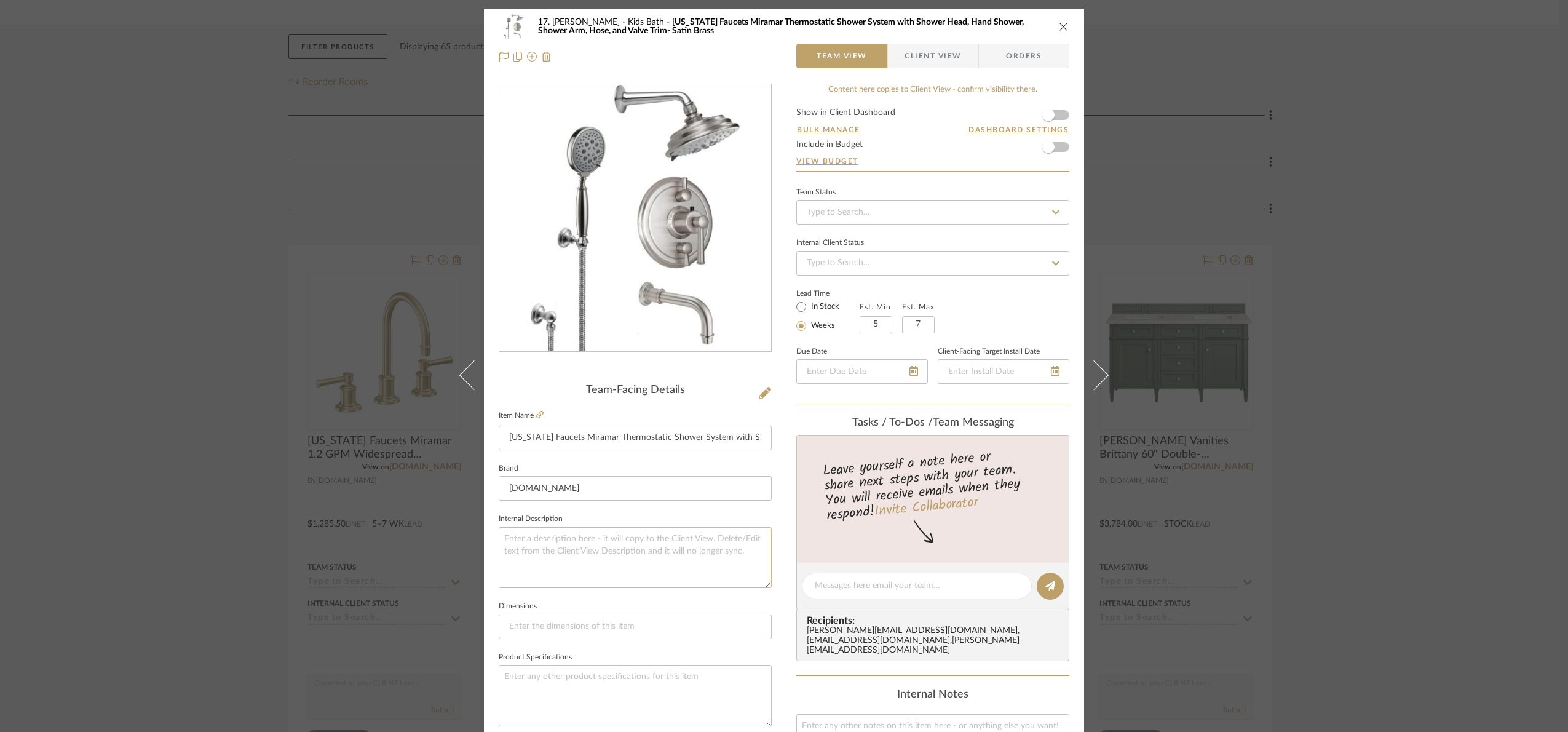
click at [597, 550] on textarea at bounding box center [635, 557] width 273 height 61
paste textarea "Finish image not avialable, showing in brushed moderne brass"
drag, startPoint x: 741, startPoint y: 539, endPoint x: 677, endPoint y: 541, distance: 64.0
click at [677, 541] on textarea "Finish image not avialable, showing in brushed moderne brass" at bounding box center [635, 557] width 273 height 61
type textarea "Finish image not avialable, showing in brushed nickel"
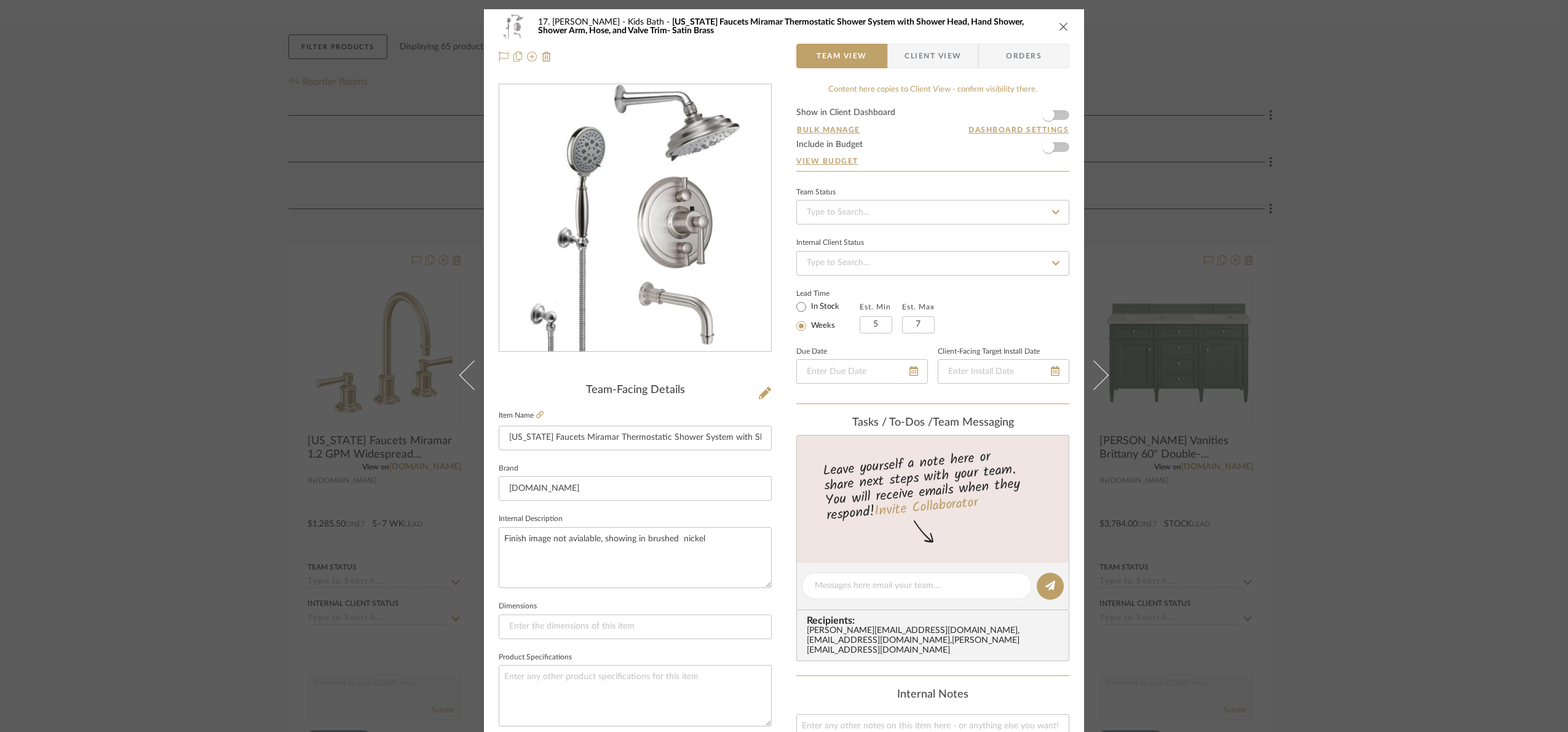
click at [594, 519] on fieldset "Internal Description Finish image not avialable, showing in brushed nickel" at bounding box center [635, 550] width 273 height 78
click at [1406, 335] on div "17. Hurley Kids Bath California Faucets Miramar Thermostatic Shower System with…" at bounding box center [784, 366] width 1568 height 732
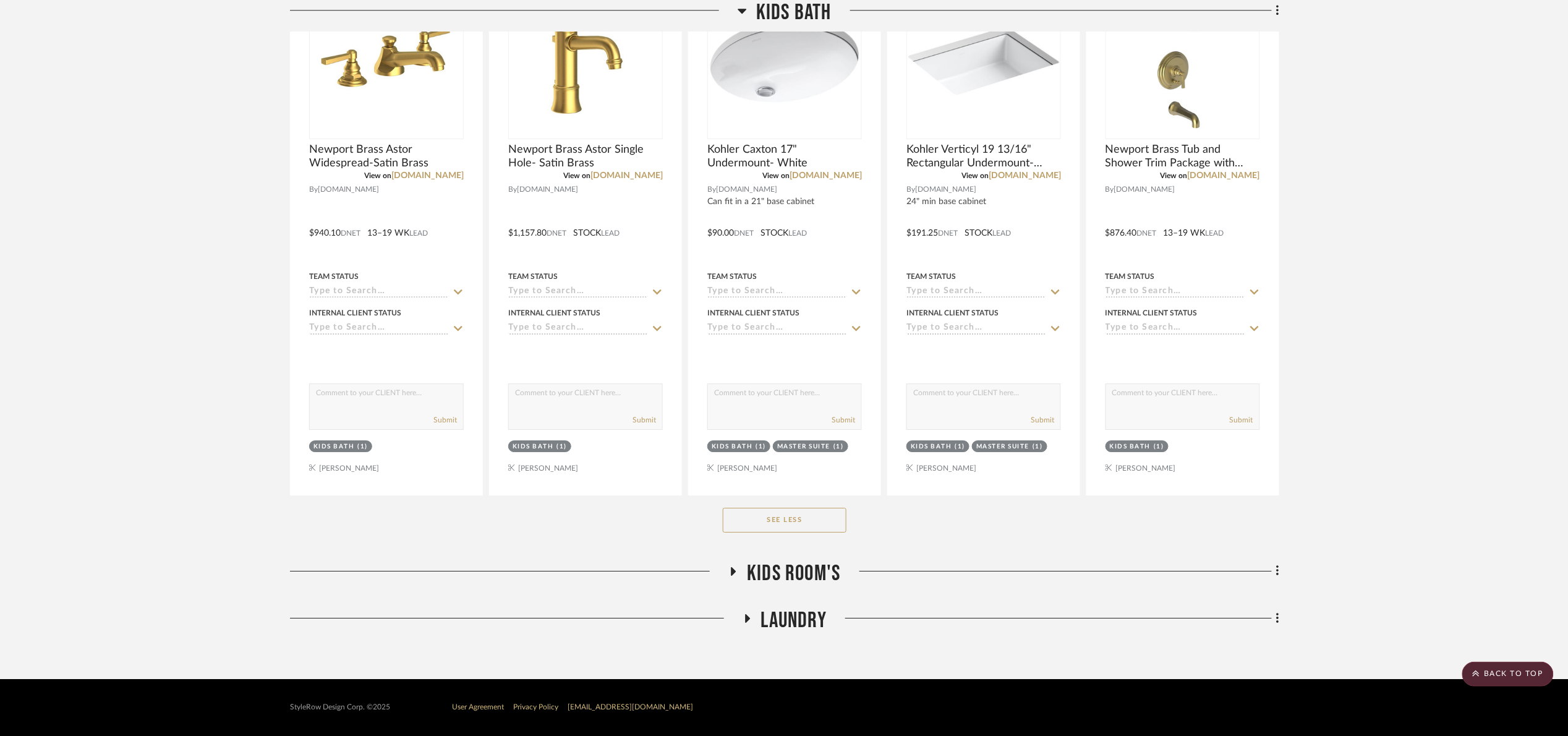
scroll to position [1585, 0]
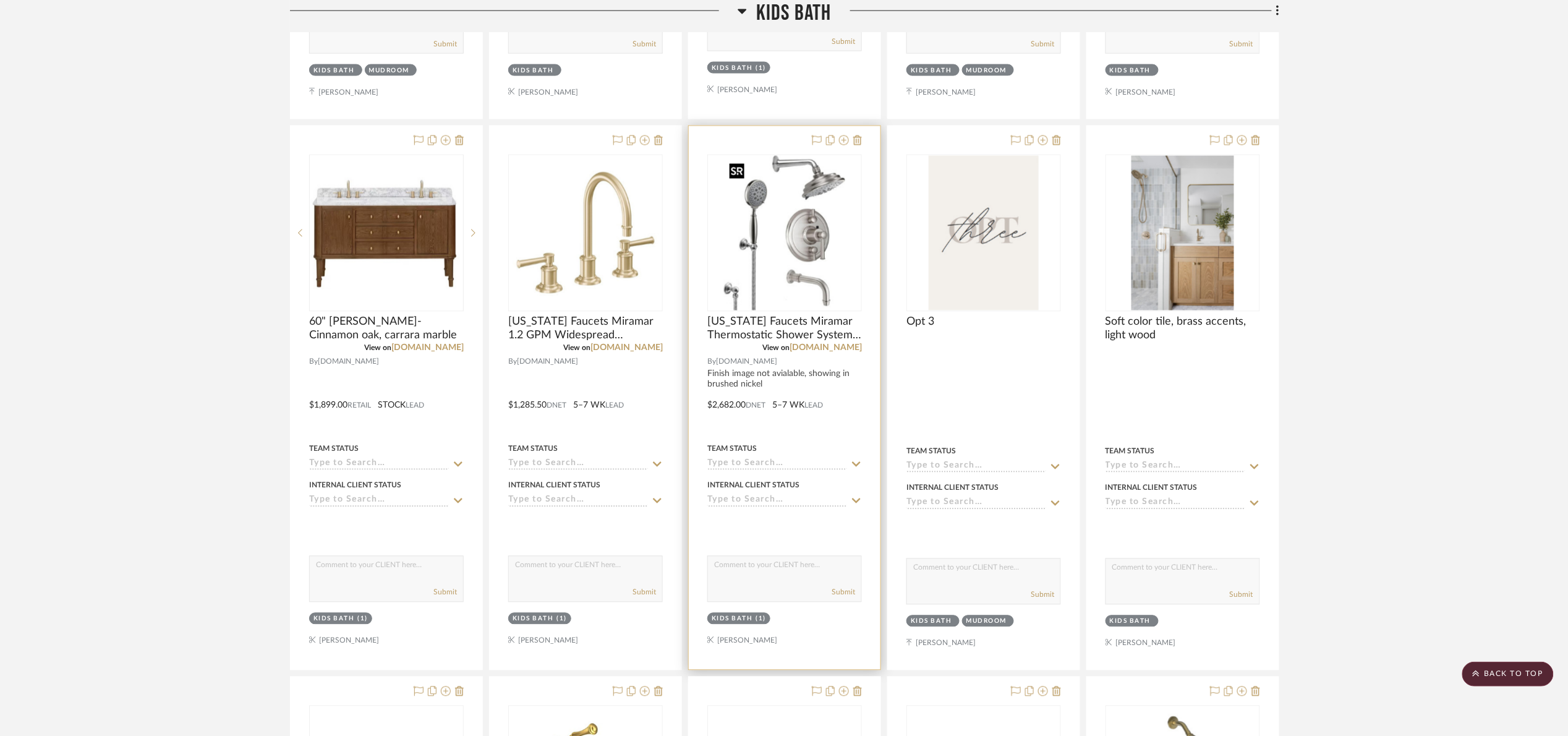
scroll to position [843, 0]
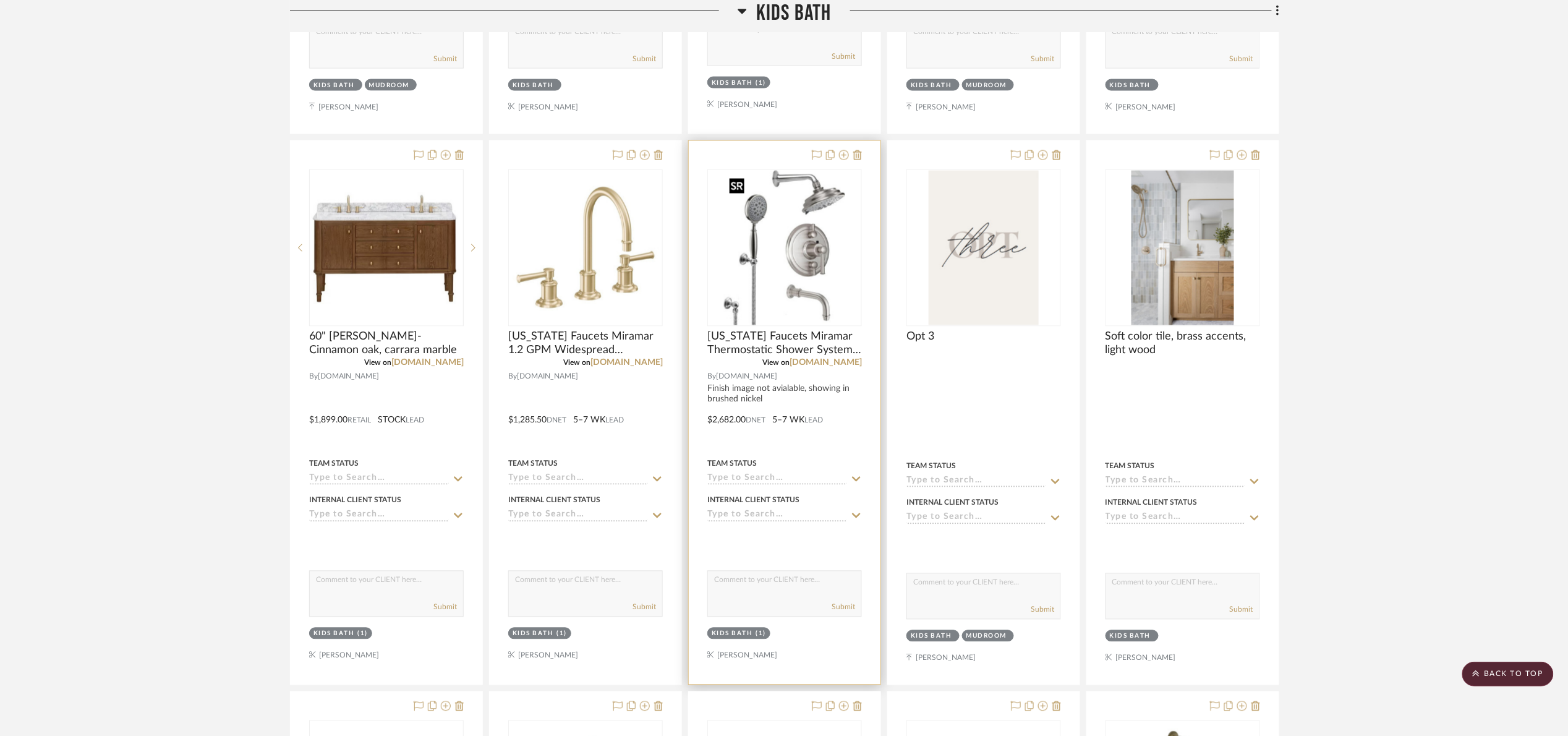
click at [811, 273] on img "0" at bounding box center [785, 248] width 122 height 155
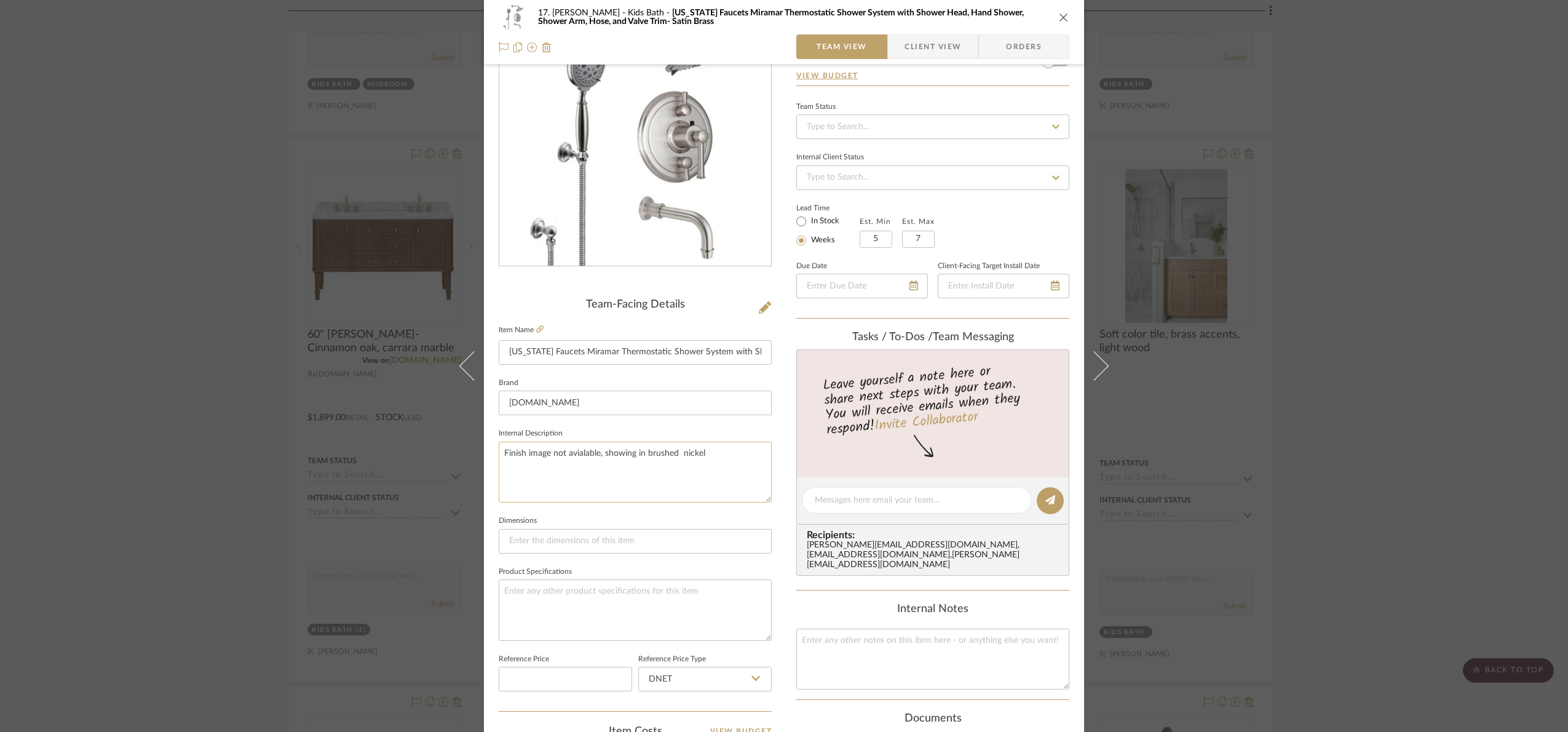
scroll to position [92, 0]
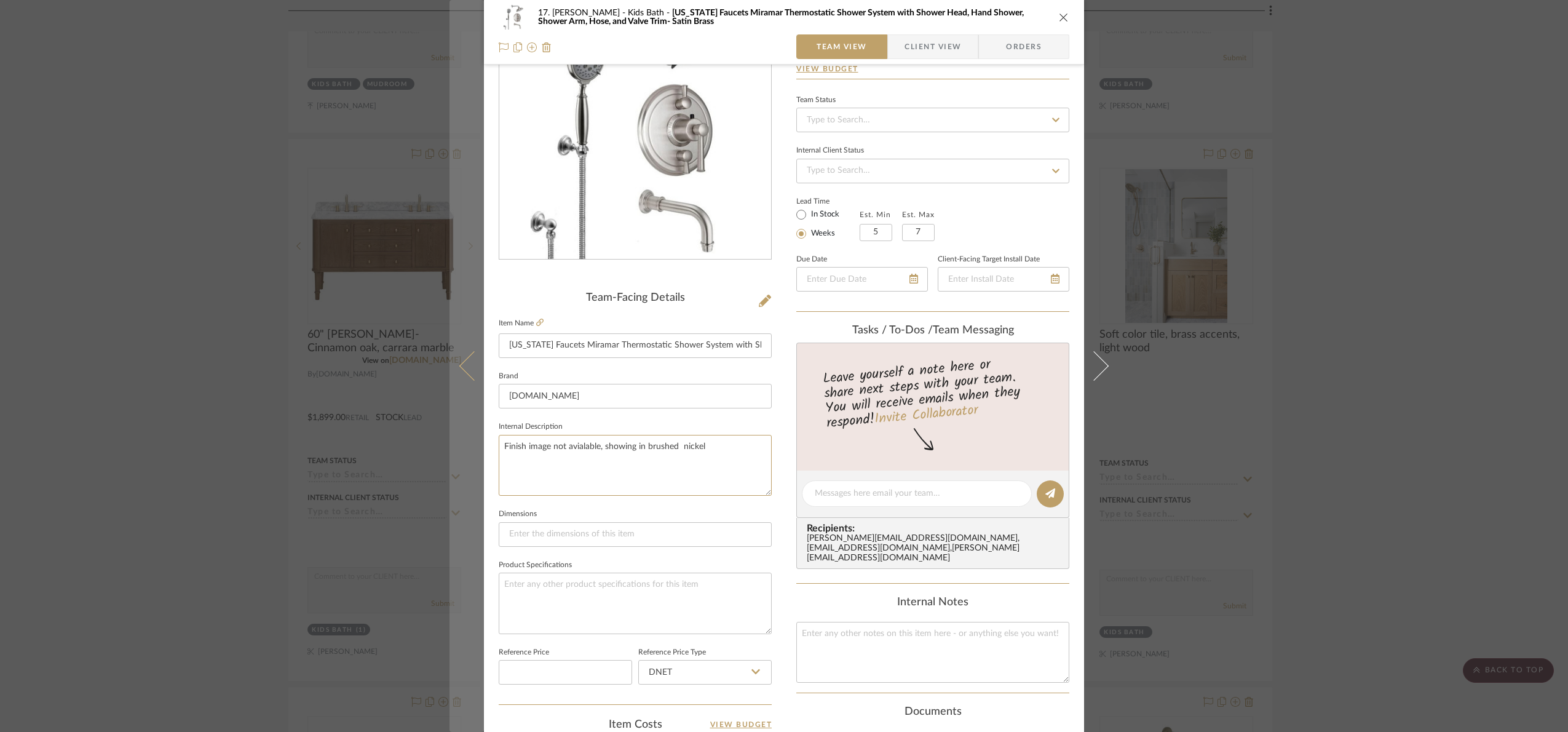
drag, startPoint x: 716, startPoint y: 454, endPoint x: 447, endPoint y: 459, distance: 269.0
click at [450, 459] on mat-dialog-content "17. Hurley Kids Bath California Faucets Miramar Thermostatic Shower System with…" at bounding box center [784, 485] width 669 height 1136
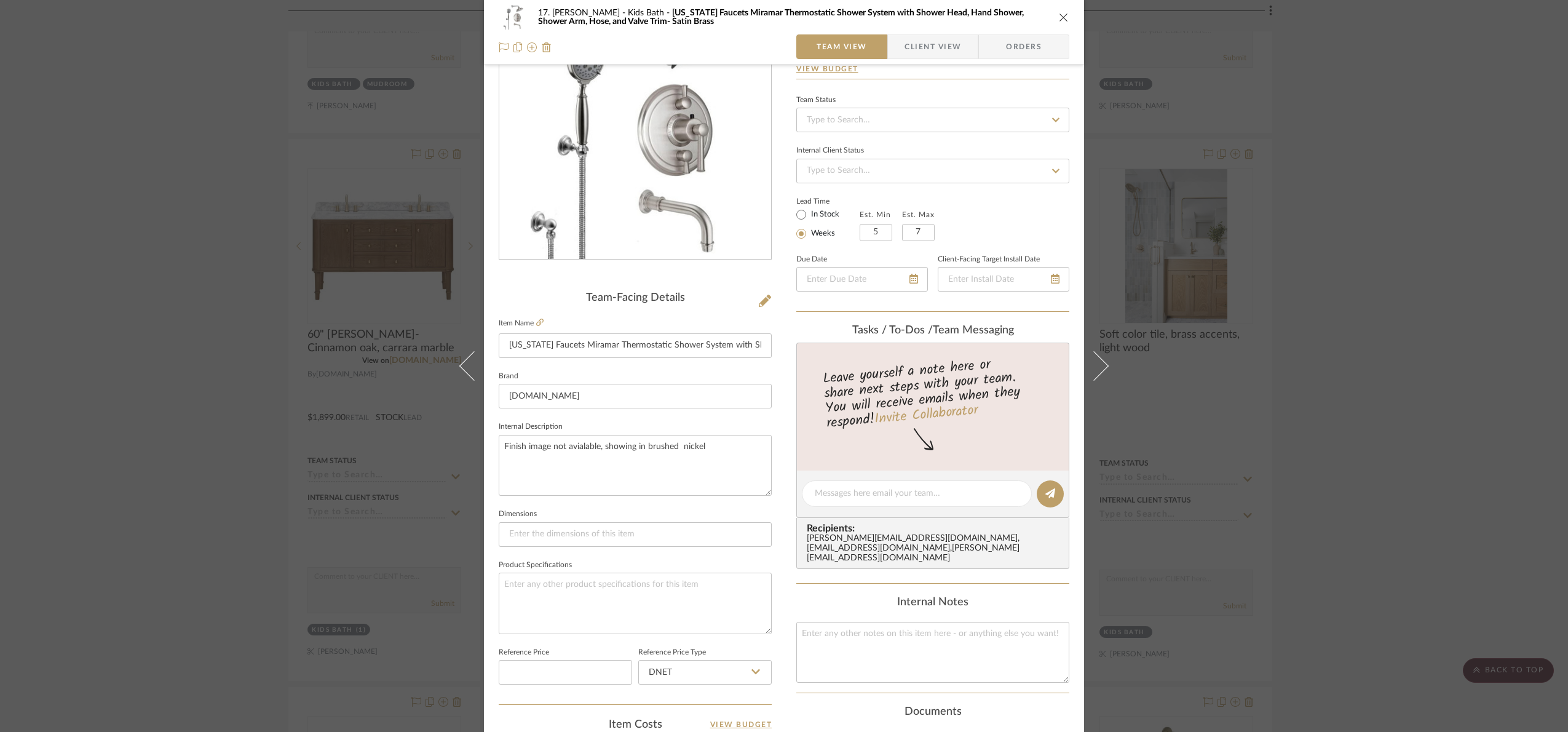
drag, startPoint x: 160, startPoint y: 337, endPoint x: 178, endPoint y: 344, distance: 19.3
click at [160, 341] on div "17. Hurley Kids Bath California Faucets Miramar Thermostatic Shower System with…" at bounding box center [784, 366] width 1568 height 732
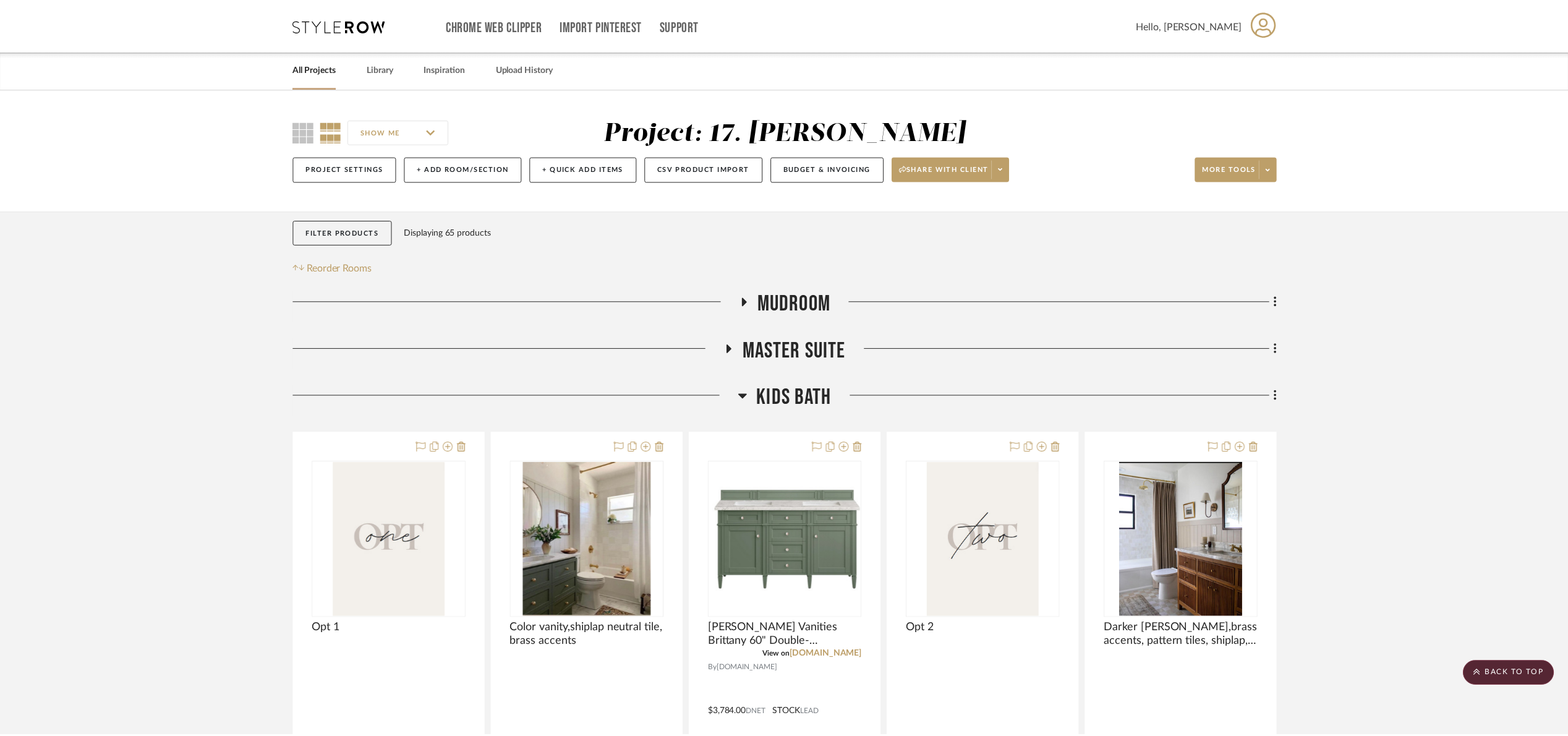
scroll to position [843, 0]
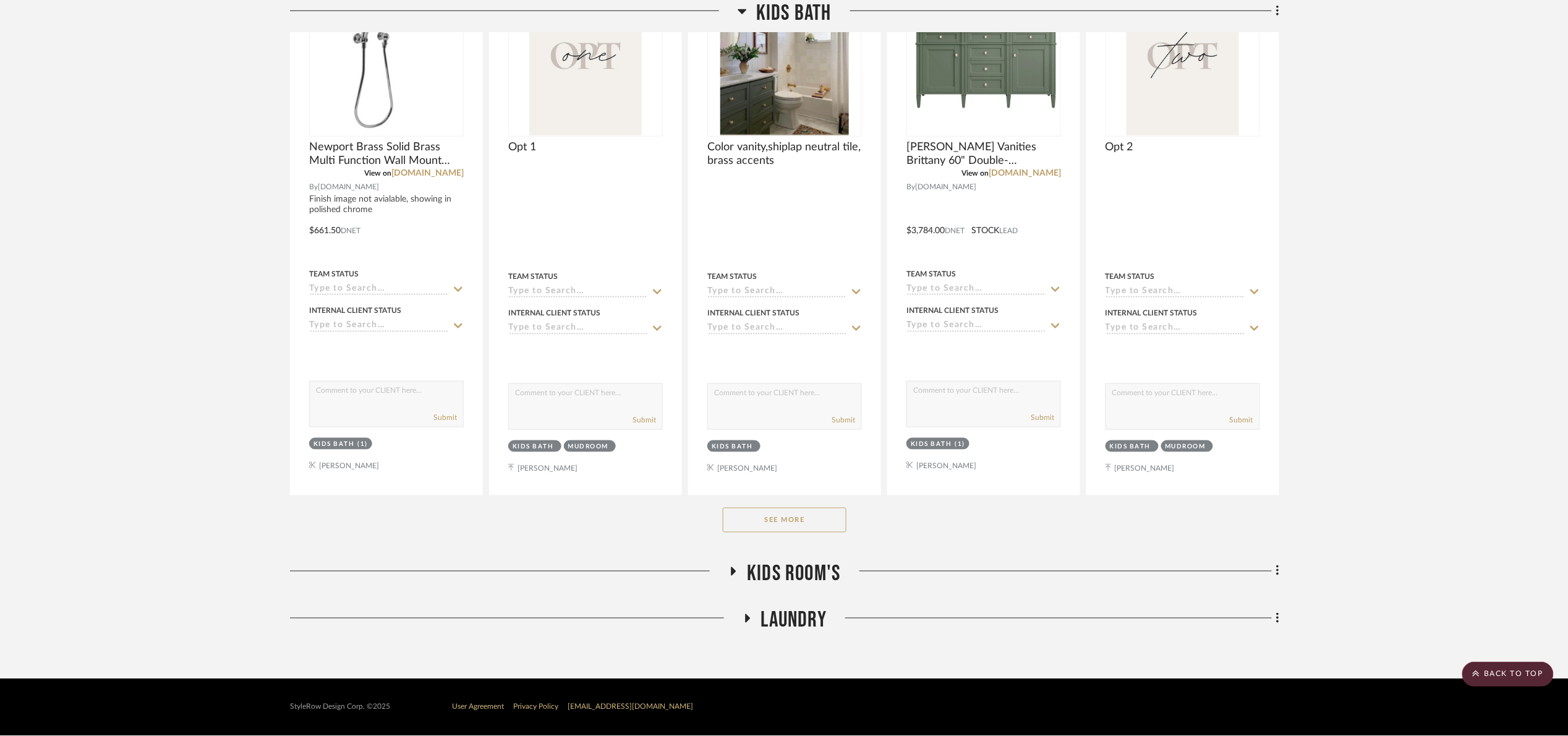
click at [799, 516] on button "See More" at bounding box center [785, 520] width 124 height 25
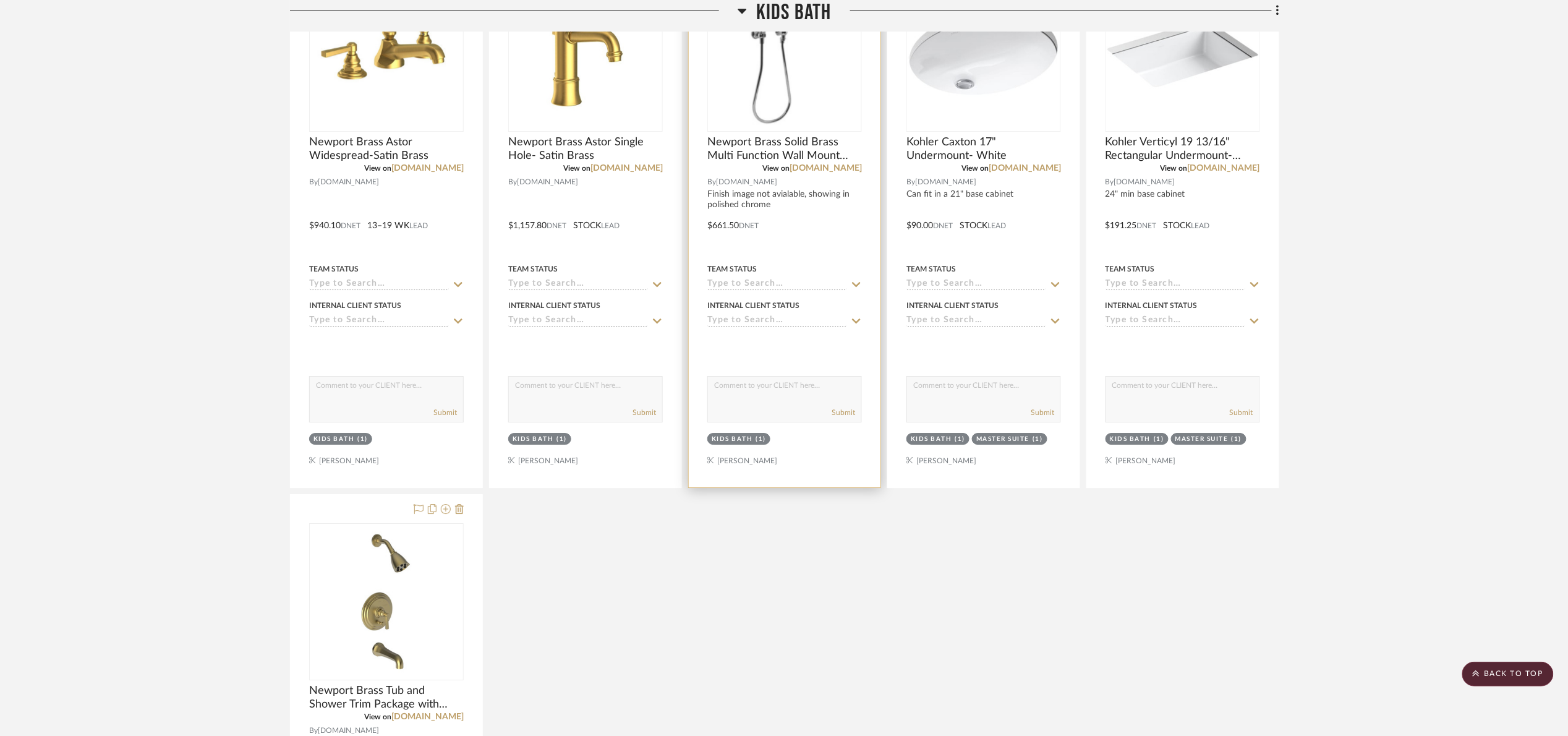
scroll to position [1596, 0]
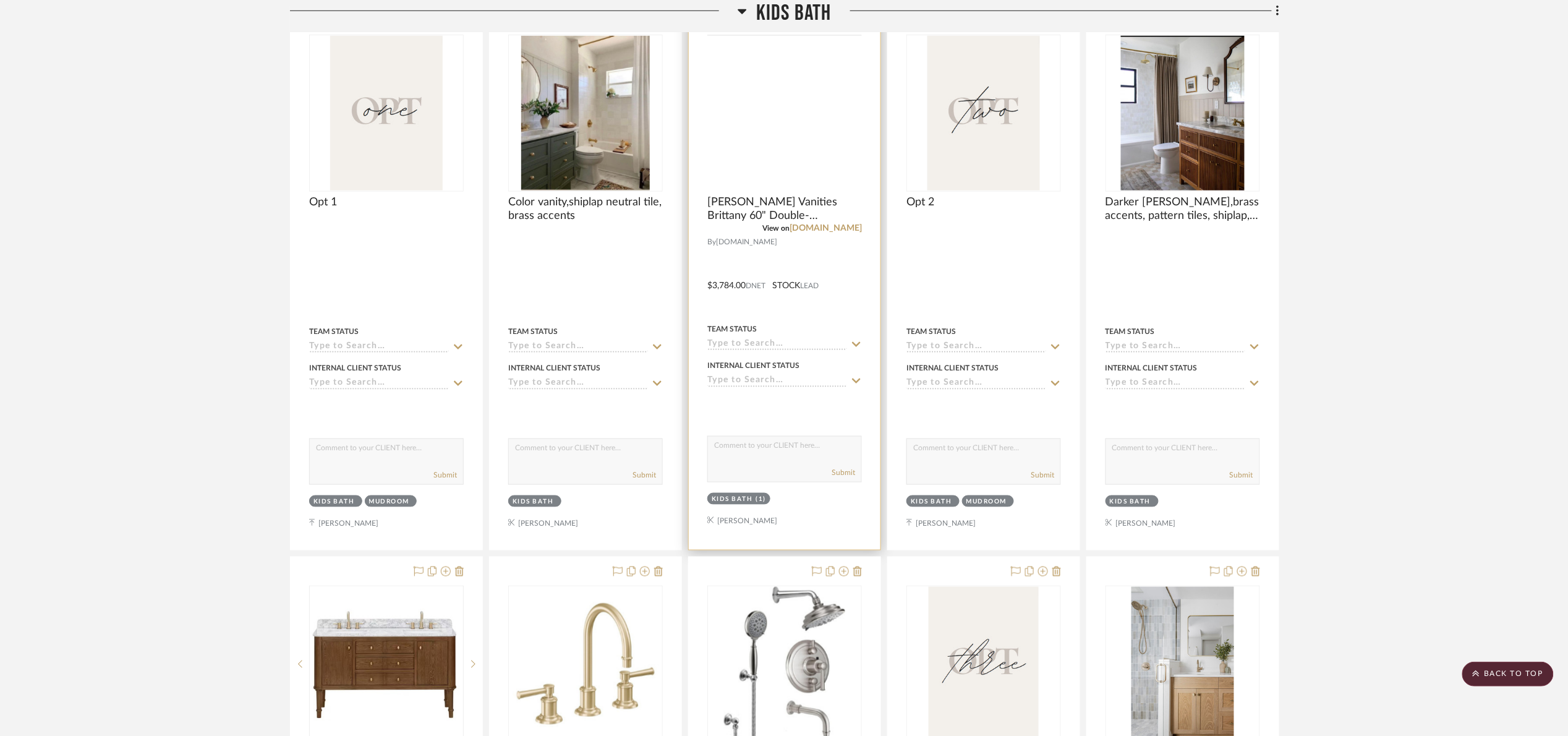
scroll to position [298, 0]
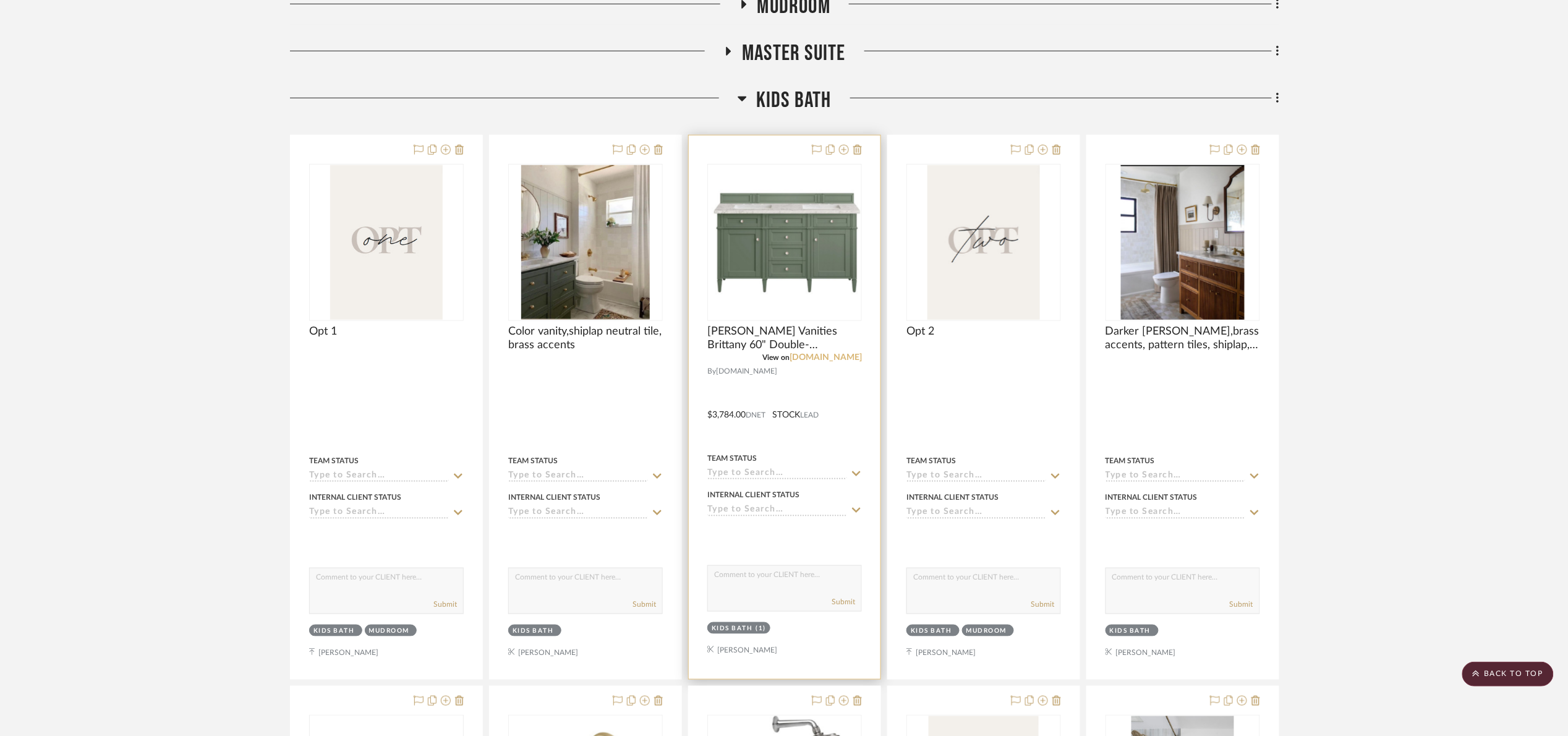
click at [818, 356] on link "[DOMAIN_NAME]" at bounding box center [826, 357] width 72 height 9
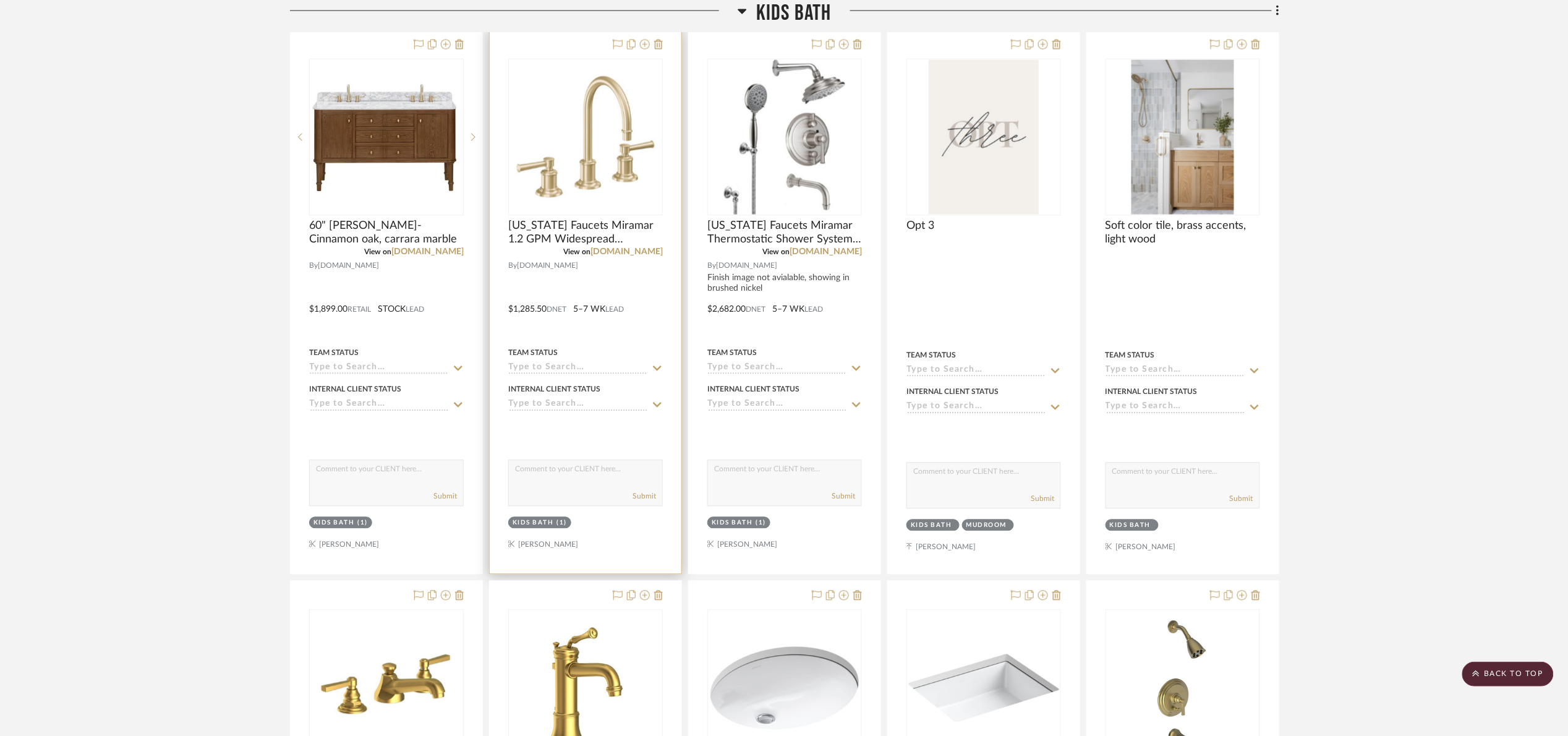
scroll to position [1132, 0]
